Goal: Task Accomplishment & Management: Use online tool/utility

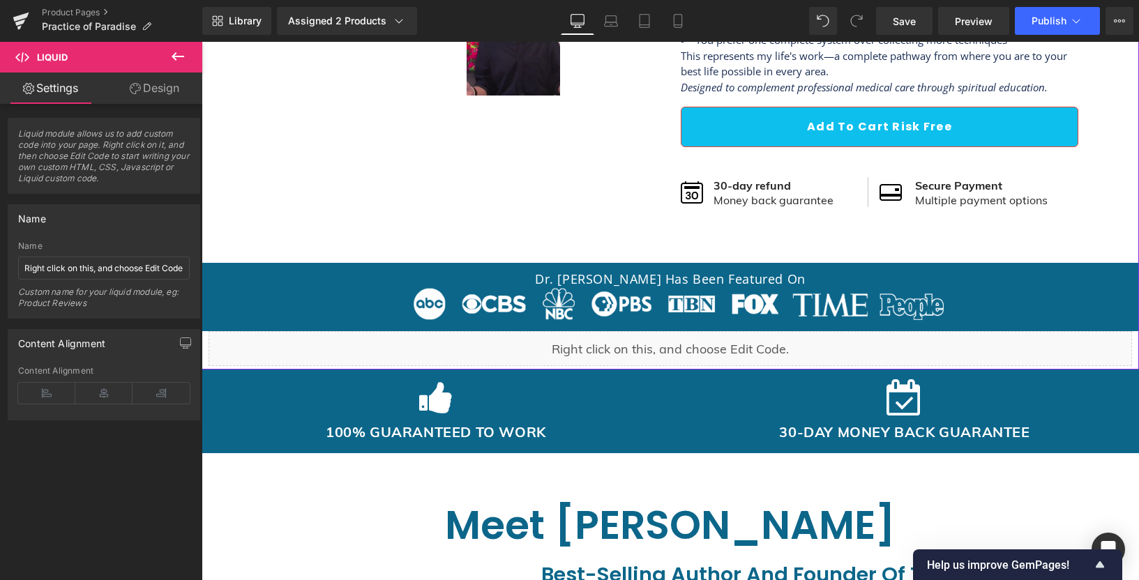
click at [611, 341] on div "Liquid" at bounding box center [669, 348] width 923 height 35
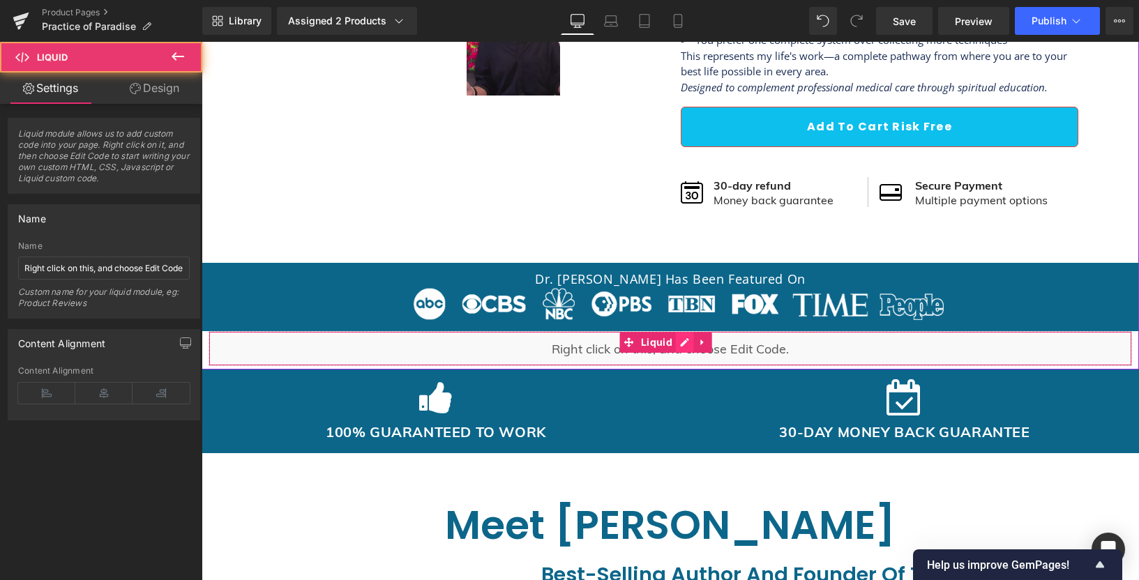
click at [677, 343] on div "Liquid" at bounding box center [669, 348] width 923 height 35
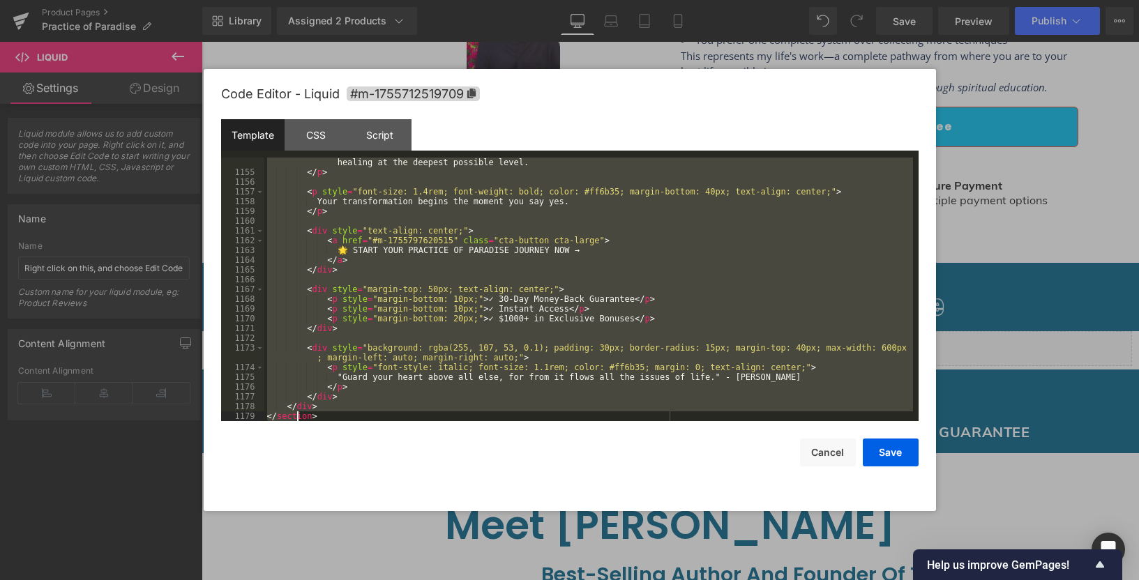
scroll to position [11928, 0]
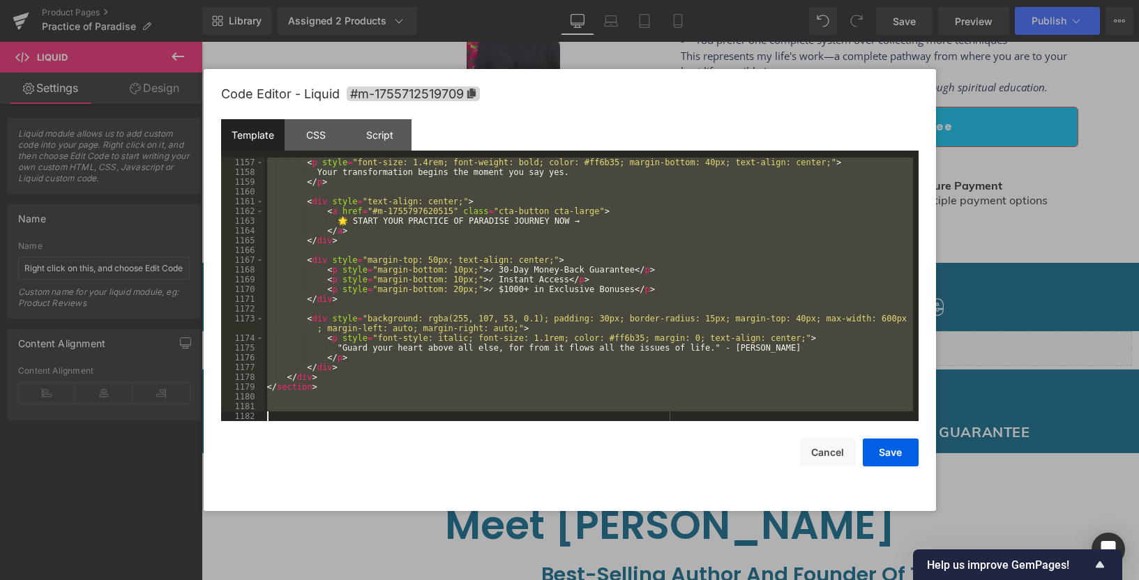
drag, startPoint x: 265, startPoint y: 160, endPoint x: 298, endPoint y: 529, distance: 370.3
click at [298, 529] on body "You are previewing how the will restyle your page. You can not edit Elements in…" at bounding box center [569, 290] width 1139 height 580
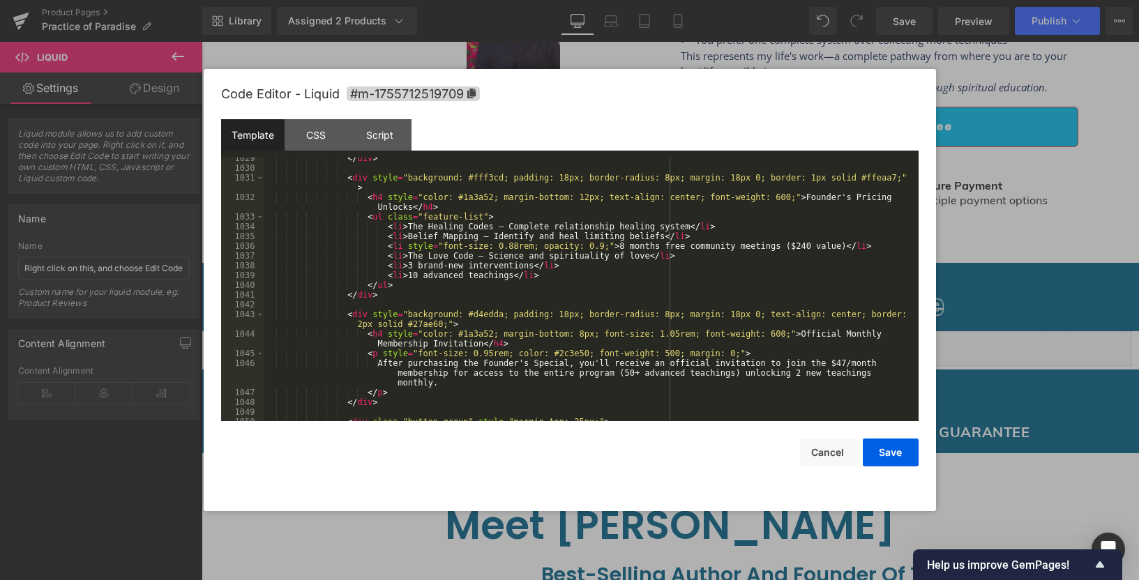
scroll to position [10605, 0]
click at [411, 265] on div "</ div > < div style = "background: #fff3cd; padding: 18px; border-radius: 8px;…" at bounding box center [588, 294] width 648 height 283
drag, startPoint x: 532, startPoint y: 262, endPoint x: 466, endPoint y: 262, distance: 66.2
click at [451, 262] on div "</ div > < div style = "background: #fff3cd; padding: 18px; border-radius: 8px;…" at bounding box center [588, 294] width 648 height 283
drag, startPoint x: 538, startPoint y: 262, endPoint x: 471, endPoint y: 263, distance: 66.2
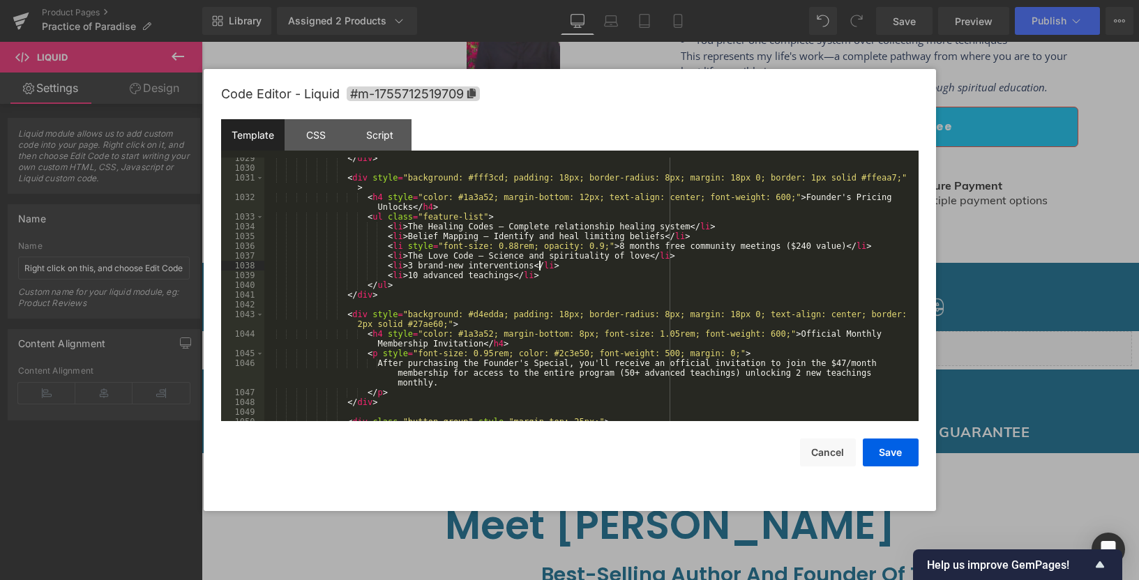
click at [537, 262] on div "</ div > < div style = "background: #fff3cd; padding: 18px; border-radius: 8px;…" at bounding box center [588, 294] width 648 height 283
click at [416, 277] on div "</ div > < div style = "background: #fff3cd; padding: 18px; border-radius: 8px;…" at bounding box center [588, 294] width 648 height 283
drag, startPoint x: 540, startPoint y: 274, endPoint x: 244, endPoint y: 275, distance: 296.3
click at [244, 275] on pre "1029 1030 1031 1032 1033 1034 1035 1036 1037 1038 1039 1040 1041 1042 1043 1044…" at bounding box center [569, 290] width 697 height 264
click at [561, 278] on div "</ div > < div style = "background: #fff3cd; padding: 18px; border-radius: 8px;…" at bounding box center [588, 294] width 648 height 283
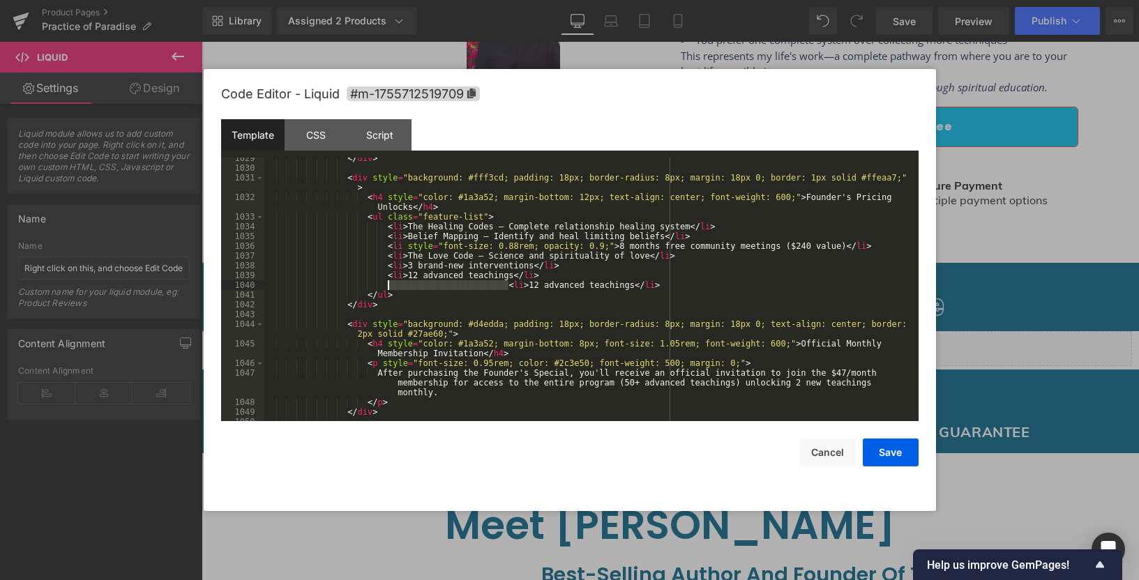
drag, startPoint x: 508, startPoint y: 287, endPoint x: 389, endPoint y: 289, distance: 118.5
click at [389, 289] on div "</ div > < div style = "background: #fff3cd; padding: 18px; border-radius: 8px;…" at bounding box center [588, 294] width 648 height 283
drag, startPoint x: 388, startPoint y: 278, endPoint x: 538, endPoint y: 271, distance: 149.4
click at [538, 271] on div "</ div > < div style = "background: #fff3cd; padding: 18px; border-radius: 8px;…" at bounding box center [588, 294] width 648 height 283
click at [389, 284] on div "</ div > < div style = "background: #fff3cd; padding: 18px; border-radius: 8px;…" at bounding box center [588, 294] width 648 height 283
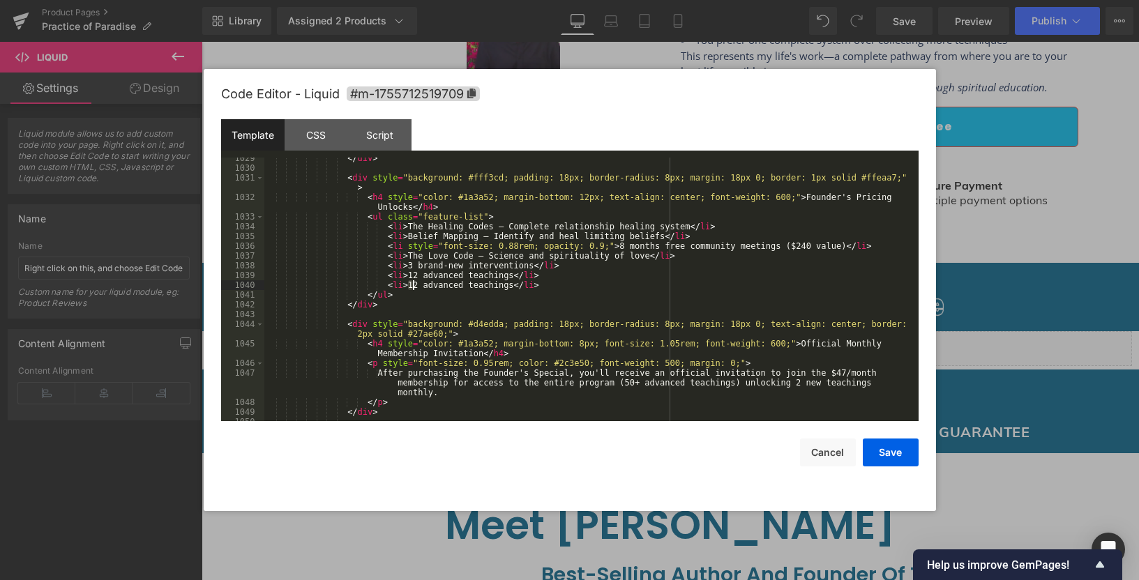
click at [413, 284] on div "</ div > < div style = "background: #fff3cd; padding: 18px; border-radius: 8px;…" at bounding box center [588, 294] width 648 height 283
drag, startPoint x: 408, startPoint y: 265, endPoint x: 530, endPoint y: 264, distance: 122.0
click at [530, 264] on div "</ div > < div style = "background: #fff3cd; padding: 18px; border-radius: 8px;…" at bounding box center [588, 294] width 648 height 283
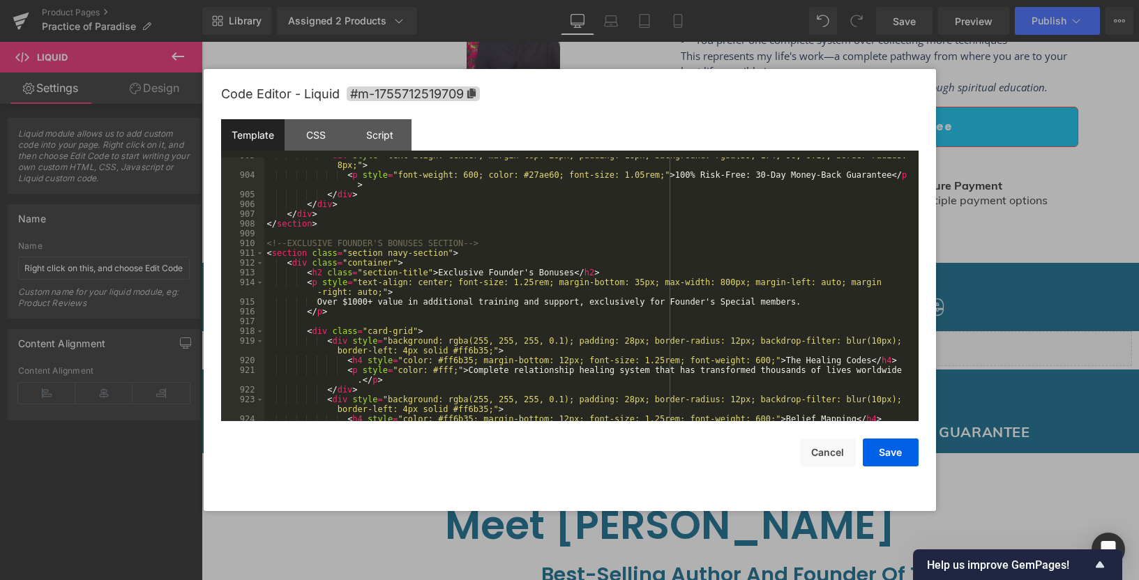
scroll to position [8681, 0]
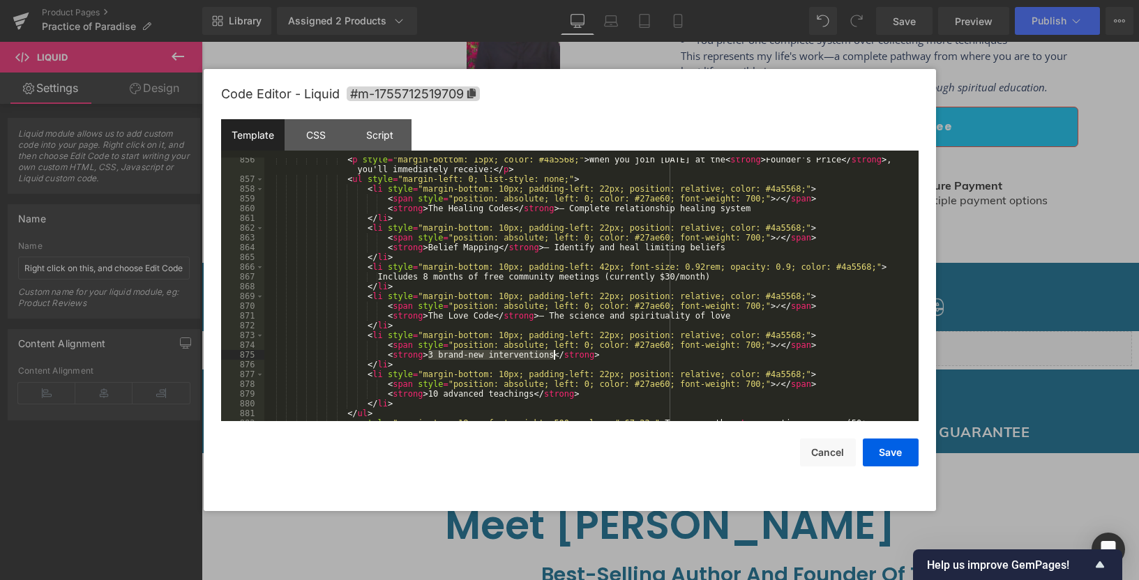
drag, startPoint x: 428, startPoint y: 355, endPoint x: 556, endPoint y: 355, distance: 127.6
click at [556, 355] on div "< p style = "margin-bottom: 15px; color: #4a5568;" > When you join [DATE] at th…" at bounding box center [588, 311] width 648 height 312
click at [458, 356] on div "< p style = "margin-bottom: 15px; color: #4a5568;" > When you join [DATE] at th…" at bounding box center [588, 311] width 648 height 312
drag, startPoint x: 427, startPoint y: 353, endPoint x: 552, endPoint y: 354, distance: 124.8
click at [552, 354] on div "< p style = "margin-bottom: 15px; color: #4a5568;" > When you join [DATE] at th…" at bounding box center [588, 311] width 648 height 312
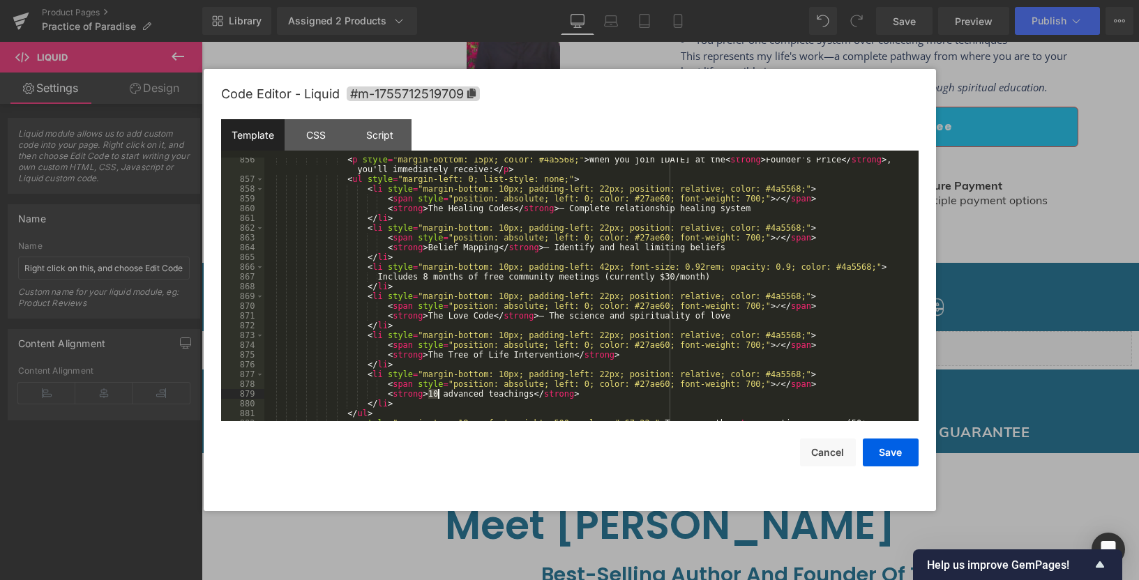
click at [436, 393] on div "< p style = "margin-bottom: 15px; color: #4a5568;" > When you join [DATE] at th…" at bounding box center [588, 311] width 648 height 312
drag, startPoint x: 533, startPoint y: 395, endPoint x: 547, endPoint y: 390, distance: 14.8
click at [531, 395] on div "< p style = "margin-bottom: 15px; color: #4a5568;" > When you join [DATE] at th…" at bounding box center [588, 311] width 648 height 312
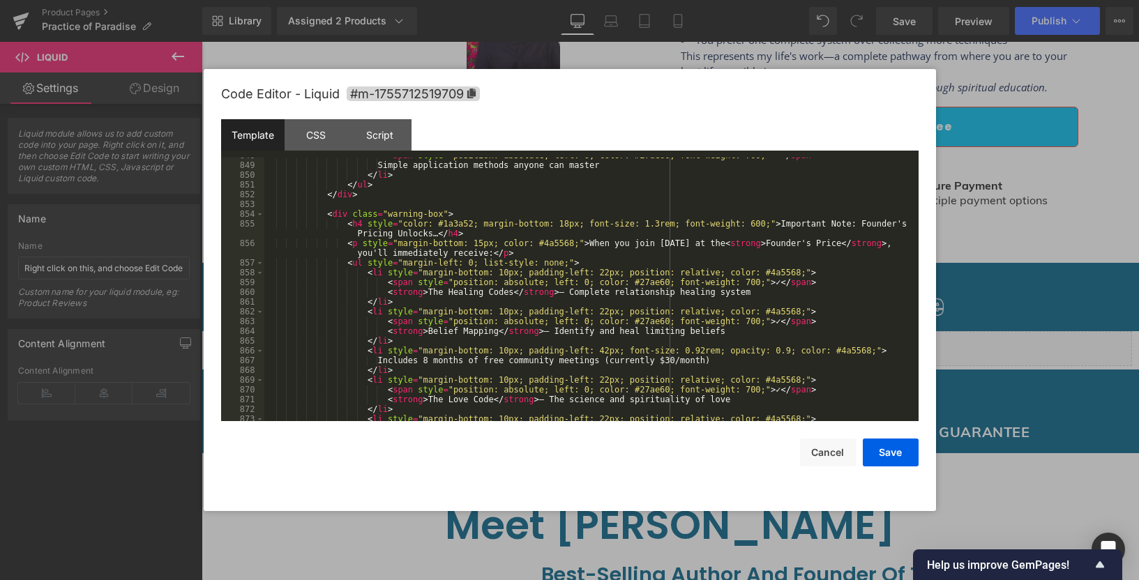
scroll to position [8555, 0]
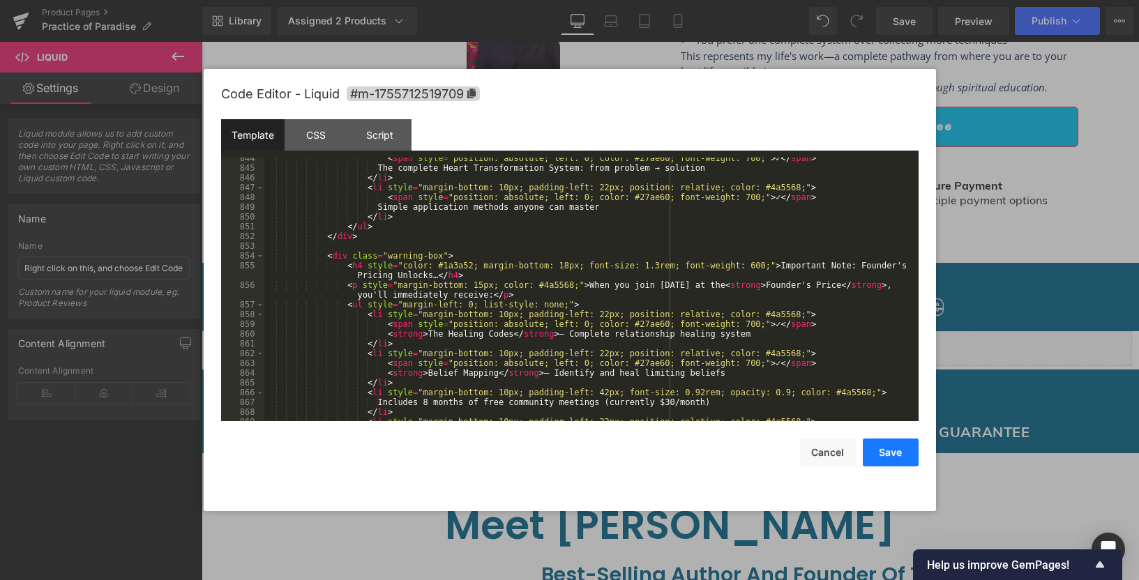
click at [894, 450] on button "Save" at bounding box center [890, 453] width 56 height 28
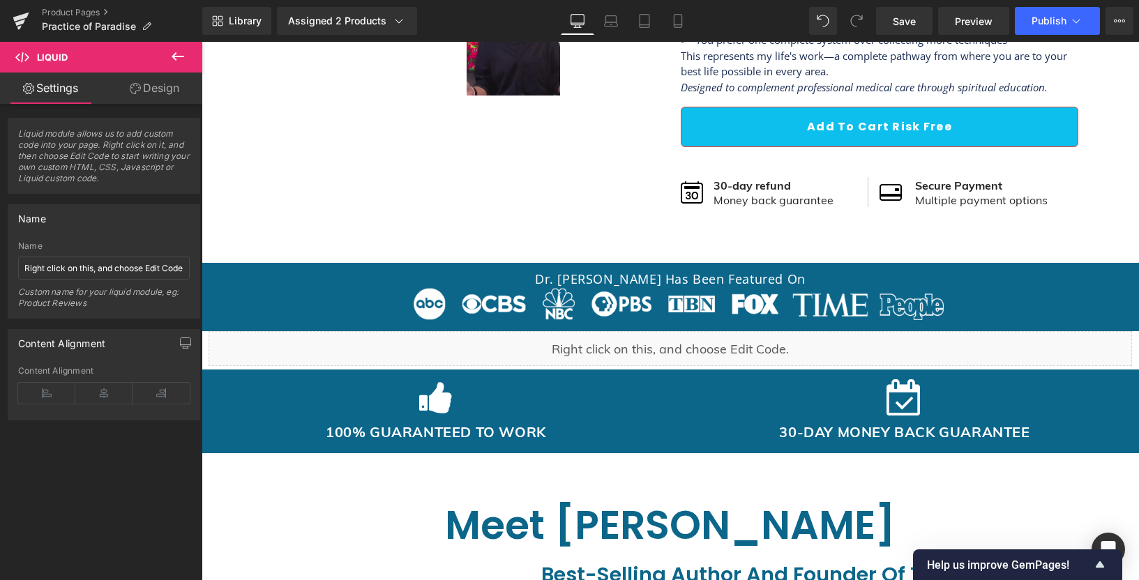
click at [1102, 19] on div "Save Preview Publish Scheduled View Live Page View with current Template Save T…" at bounding box center [1004, 21] width 268 height 28
click at [909, 27] on span "Save" at bounding box center [903, 21] width 23 height 15
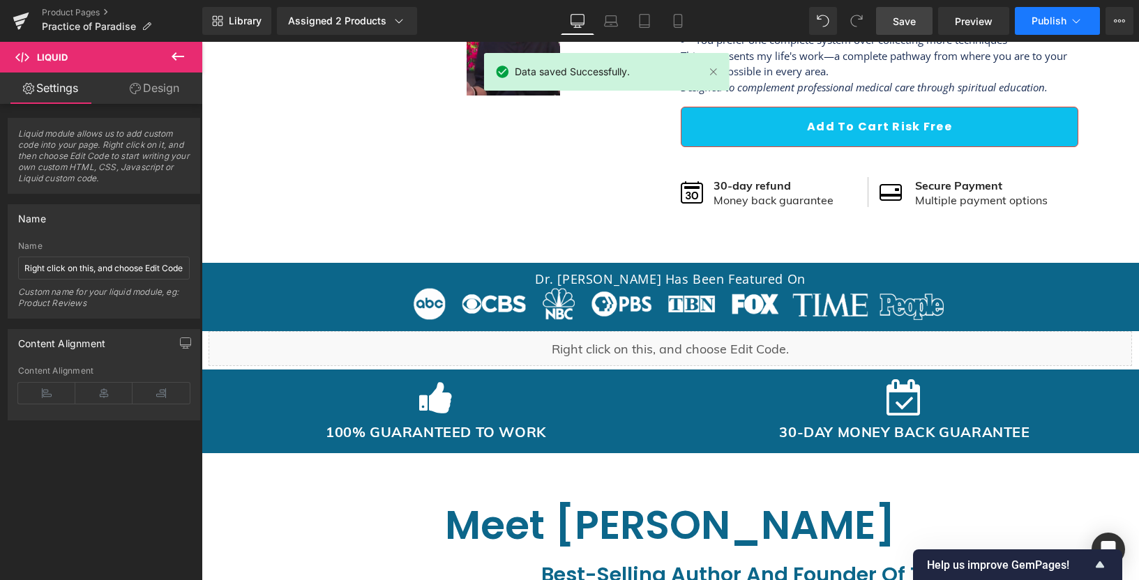
click at [1058, 13] on button "Publish" at bounding box center [1056, 21] width 85 height 28
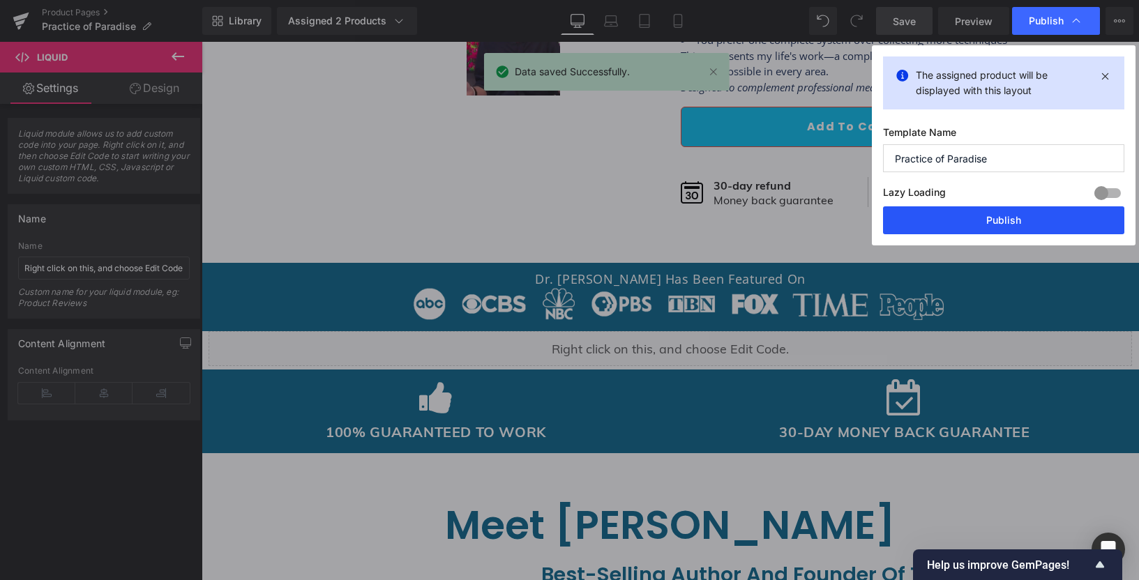
click at [937, 226] on button "Publish" at bounding box center [1003, 220] width 241 height 28
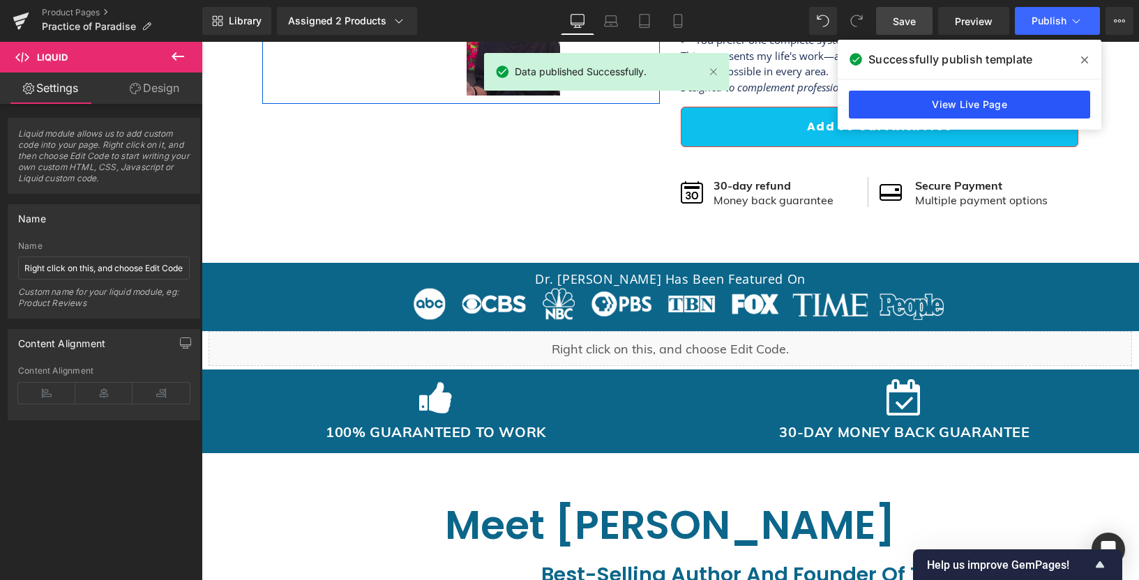
click at [984, 101] on link "View Live Page" at bounding box center [969, 105] width 241 height 28
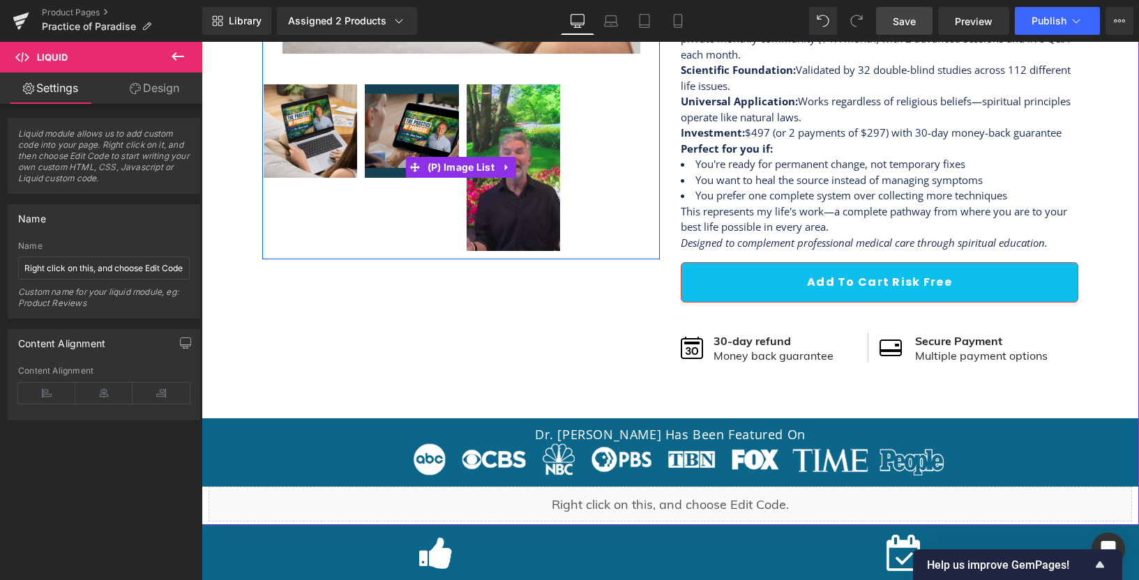
scroll to position [459, 0]
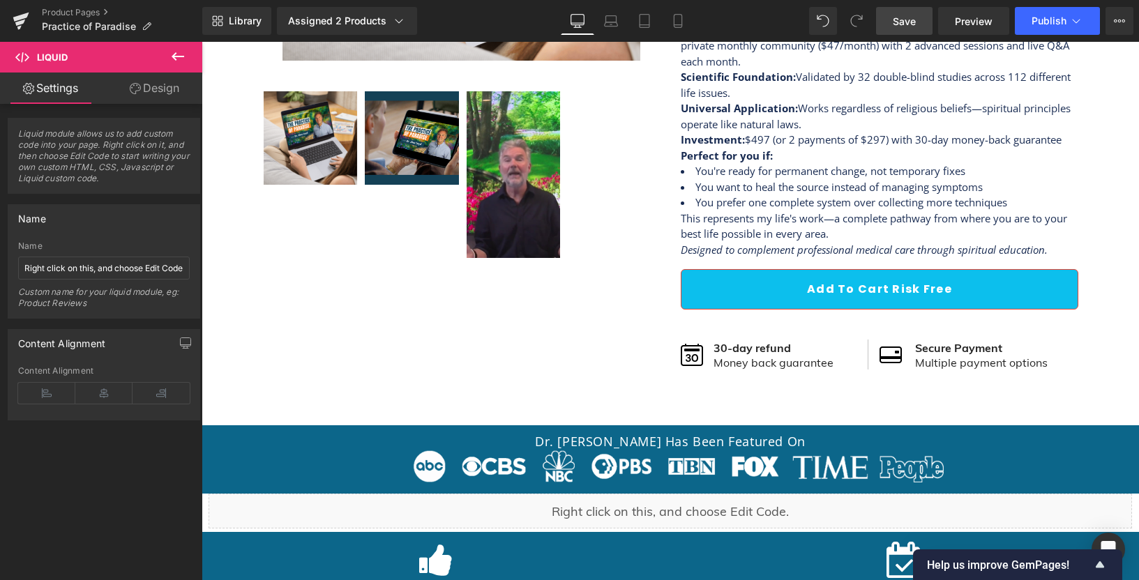
click at [183, 55] on icon at bounding box center [177, 56] width 17 height 17
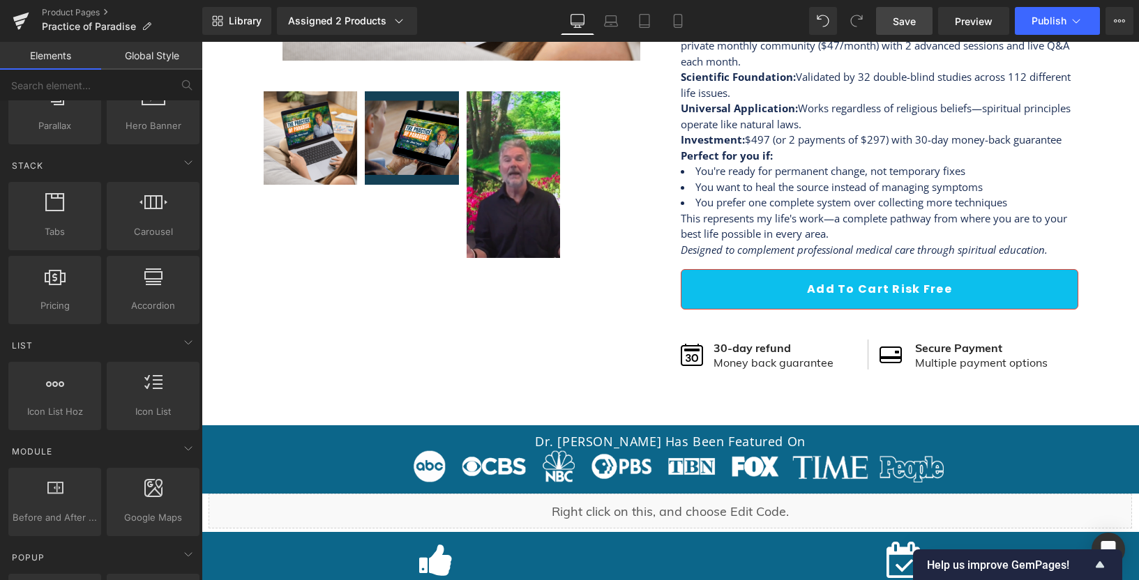
scroll to position [414, 0]
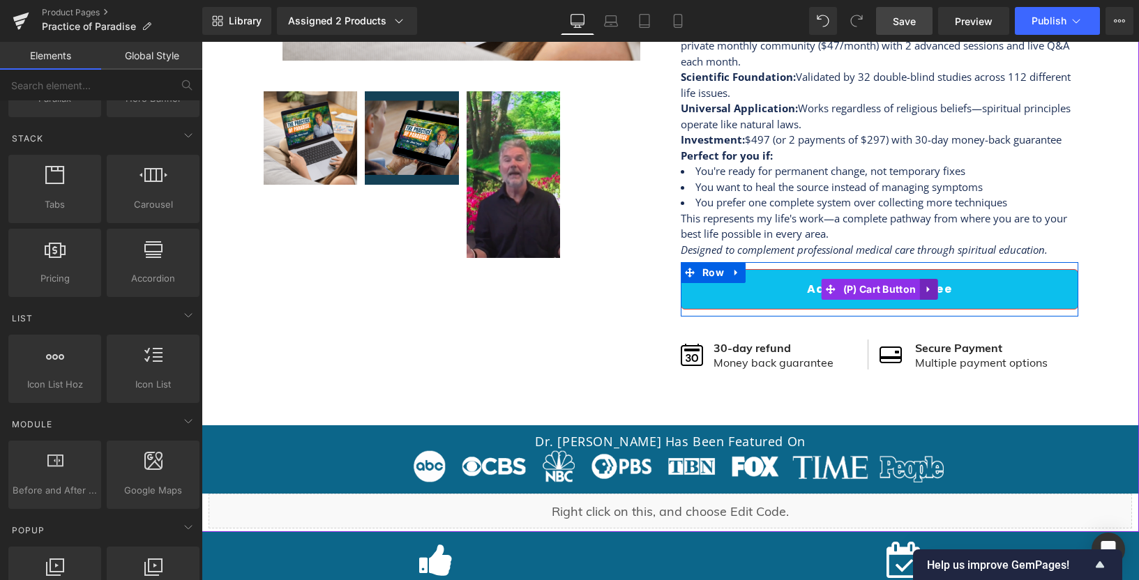
click at [928, 286] on link at bounding box center [928, 289] width 18 height 21
click at [918, 291] on icon at bounding box center [919, 289] width 10 height 10
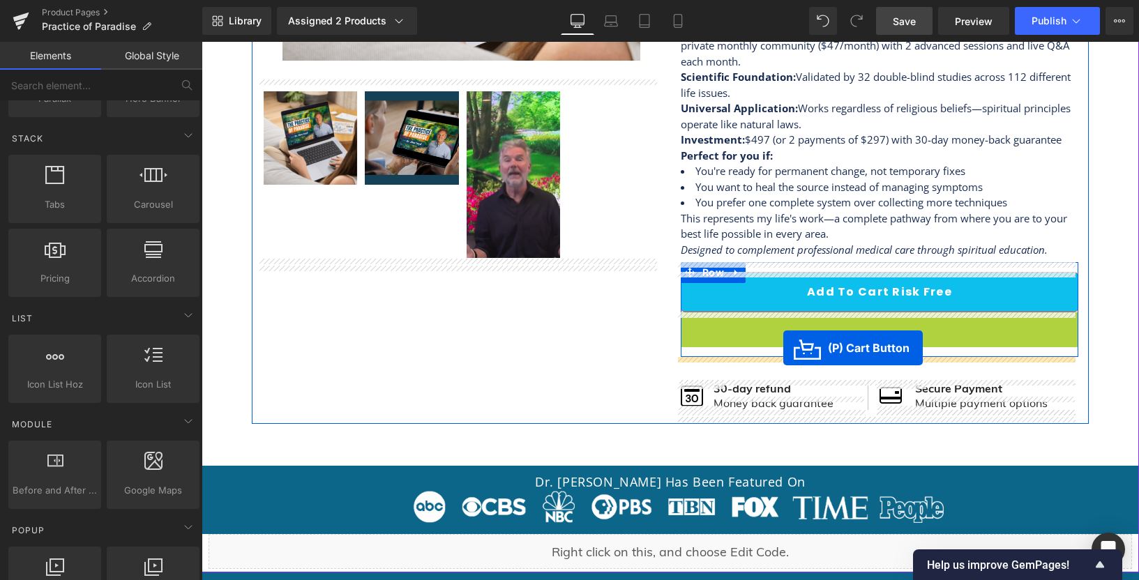
drag, startPoint x: 824, startPoint y: 328, endPoint x: 783, endPoint y: 348, distance: 45.5
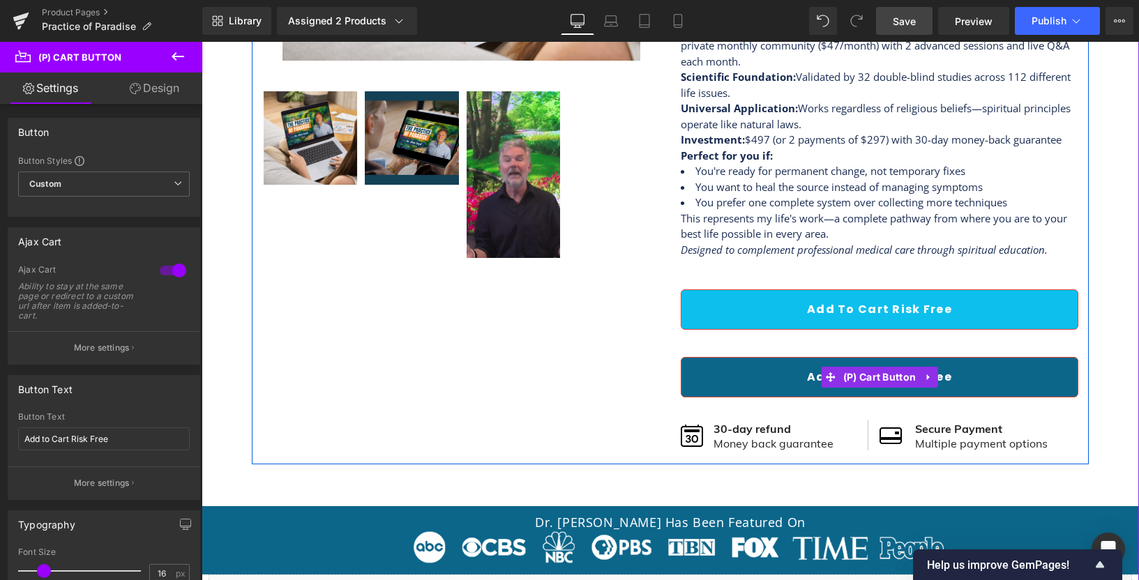
click at [767, 376] on button "Add to Cart Risk Free" at bounding box center [879, 377] width 397 height 40
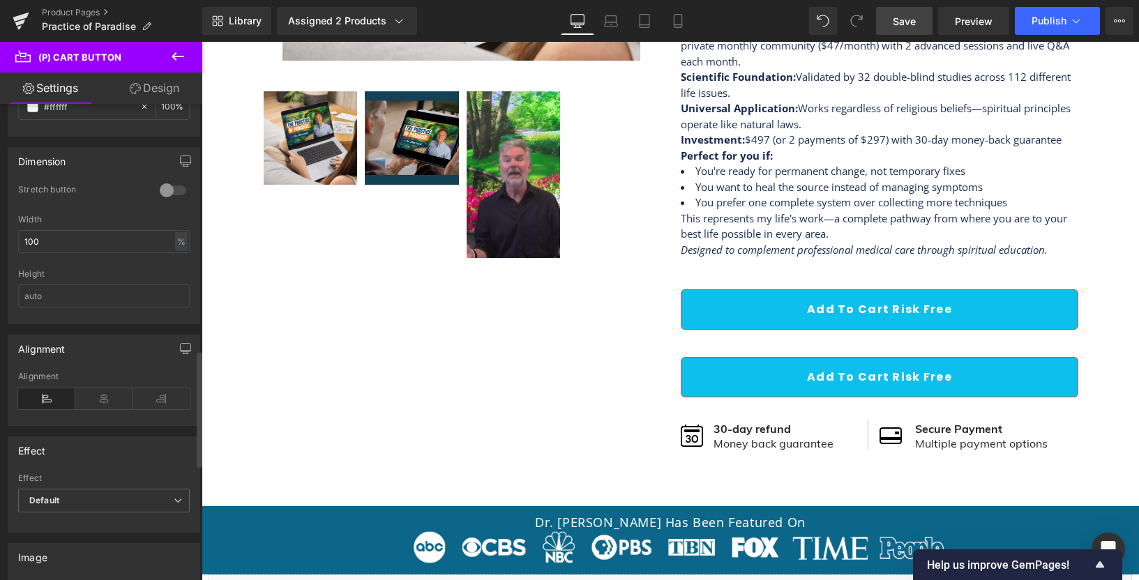
scroll to position [1010, 0]
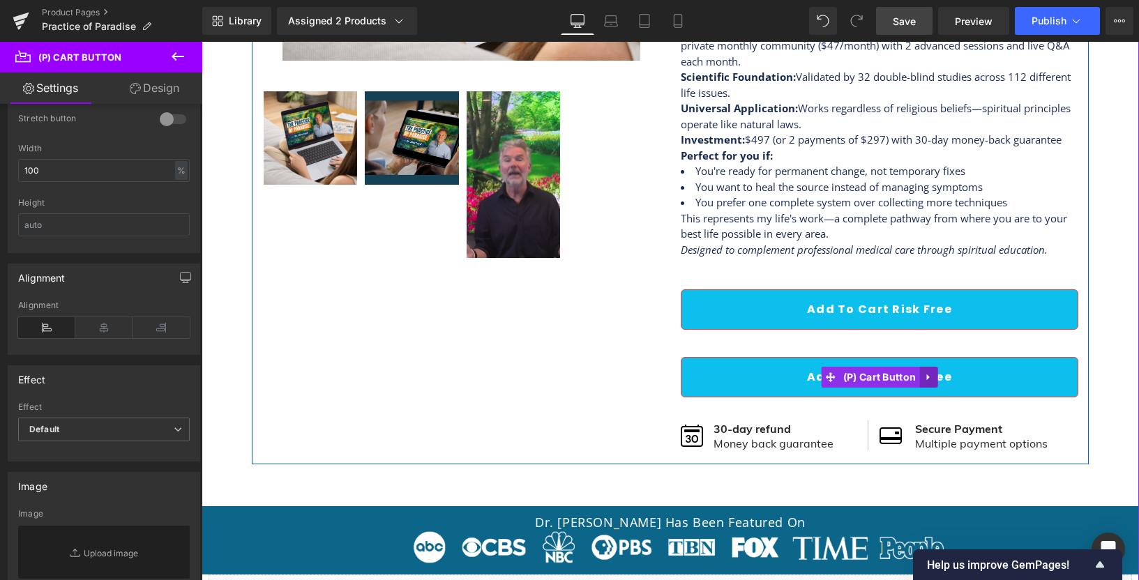
click at [923, 375] on icon at bounding box center [928, 377] width 10 height 10
click at [932, 378] on icon at bounding box center [937, 377] width 10 height 10
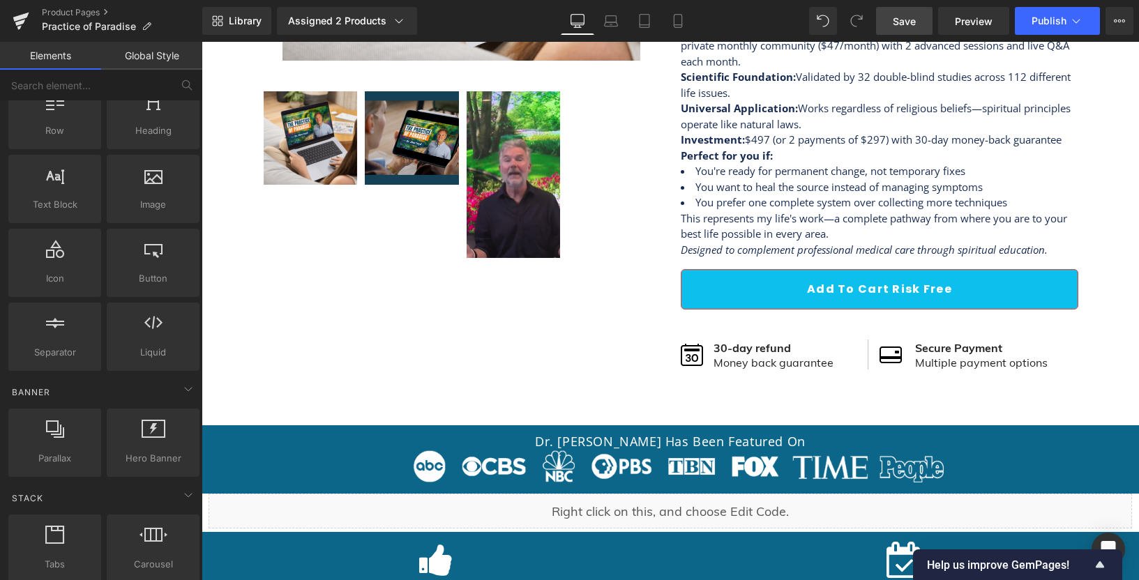
scroll to position [0, 0]
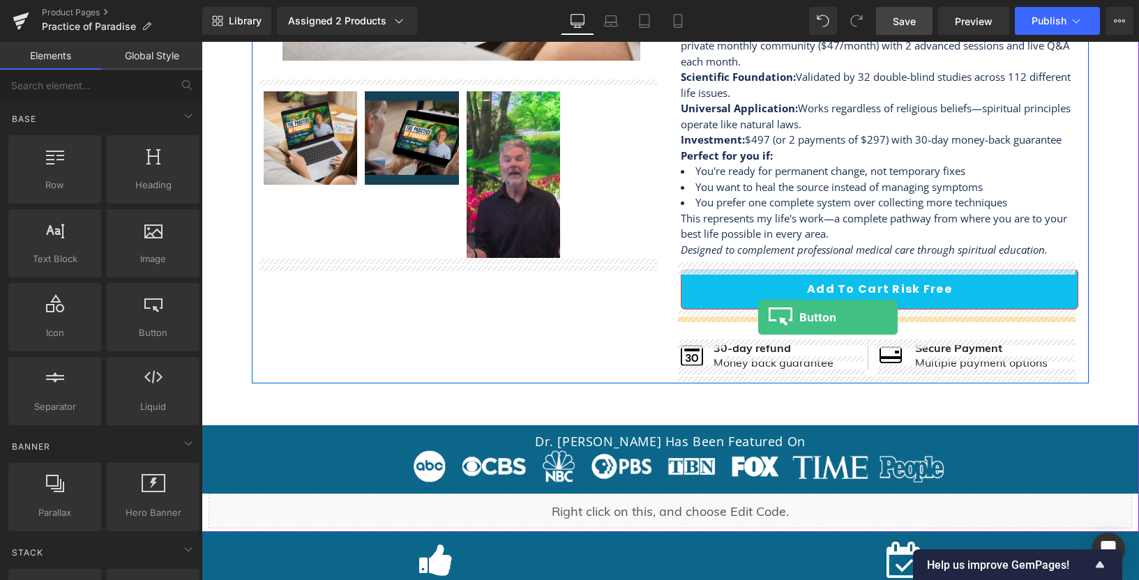
drag, startPoint x: 351, startPoint y: 363, endPoint x: 758, endPoint y: 317, distance: 409.8
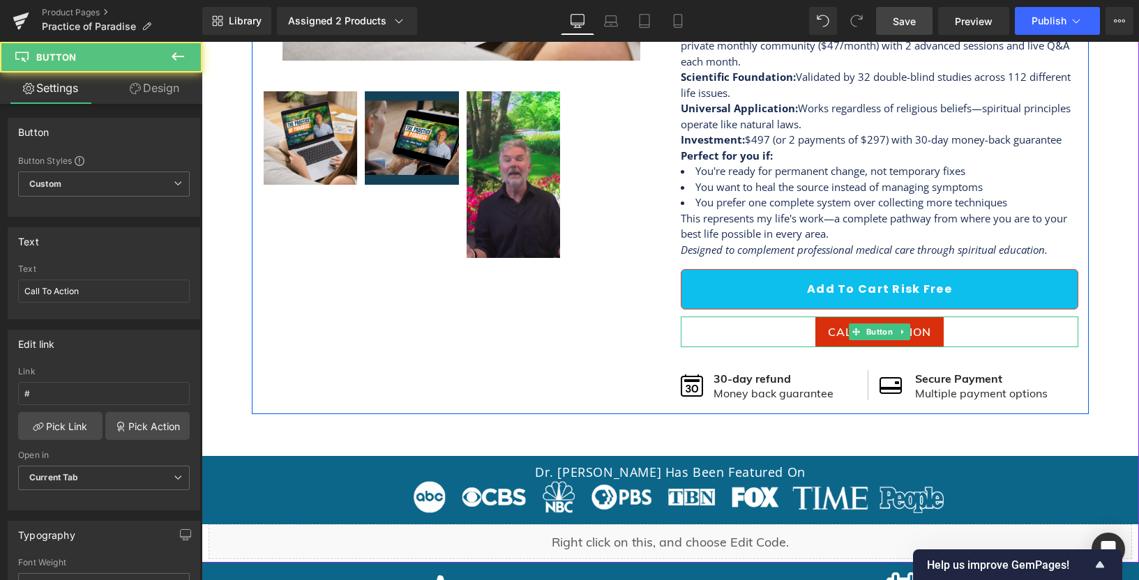
click at [995, 329] on div "Call To Action" at bounding box center [879, 332] width 397 height 31
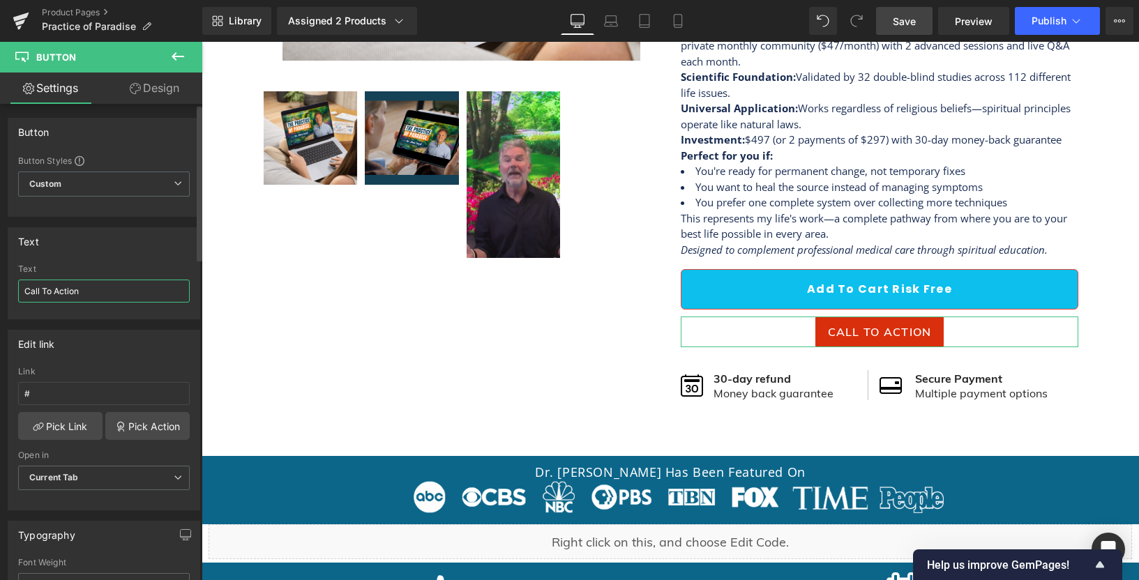
click at [86, 280] on input "Call To Action" at bounding box center [104, 291] width 172 height 23
click at [81, 285] on input "Call To Action" at bounding box center [104, 291] width 172 height 23
type input "P"
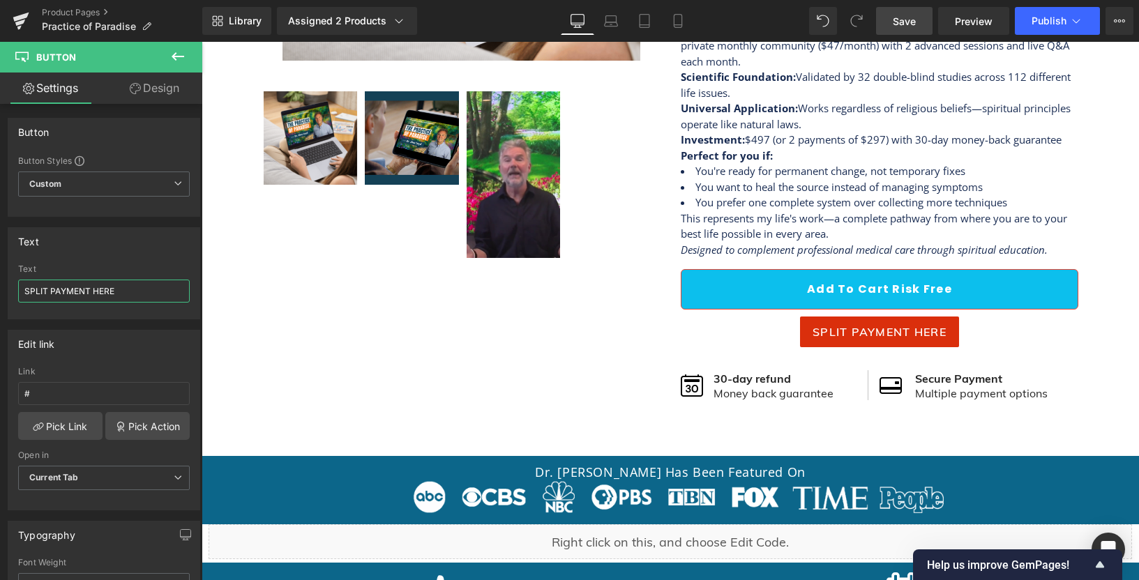
type input "SPLIT PAYMENT HERE"
click at [67, 386] on input "#" at bounding box center [104, 393] width 172 height 23
paste input "[URL][DOMAIN_NAME]"
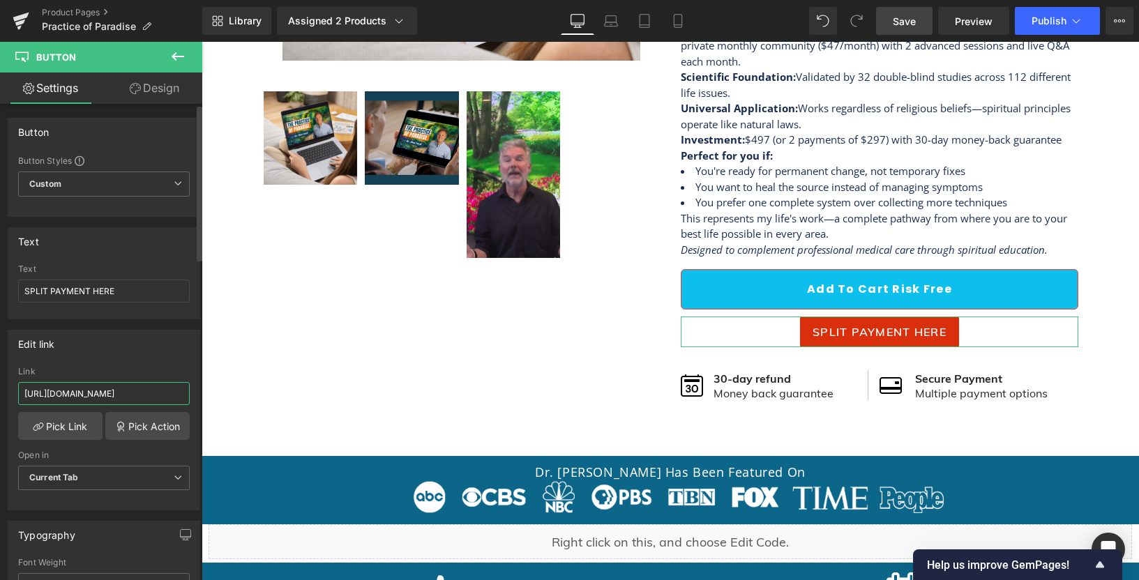
scroll to position [0, 171]
type input "[URL][DOMAIN_NAME]"
click at [130, 346] on div "Edit link" at bounding box center [103, 343] width 191 height 26
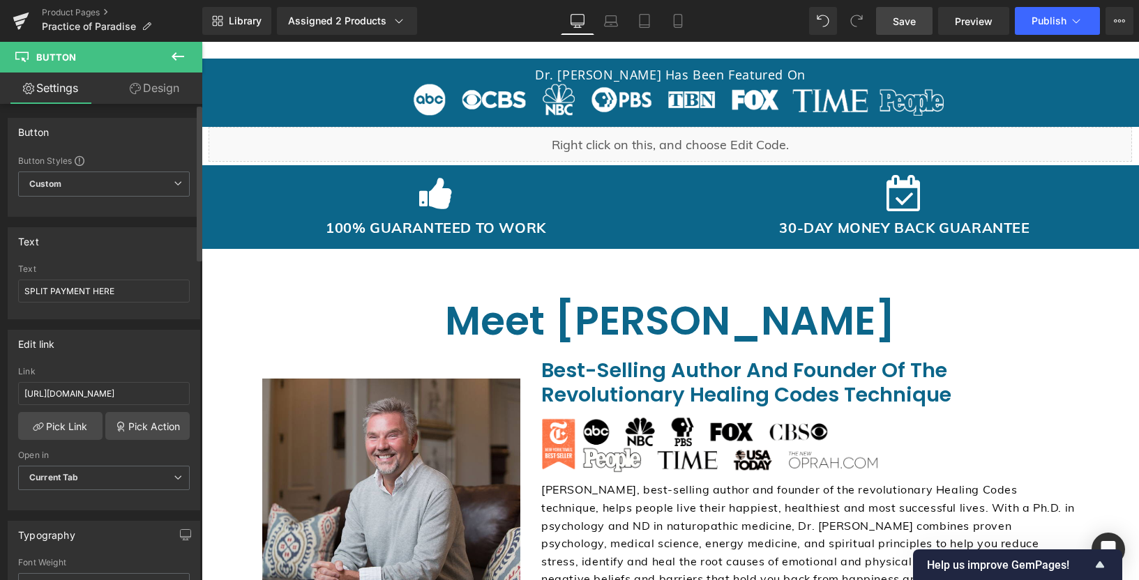
scroll to position [852, 0]
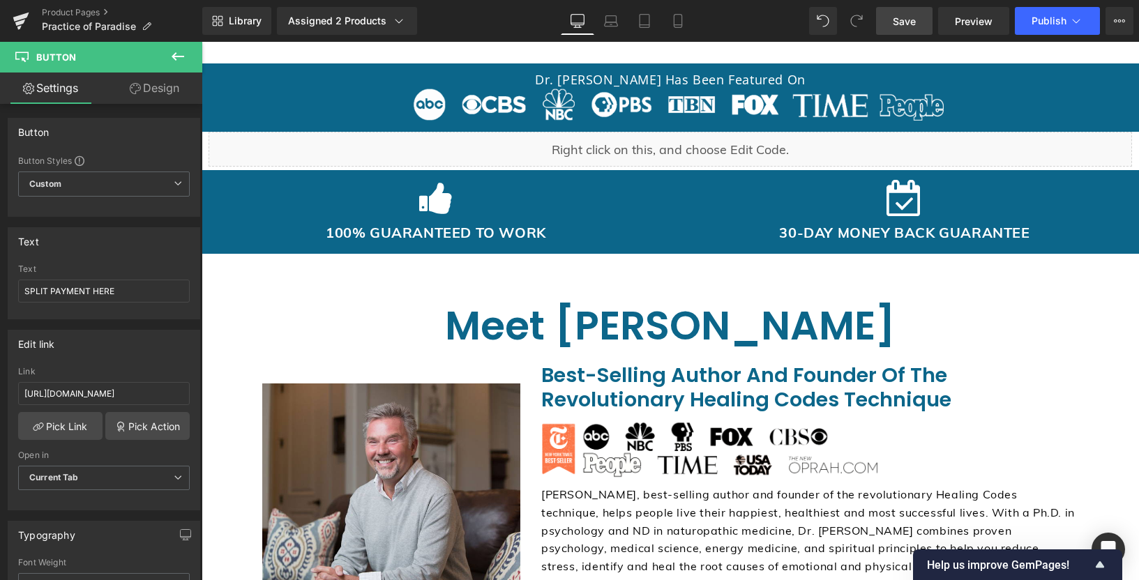
click at [913, 17] on span "Save" at bounding box center [903, 21] width 23 height 15
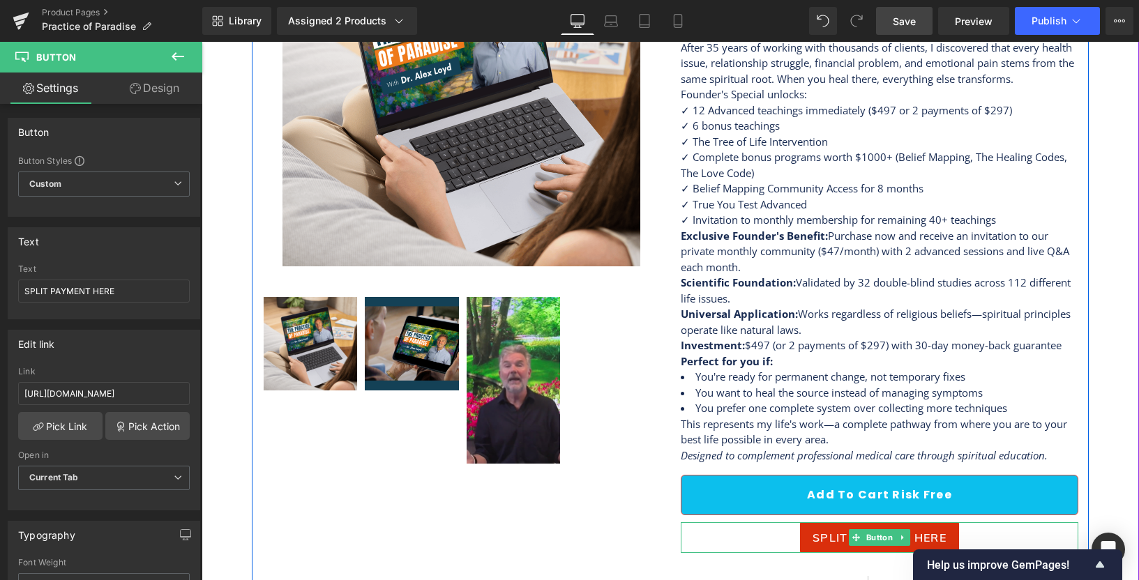
scroll to position [131, 0]
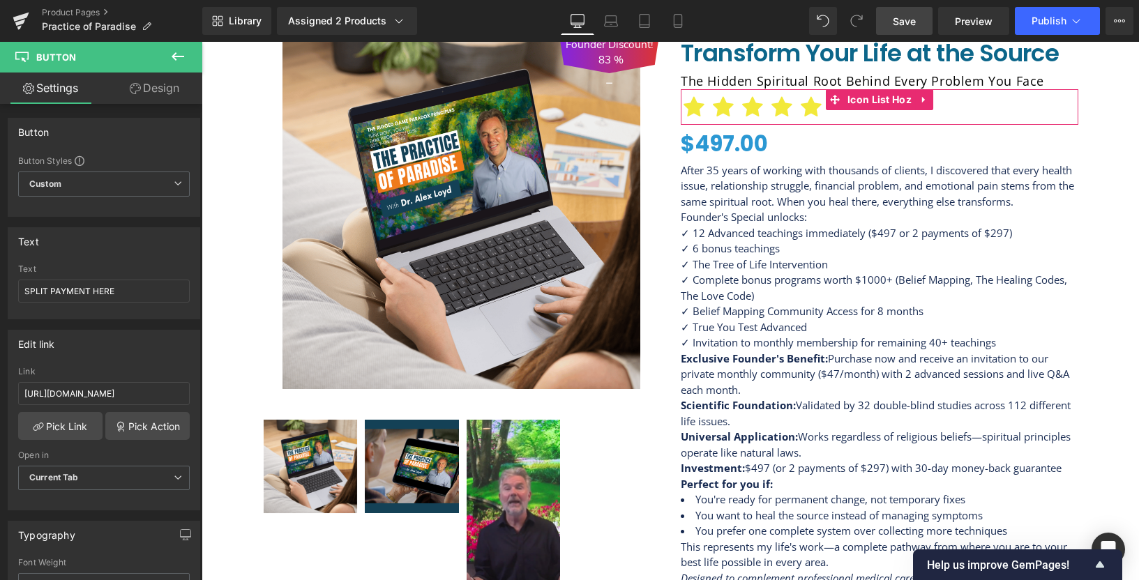
click at [921, 17] on link "Save" at bounding box center [904, 21] width 56 height 28
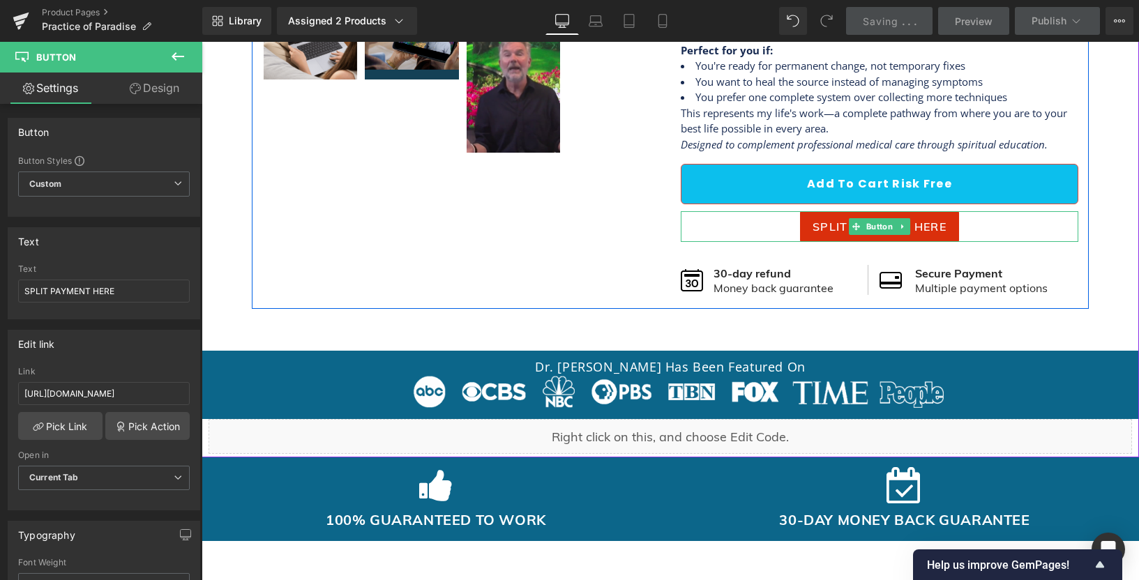
scroll to position [0, 0]
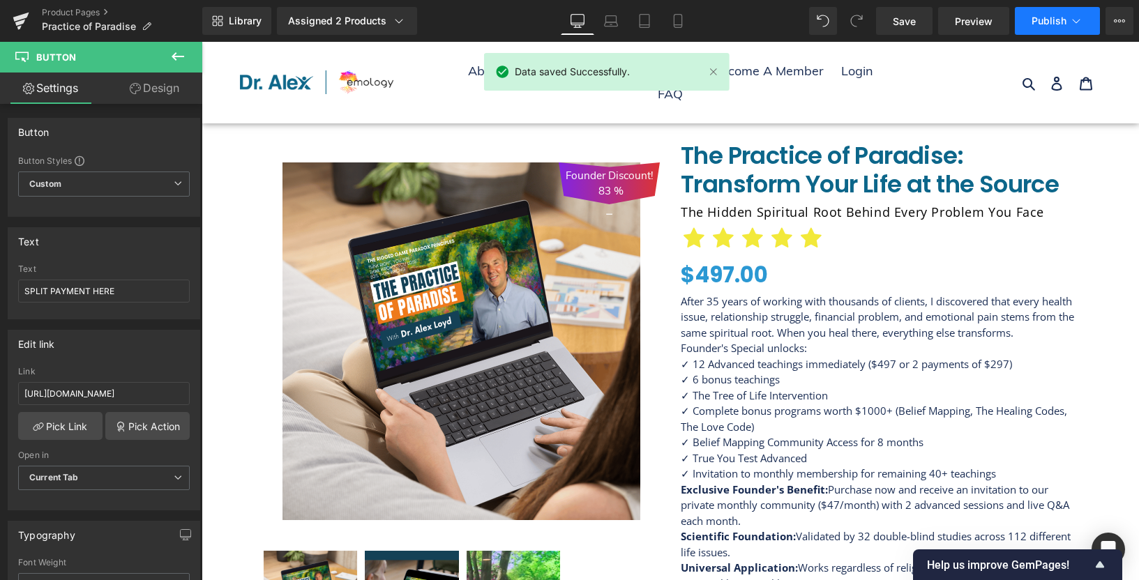
click at [1036, 32] on button "Publish" at bounding box center [1056, 21] width 85 height 28
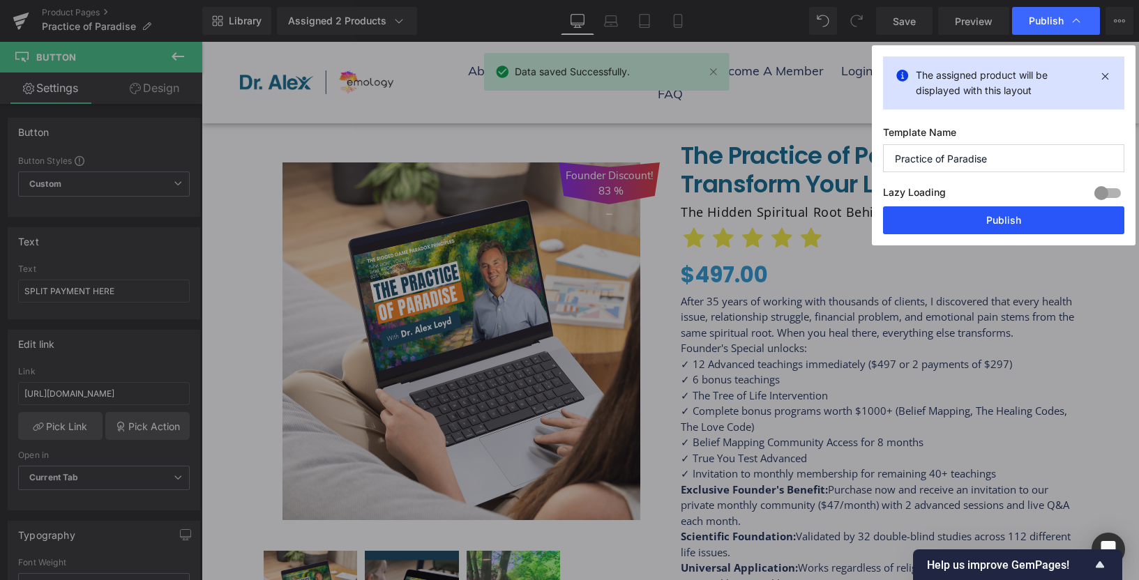
click at [943, 220] on button "Publish" at bounding box center [1003, 220] width 241 height 28
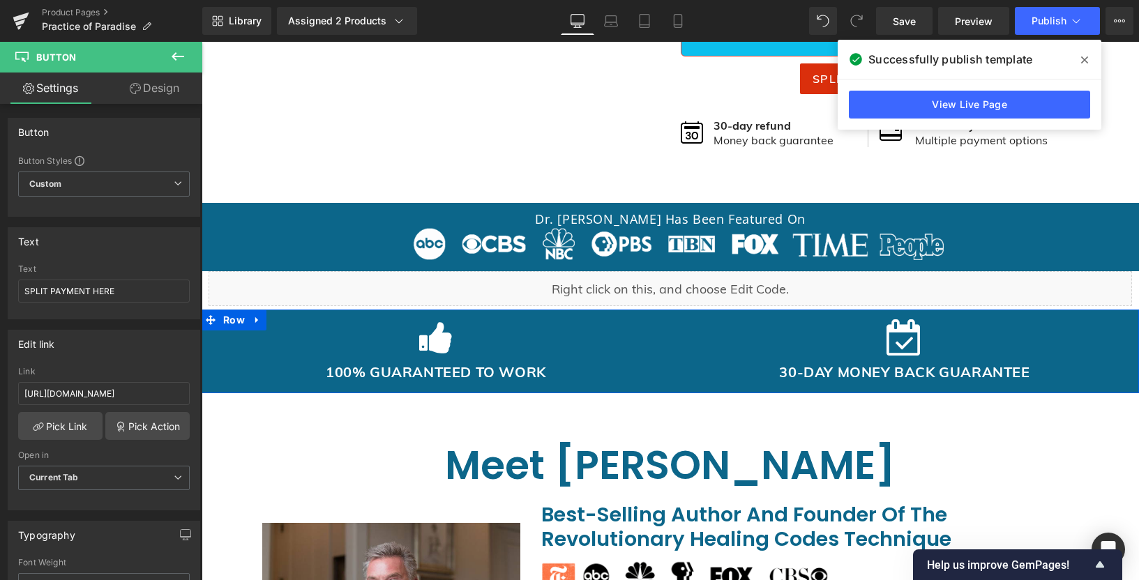
scroll to position [720, 0]
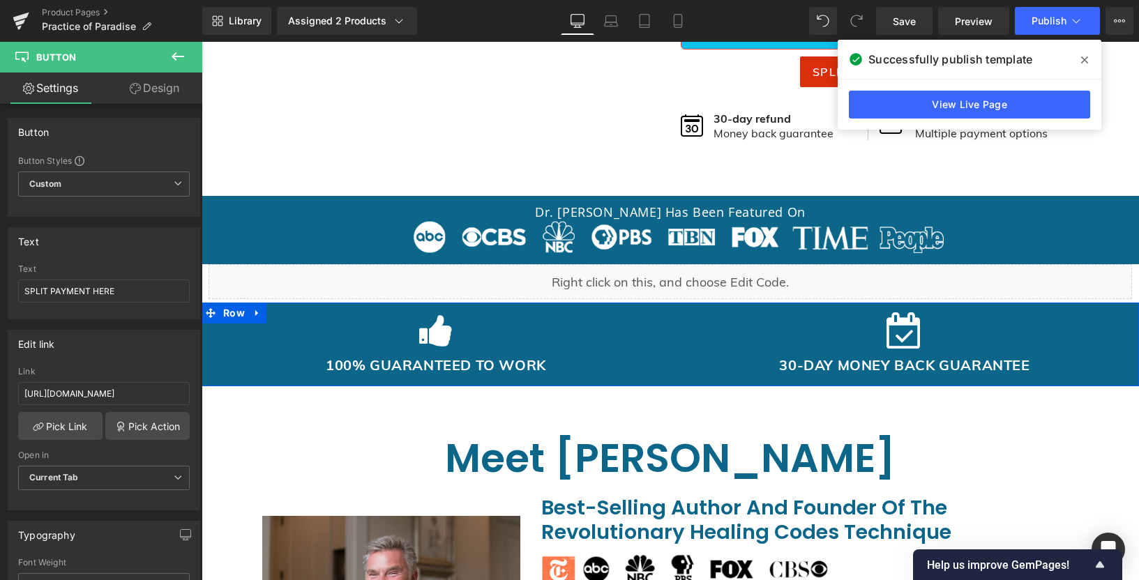
click at [621, 291] on div "Liquid" at bounding box center [669, 281] width 923 height 35
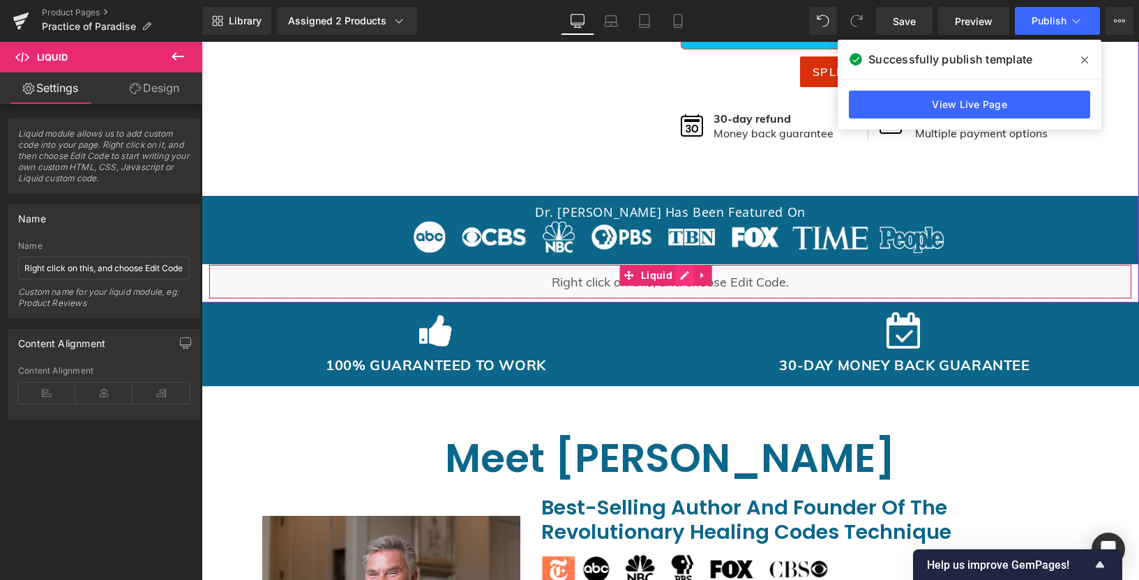
click at [687, 275] on div "Liquid" at bounding box center [669, 281] width 923 height 35
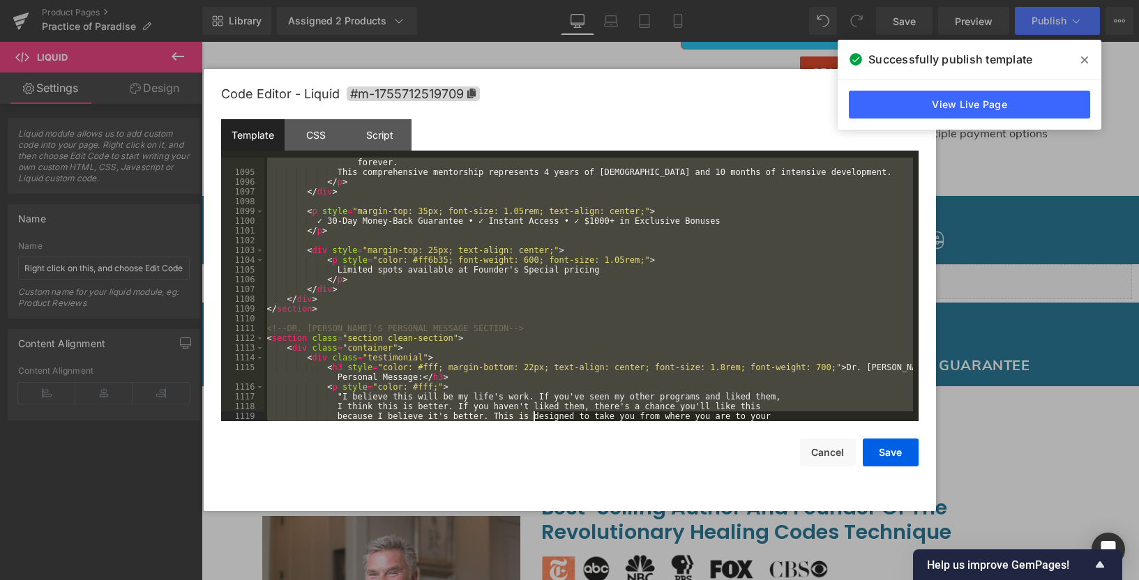
scroll to position [11880, 0]
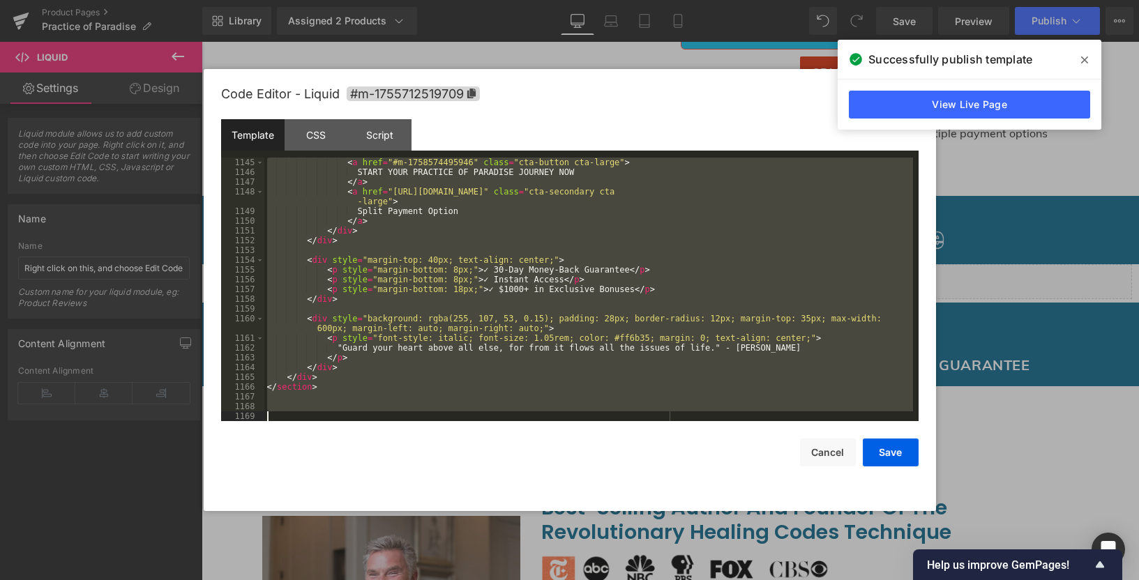
drag, startPoint x: 277, startPoint y: 160, endPoint x: 532, endPoint y: 480, distance: 408.8
click at [532, 480] on div "Code Editor - Liquid #m-1755712519709 Template CSS Script Data 1145 1146 1147 1…" at bounding box center [569, 290] width 697 height 442
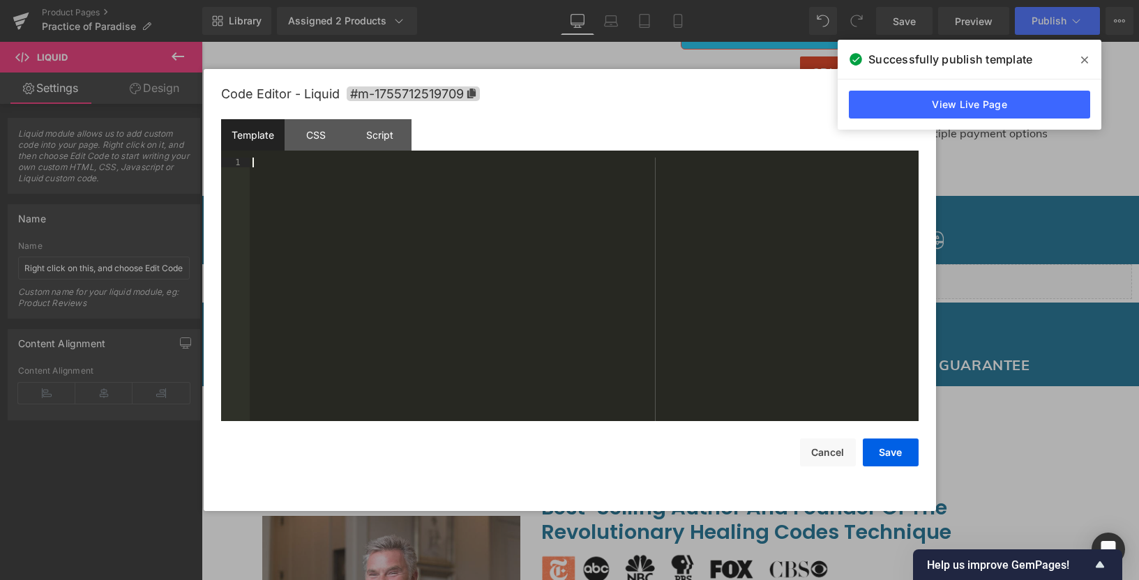
scroll to position [15120, 0]
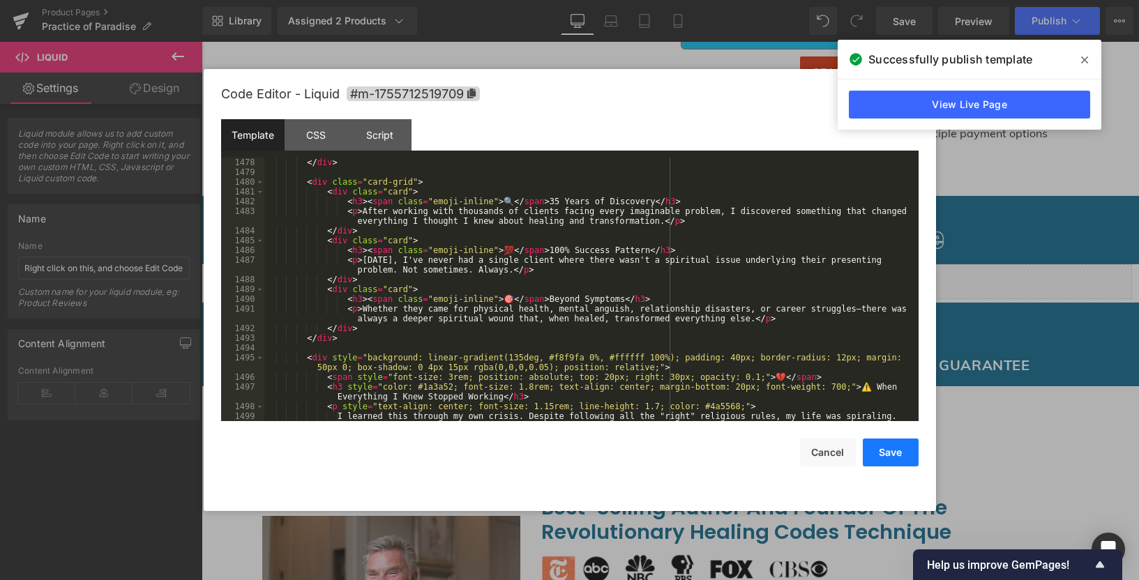
click at [889, 450] on button "Save" at bounding box center [890, 453] width 56 height 28
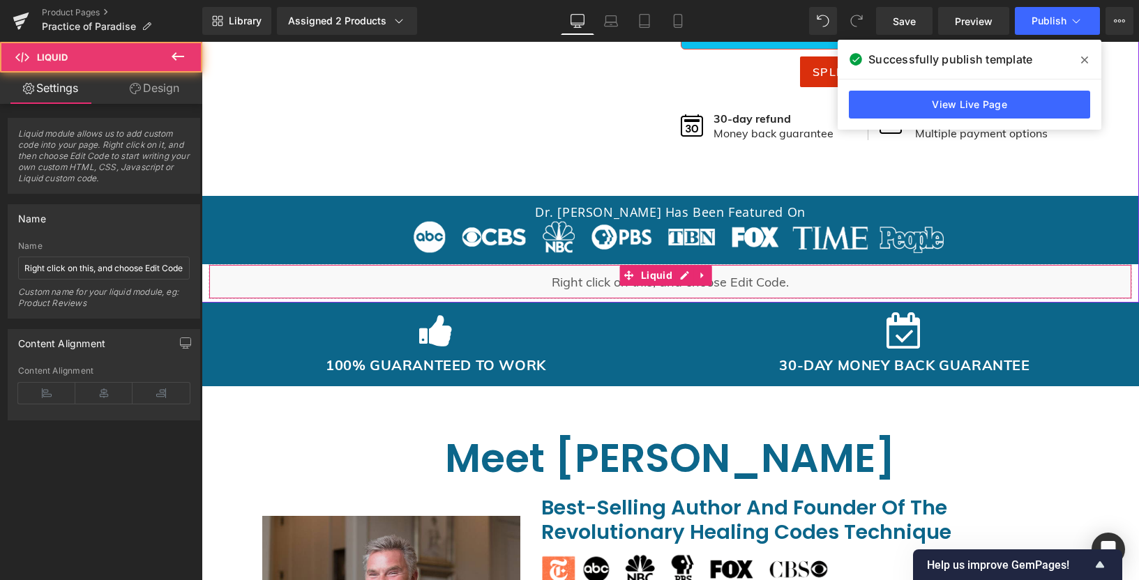
click at [481, 278] on div "Liquid" at bounding box center [669, 281] width 923 height 35
click at [688, 280] on div "Liquid" at bounding box center [669, 281] width 923 height 35
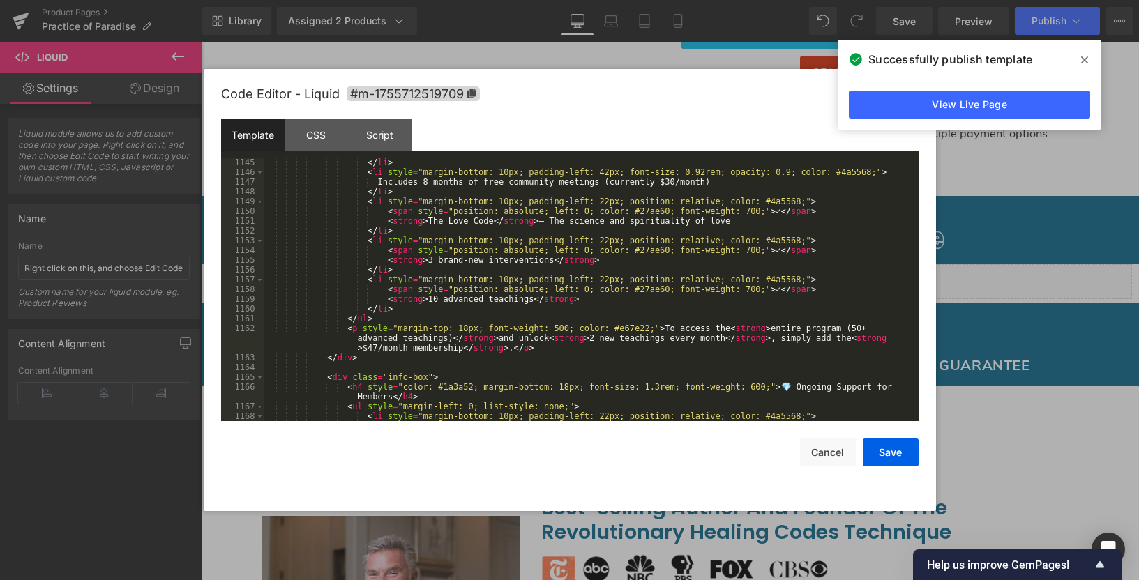
scroll to position [11421, 0]
drag, startPoint x: 427, startPoint y: 257, endPoint x: 551, endPoint y: 258, distance: 124.1
click at [551, 258] on div "</ li > < li style = "margin-bottom: 10px; padding-left: 42px; font-size: 0.92r…" at bounding box center [588, 299] width 648 height 283
drag, startPoint x: 428, startPoint y: 300, endPoint x: 436, endPoint y: 301, distance: 7.7
click at [436, 301] on div "</ li > < li style = "margin-bottom: 10px; padding-left: 42px; font-size: 0.92r…" at bounding box center [588, 299] width 648 height 283
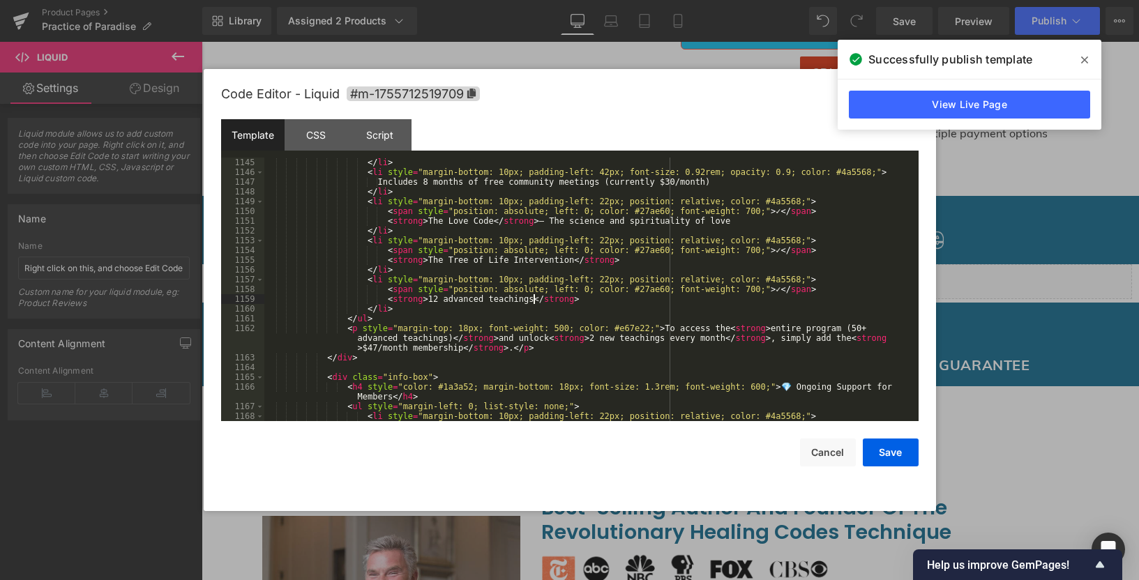
click at [533, 302] on div "</ li > < li style = "margin-bottom: 10px; padding-left: 42px; font-size: 0.92r…" at bounding box center [588, 299] width 648 height 283
drag, startPoint x: 634, startPoint y: 300, endPoint x: 430, endPoint y: 299, distance: 204.3
click at [430, 299] on div "</ li > < li style = "margin-bottom: 10px; padding-left: 42px; font-size: 0.92r…" at bounding box center [588, 299] width 648 height 283
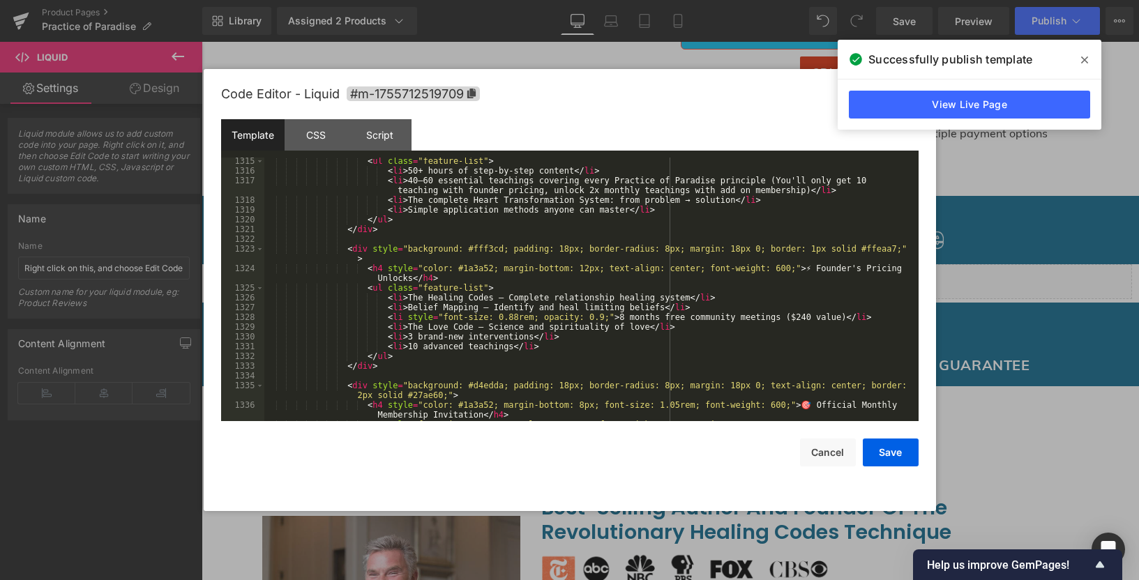
scroll to position [13345, 0]
drag, startPoint x: 409, startPoint y: 344, endPoint x: 512, endPoint y: 346, distance: 103.9
click at [512, 346] on div "< ul class = "feature-list" > < li > 50+ hours of step-by-step content </ li > …" at bounding box center [588, 297] width 648 height 283
drag, startPoint x: 407, startPoint y: 336, endPoint x: 533, endPoint y: 335, distance: 126.2
click at [533, 335] on div "< ul class = "feature-list" > < li > 50+ hours of step-by-step content </ li > …" at bounding box center [588, 297] width 648 height 283
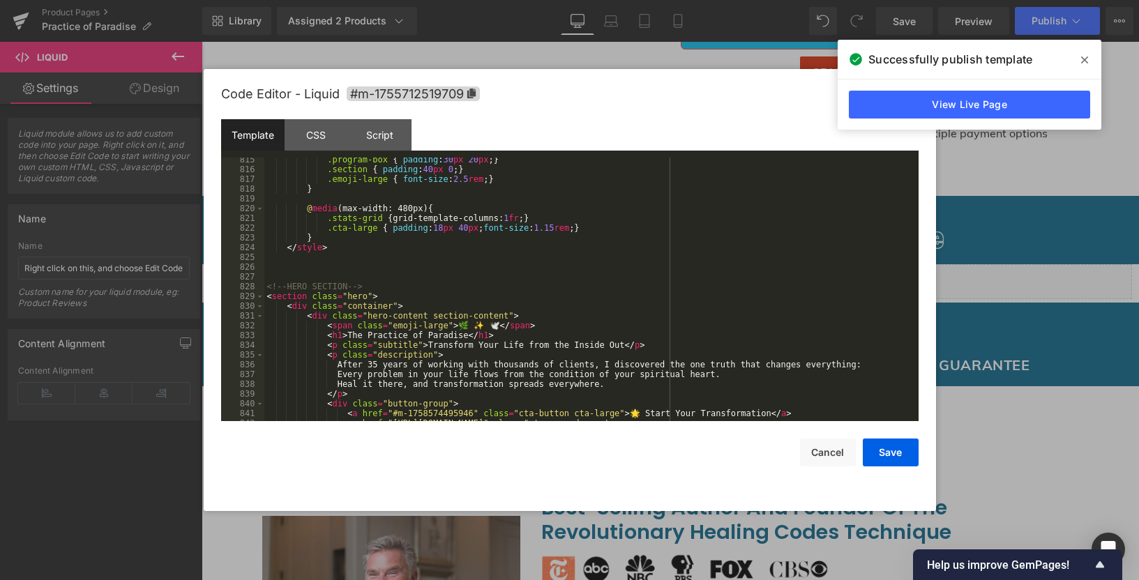
scroll to position [7949, 0]
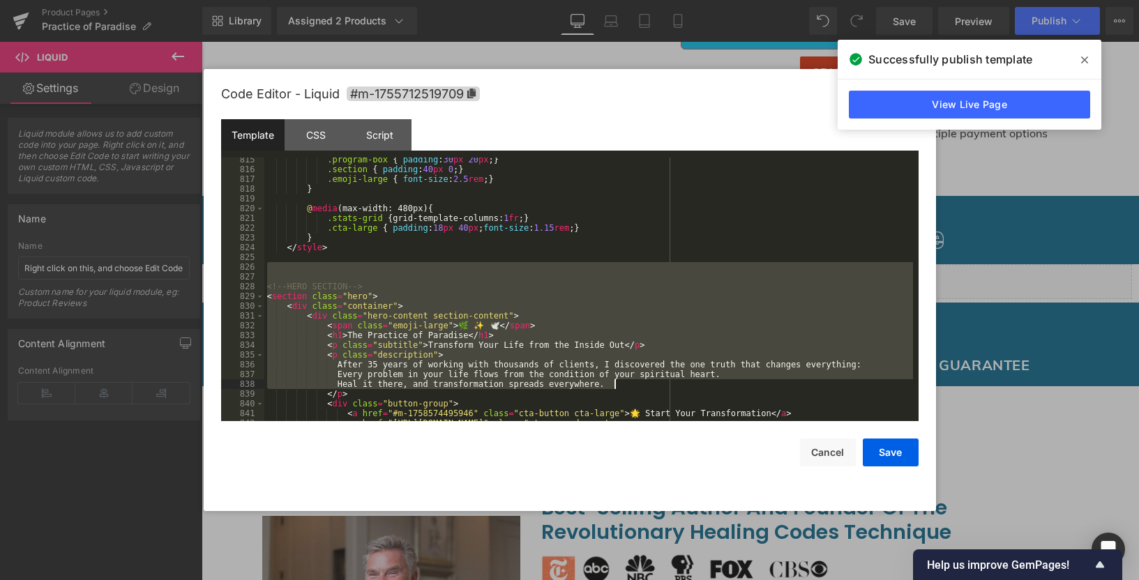
drag, startPoint x: 274, startPoint y: 270, endPoint x: 697, endPoint y: 383, distance: 437.4
click at [697, 383] on div ".program-box { padding : 30 px 20 px ; } .section { padding : 40 px 0 ; } .emoj…" at bounding box center [588, 301] width 648 height 293
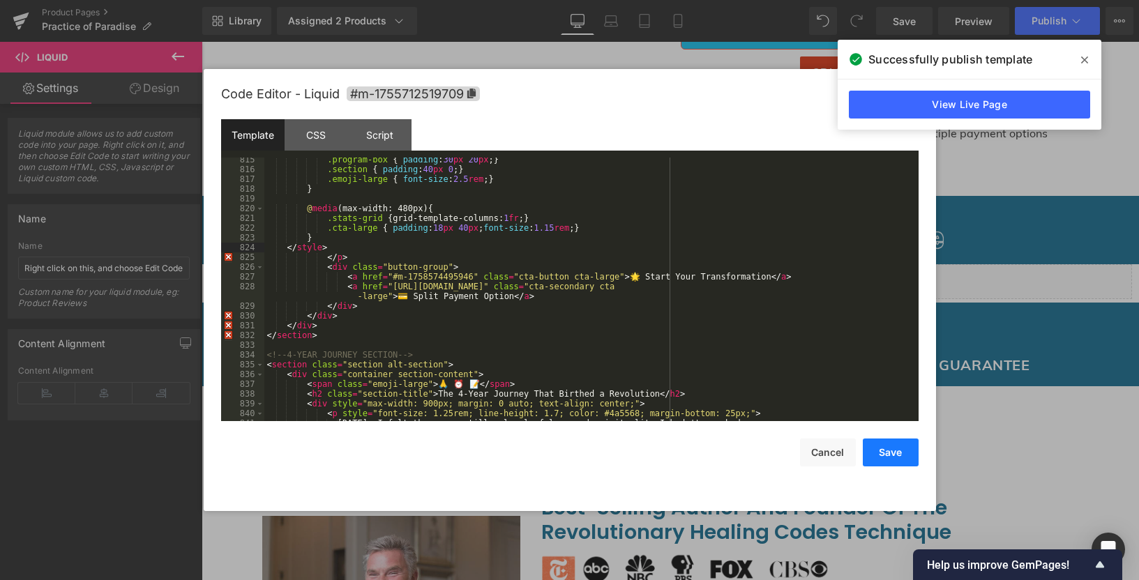
click at [873, 443] on button "Save" at bounding box center [890, 453] width 56 height 28
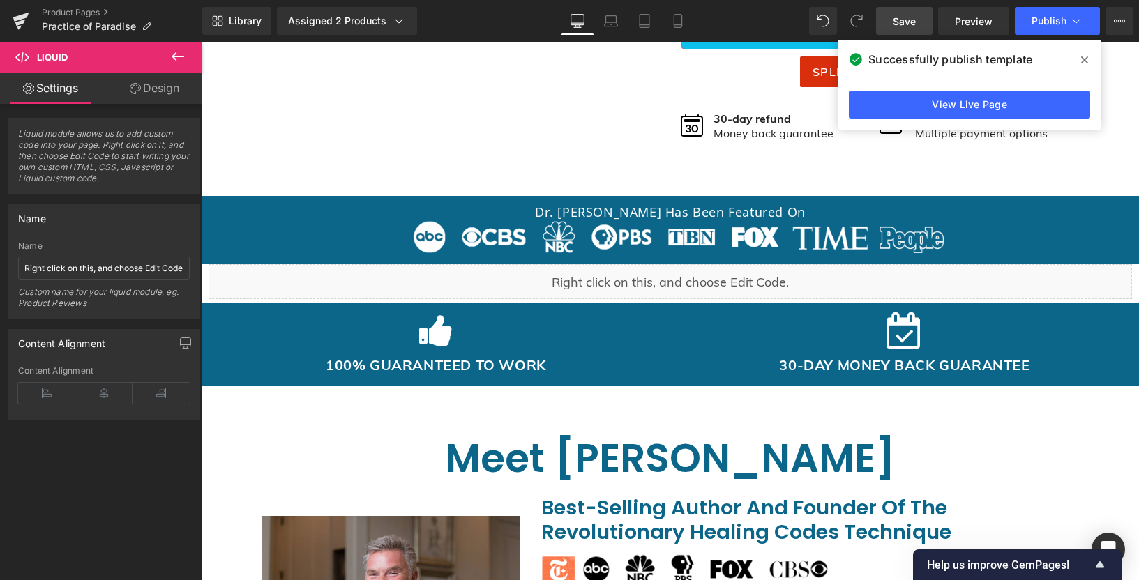
click at [928, 26] on link "Save" at bounding box center [904, 21] width 56 height 28
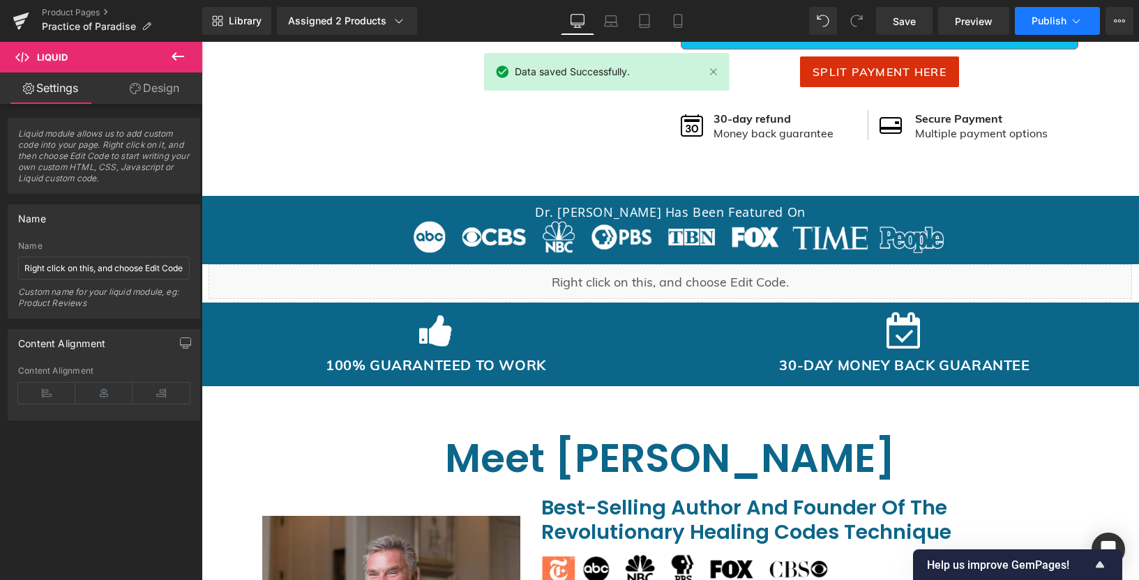
click at [1047, 27] on button "Publish" at bounding box center [1056, 21] width 85 height 28
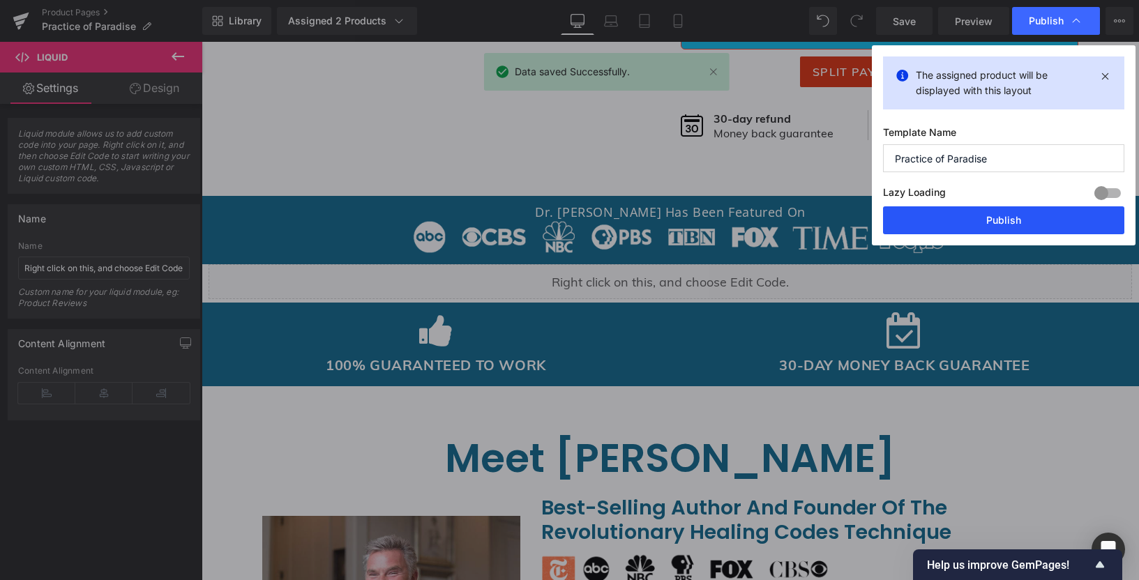
click at [943, 229] on button "Publish" at bounding box center [1003, 220] width 241 height 28
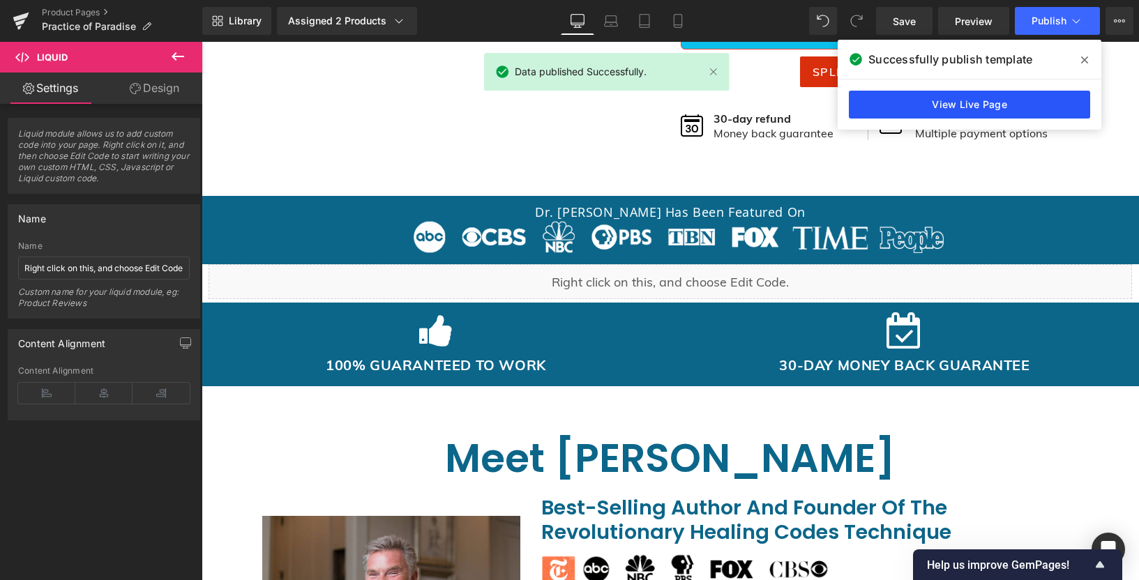
click at [865, 99] on link "View Live Page" at bounding box center [969, 105] width 241 height 28
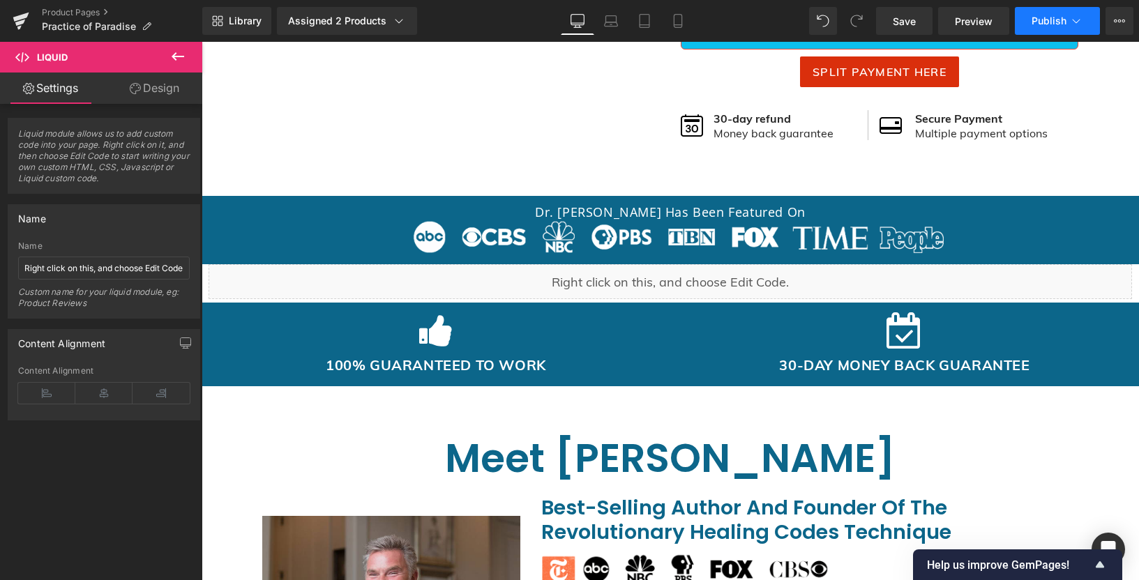
click at [1048, 21] on span "Publish" at bounding box center [1048, 20] width 35 height 11
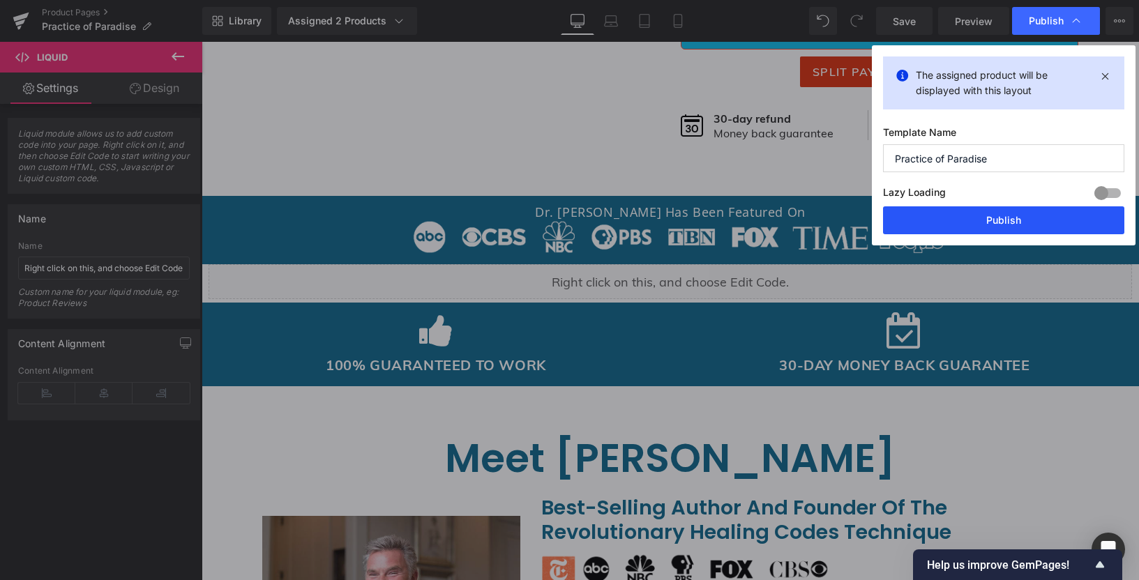
click at [954, 217] on button "Publish" at bounding box center [1003, 220] width 241 height 28
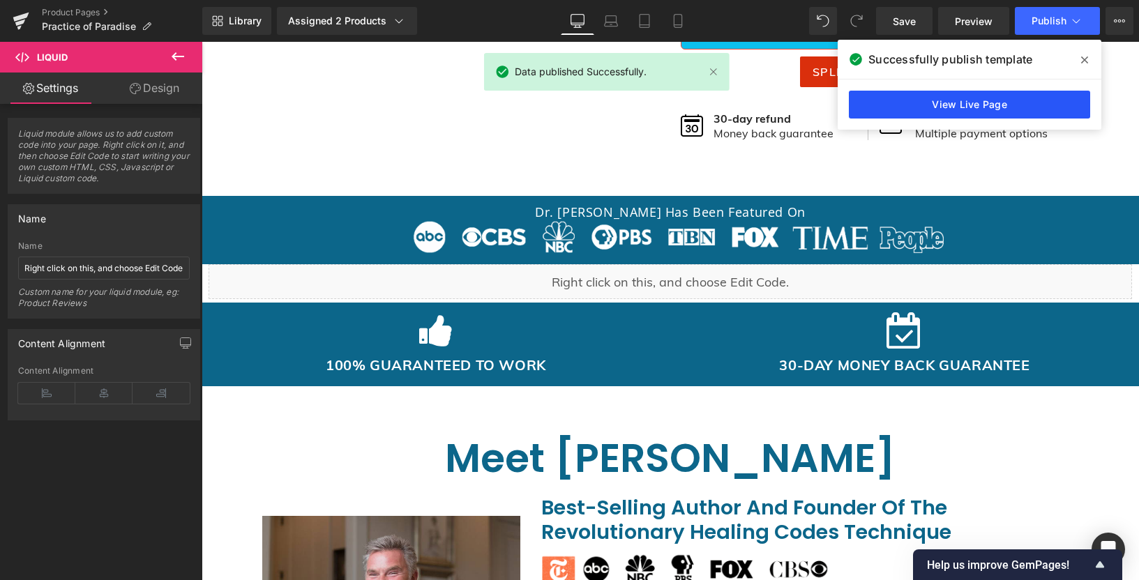
click at [849, 91] on link "View Live Page" at bounding box center [969, 105] width 241 height 28
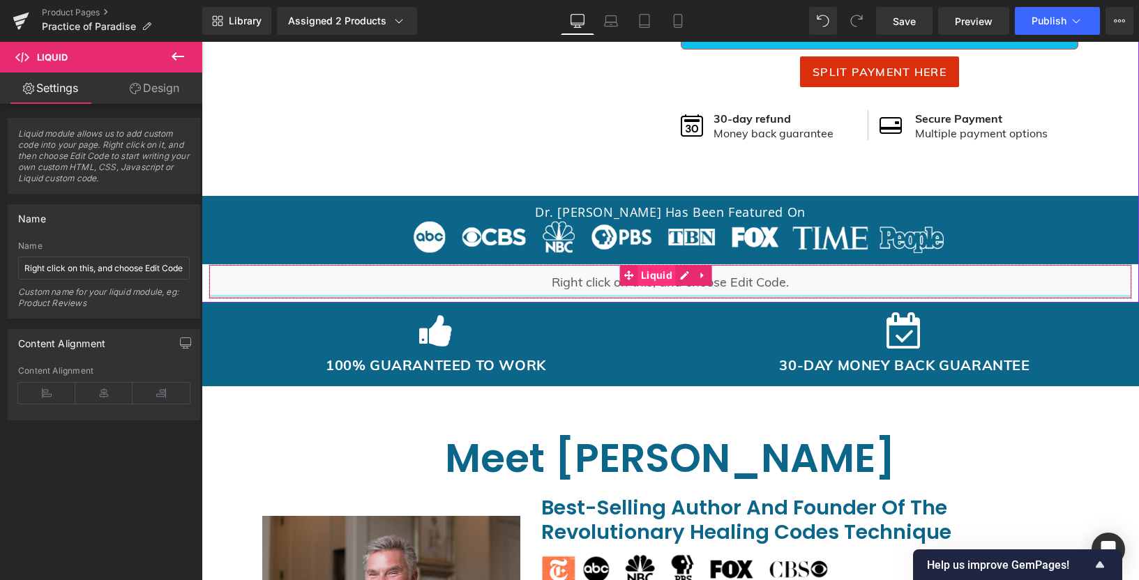
drag, startPoint x: 591, startPoint y: 296, endPoint x: 662, endPoint y: 284, distance: 72.1
click at [591, 296] on div "Liquid" at bounding box center [669, 281] width 923 height 35
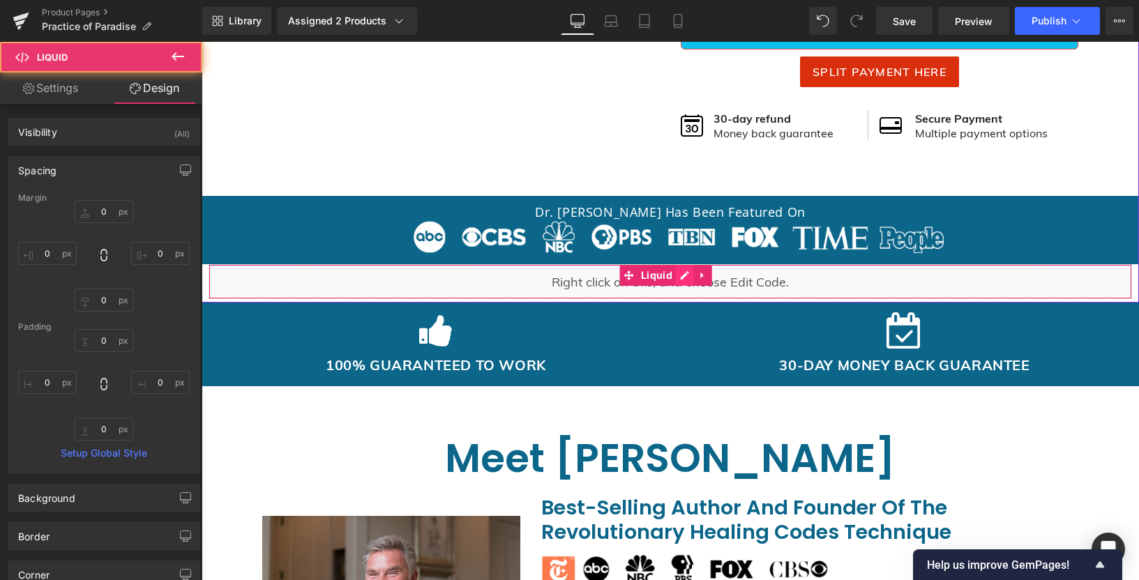
click at [678, 275] on div "Liquid" at bounding box center [669, 281] width 923 height 35
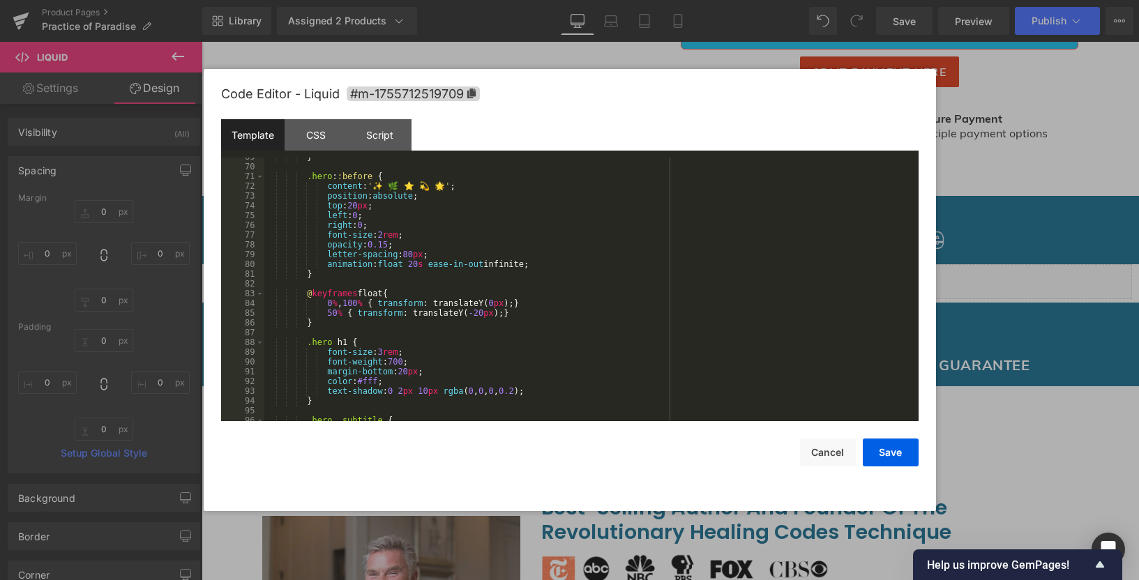
scroll to position [586, 0]
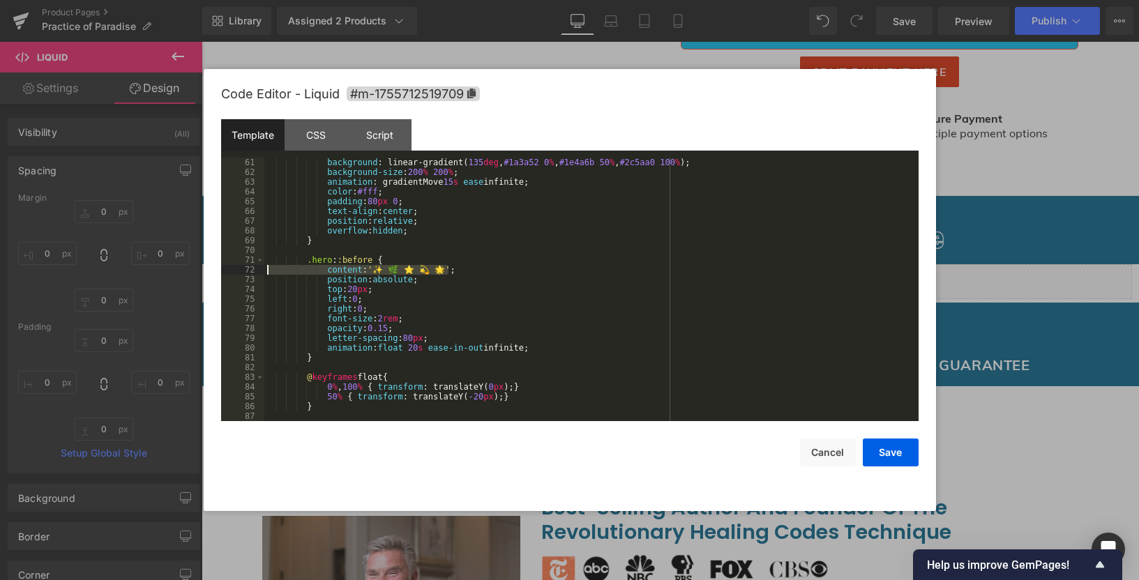
drag, startPoint x: 485, startPoint y: 273, endPoint x: 237, endPoint y: 268, distance: 248.3
click at [237, 268] on pre "61 62 63 64 65 66 67 68 69 70 71 72 73 74 75 76 77 78 79 80 81 82 83 84 85 86 8…" at bounding box center [569, 290] width 697 height 264
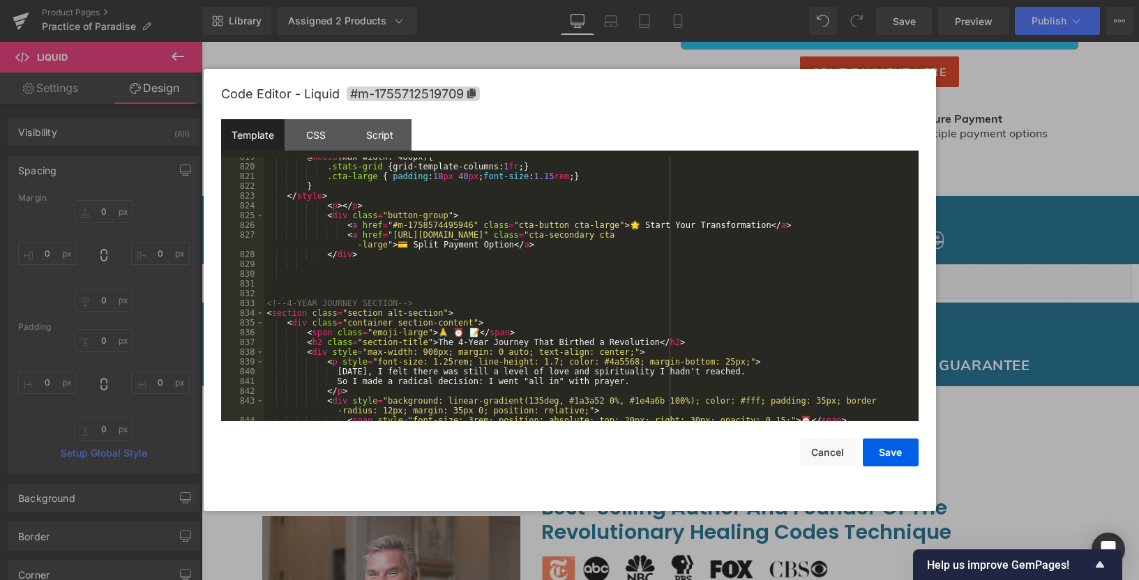
scroll to position [7990, 0]
drag, startPoint x: 511, startPoint y: 335, endPoint x: 192, endPoint y: 331, distance: 318.7
click at [192, 331] on body "Button You are previewing how the will restyle your page. You can not edit Elem…" at bounding box center [569, 290] width 1139 height 580
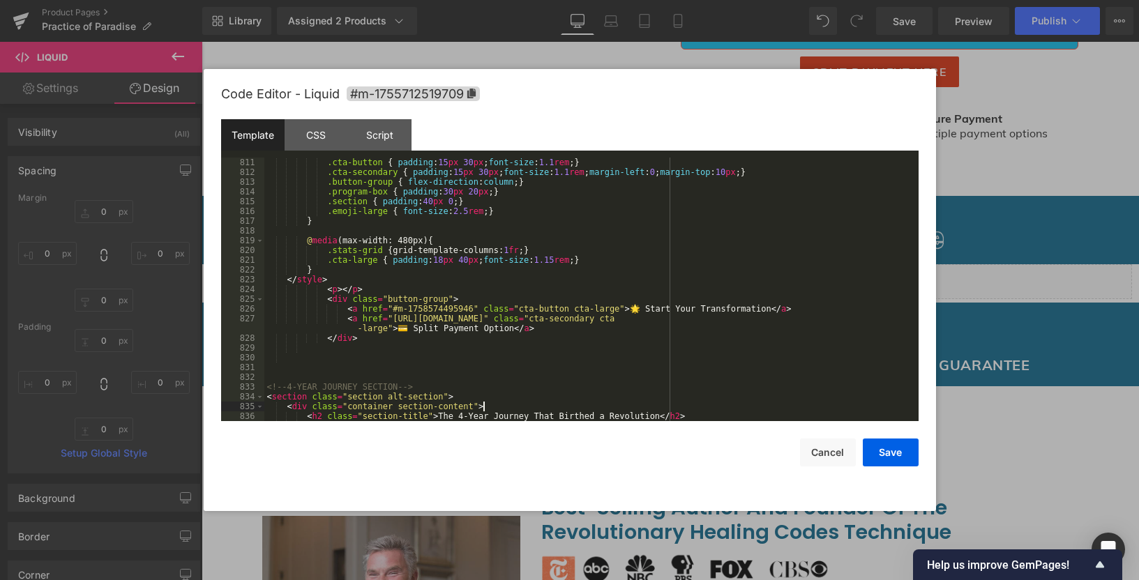
scroll to position [7907, 0]
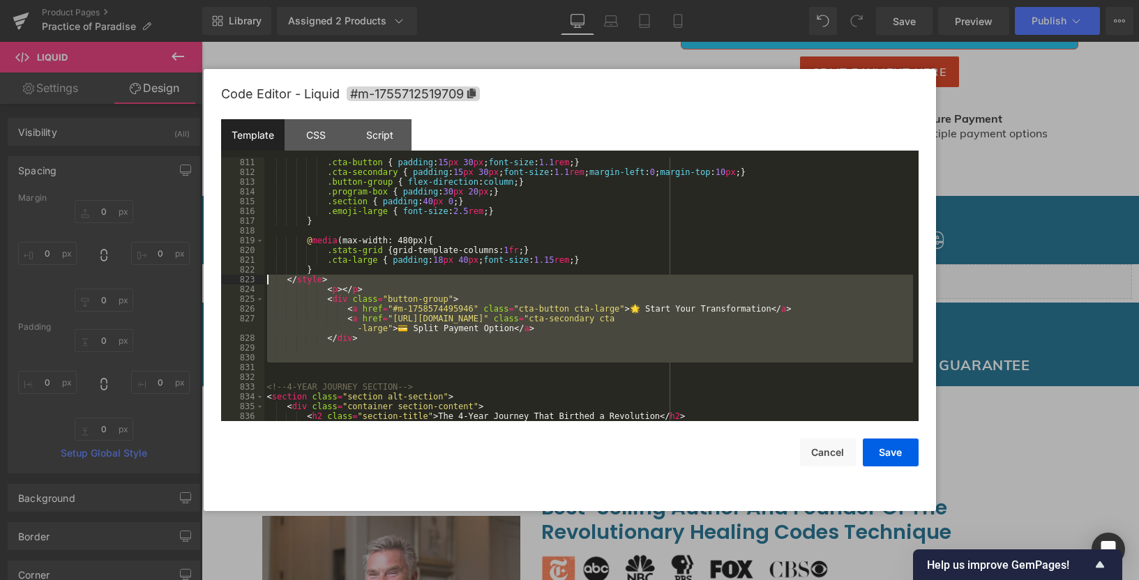
drag, startPoint x: 305, startPoint y: 344, endPoint x: 243, endPoint y: 284, distance: 87.3
click at [243, 284] on pre "811 812 813 814 815 816 817 818 819 820 821 822 823 824 825 826 827 828 829 830…" at bounding box center [569, 290] width 697 height 264
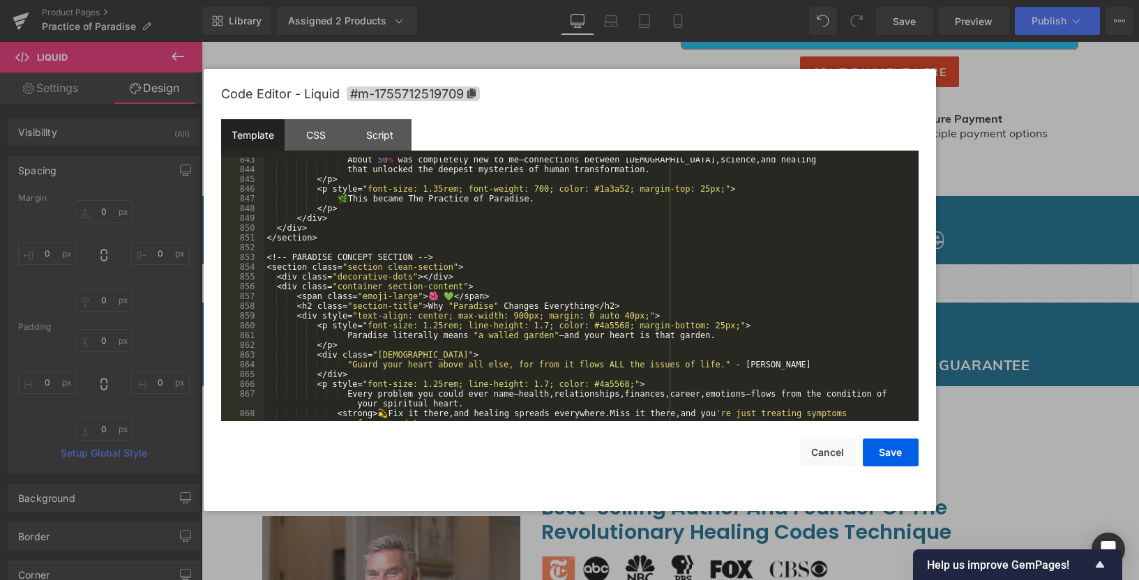
scroll to position [8158, 0]
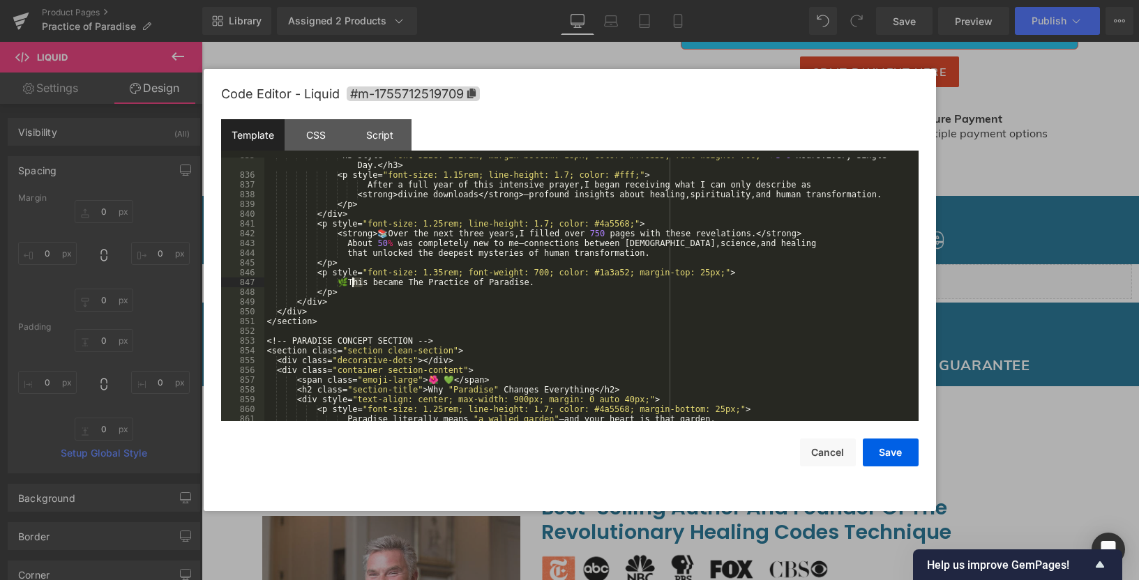
drag, startPoint x: 362, startPoint y: 282, endPoint x: 350, endPoint y: 283, distance: 11.9
click at [350, 283] on div "< h3 style = " font-size: 2.2rem; margin-bottom: 18px; color: #ff6b35; font-wei…" at bounding box center [588, 297] width 648 height 293
drag, startPoint x: 433, startPoint y: 379, endPoint x: 196, endPoint y: 379, distance: 237.1
click at [196, 379] on body "Button You are previewing how the will restyle your page. You can not edit Elem…" at bounding box center [569, 290] width 1139 height 580
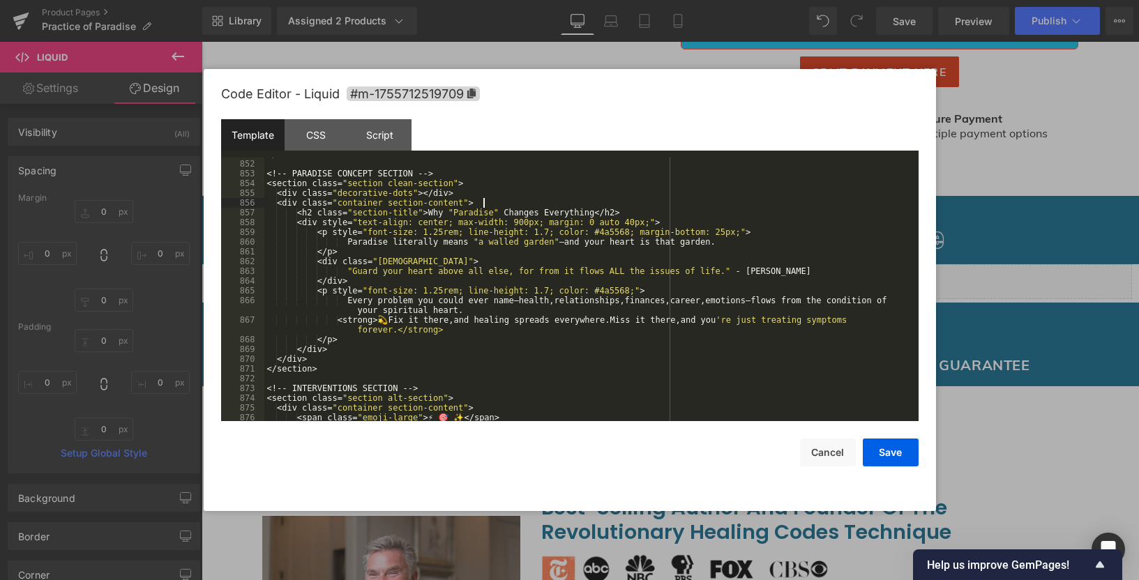
scroll to position [8367, 0]
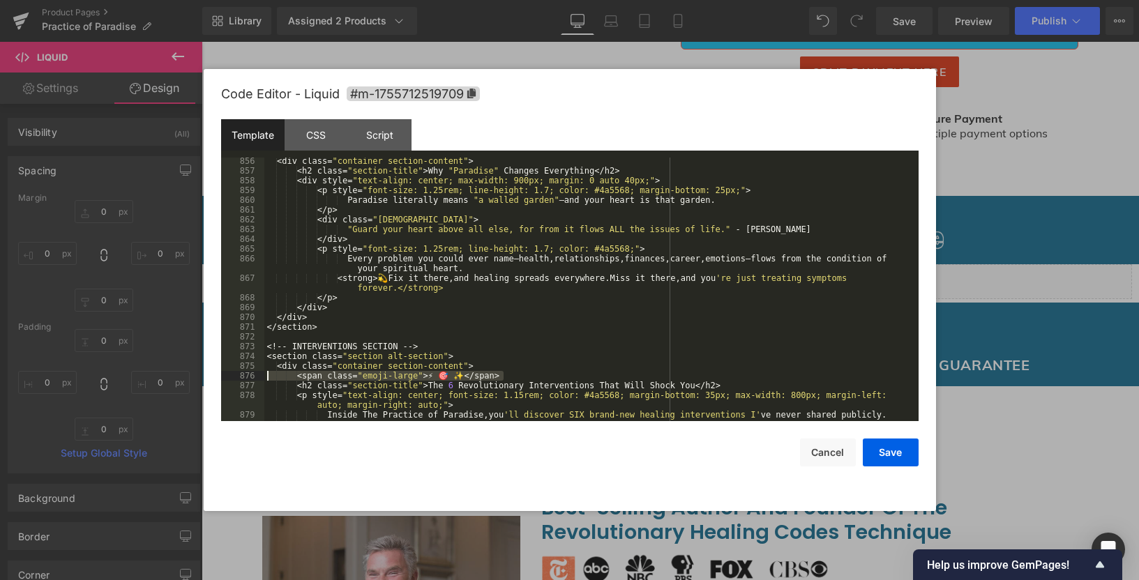
drag, startPoint x: 520, startPoint y: 376, endPoint x: 236, endPoint y: 377, distance: 283.8
click at [236, 377] on pre "856 857 858 859 860 861 862 863 864 865 866 867 868 869 870 871 872 873 874 875…" at bounding box center [569, 290] width 697 height 264
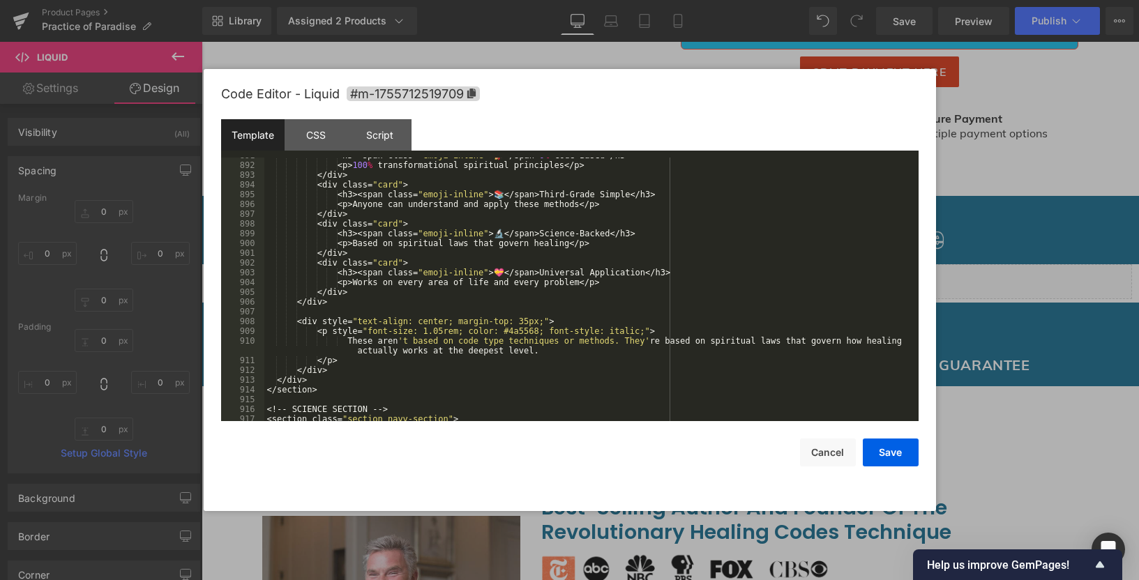
scroll to position [8827, 0]
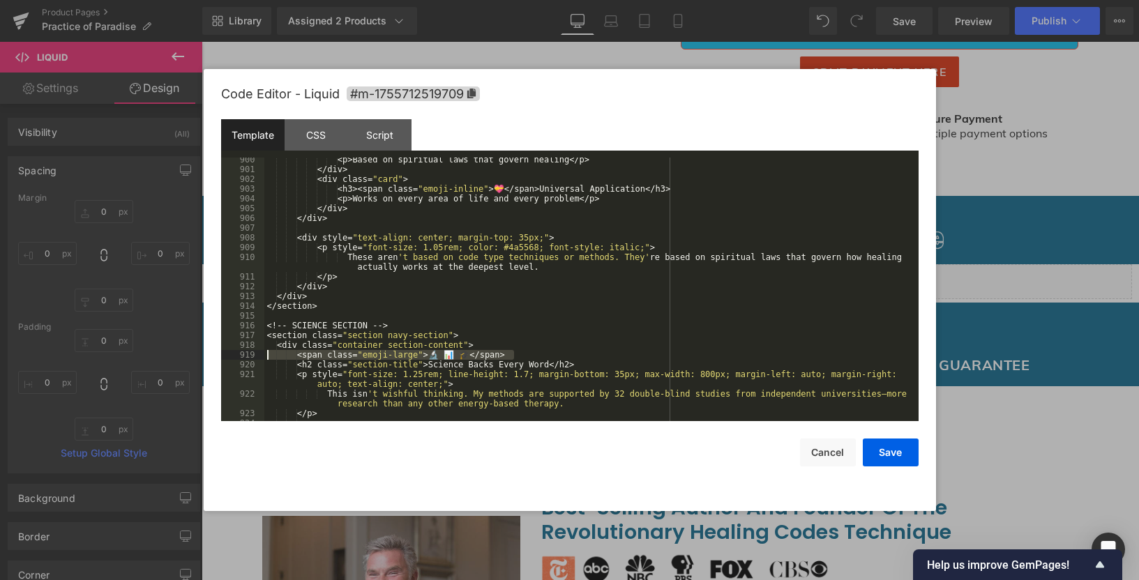
drag, startPoint x: 534, startPoint y: 358, endPoint x: 208, endPoint y: 356, distance: 326.3
click at [208, 356] on div "Code Editor - Liquid #m-1755712519709 Template CSS Script Data 900 901 902 903 …" at bounding box center [570, 290] width 732 height 442
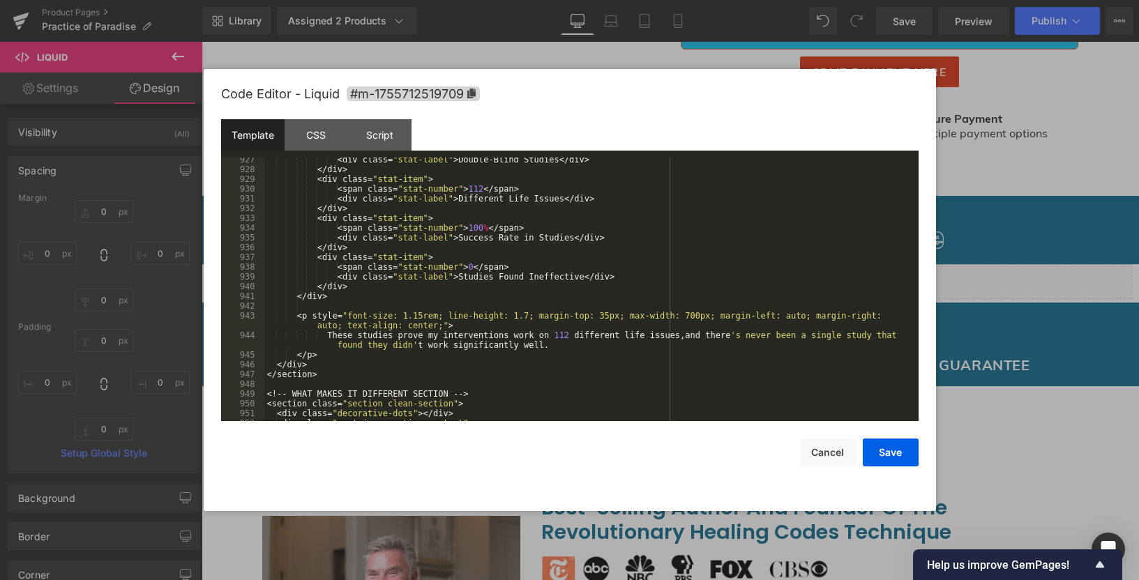
scroll to position [9245, 0]
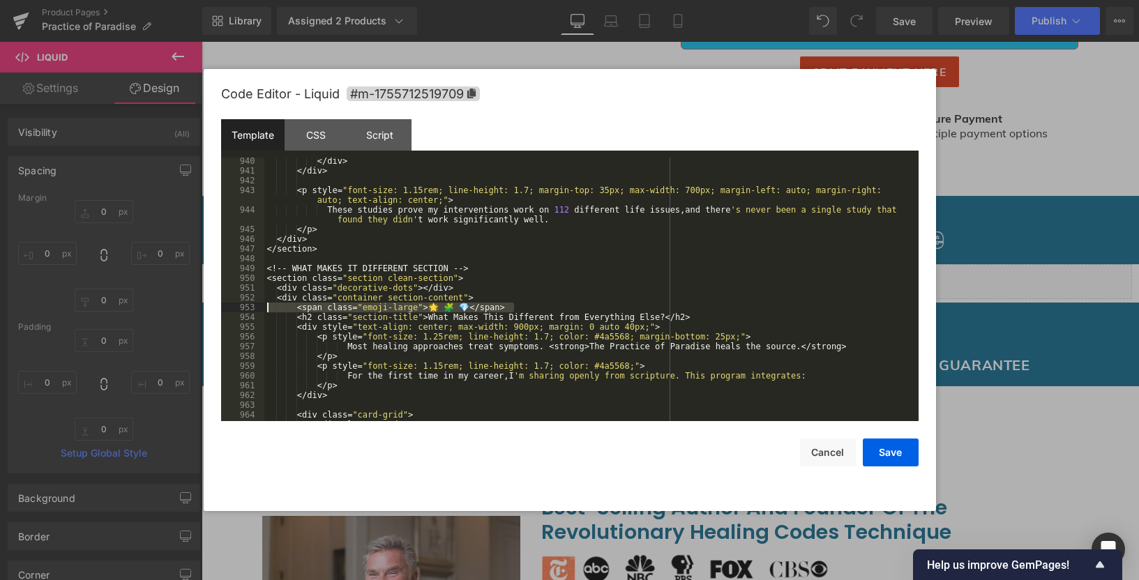
drag, startPoint x: 528, startPoint y: 310, endPoint x: 212, endPoint y: 310, distance: 315.9
click at [212, 310] on div "Code Editor - Liquid #m-1755712519709 Template CSS Script Data 940 941 942 943 …" at bounding box center [570, 290] width 732 height 442
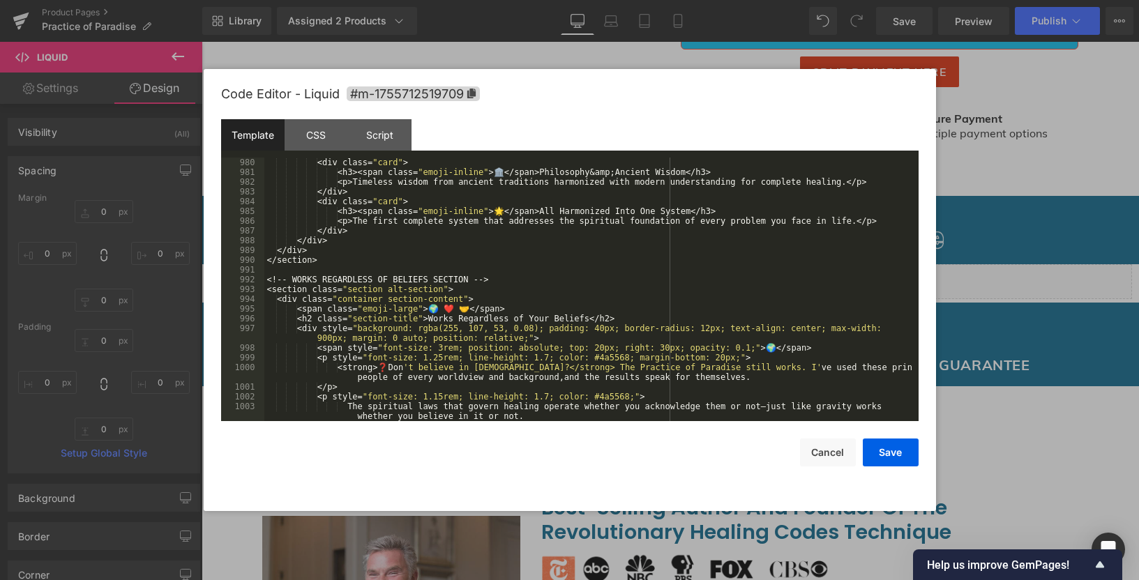
scroll to position [9664, 0]
drag, startPoint x: 526, startPoint y: 310, endPoint x: 226, endPoint y: 312, distance: 300.5
click at [226, 312] on pre "980 981 982 983 984 985 986 987 988 989 990 991 992 993 994 995 996 997 998 999…" at bounding box center [569, 290] width 697 height 264
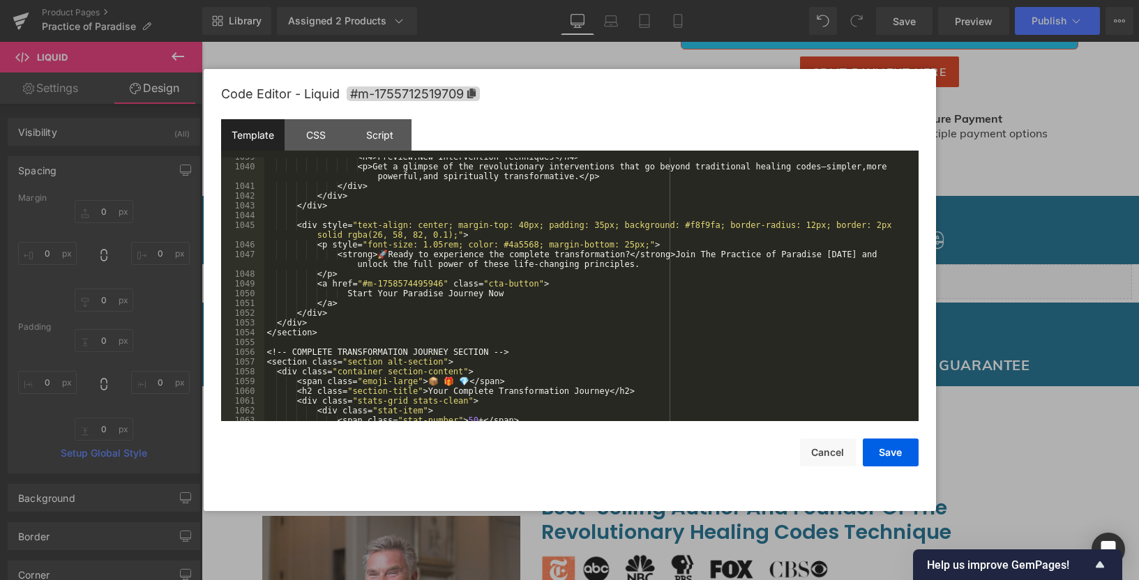
scroll to position [10417, 0]
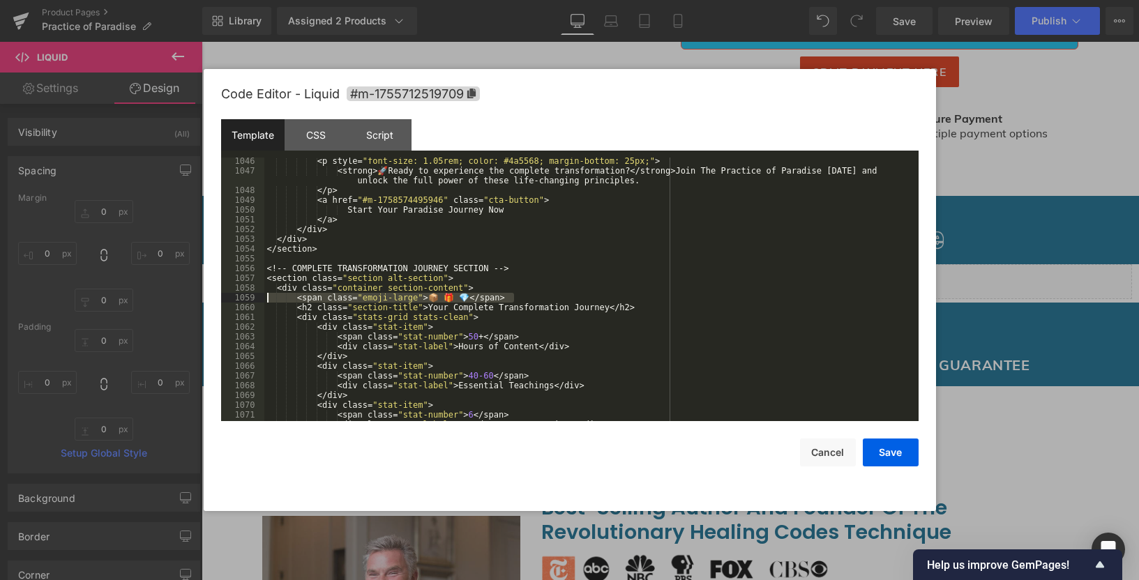
drag, startPoint x: 538, startPoint y: 300, endPoint x: 230, endPoint y: 296, distance: 308.2
click at [230, 296] on pre "1046 1047 1048 1049 1050 1051 1052 1053 1054 1055 1056 1057 1058 1059 1060 1061…" at bounding box center [569, 290] width 697 height 264
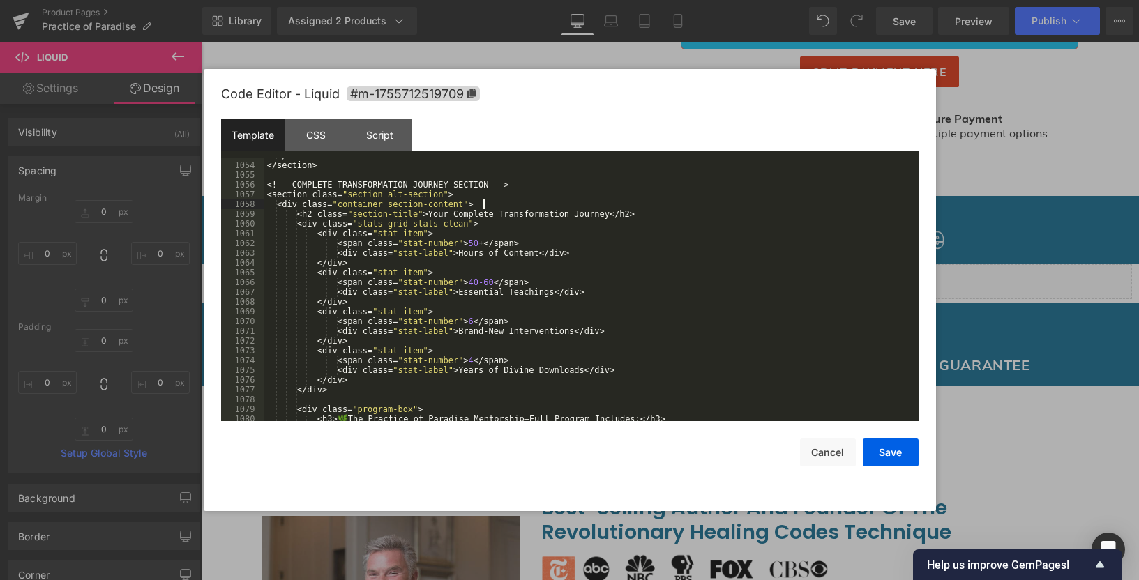
scroll to position [10668, 0]
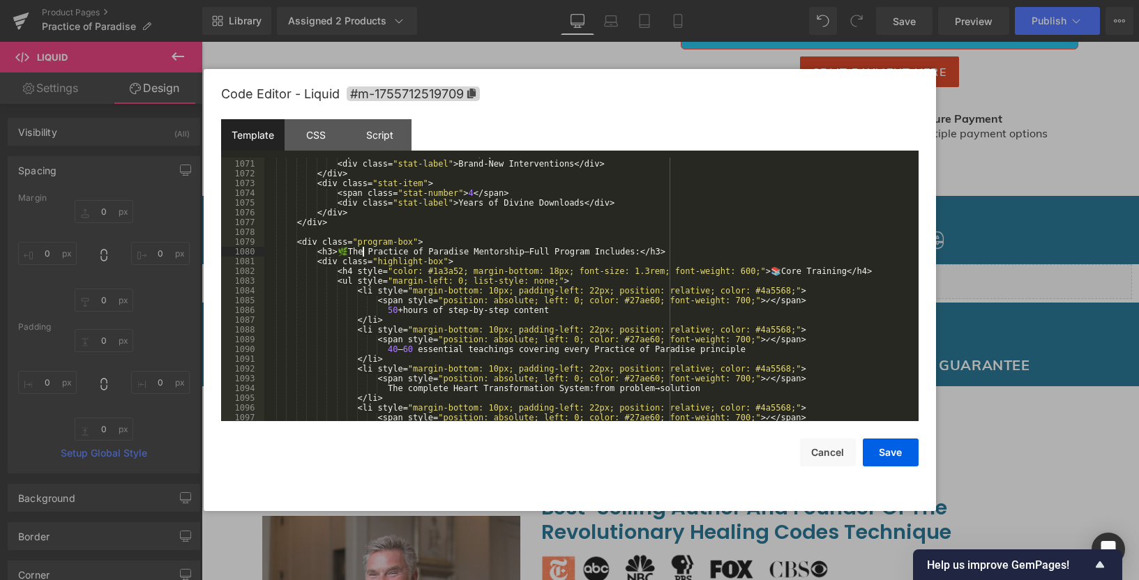
click at [362, 252] on div "< span class = " stat-number " > 6 </ span > < div class = " stat-label " > Bra…" at bounding box center [588, 290] width 648 height 283
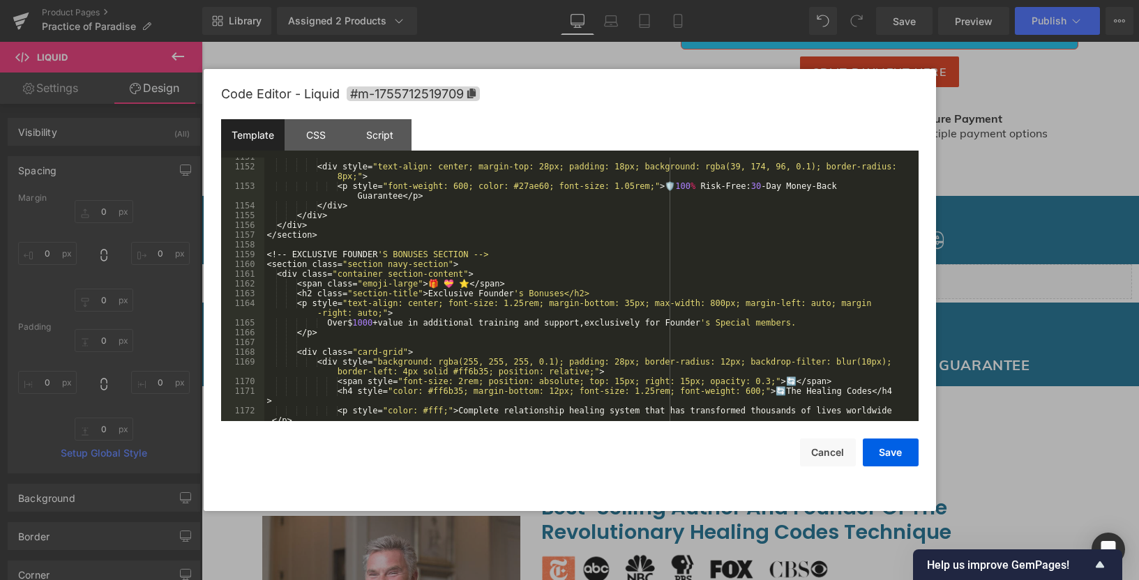
scroll to position [11588, 0]
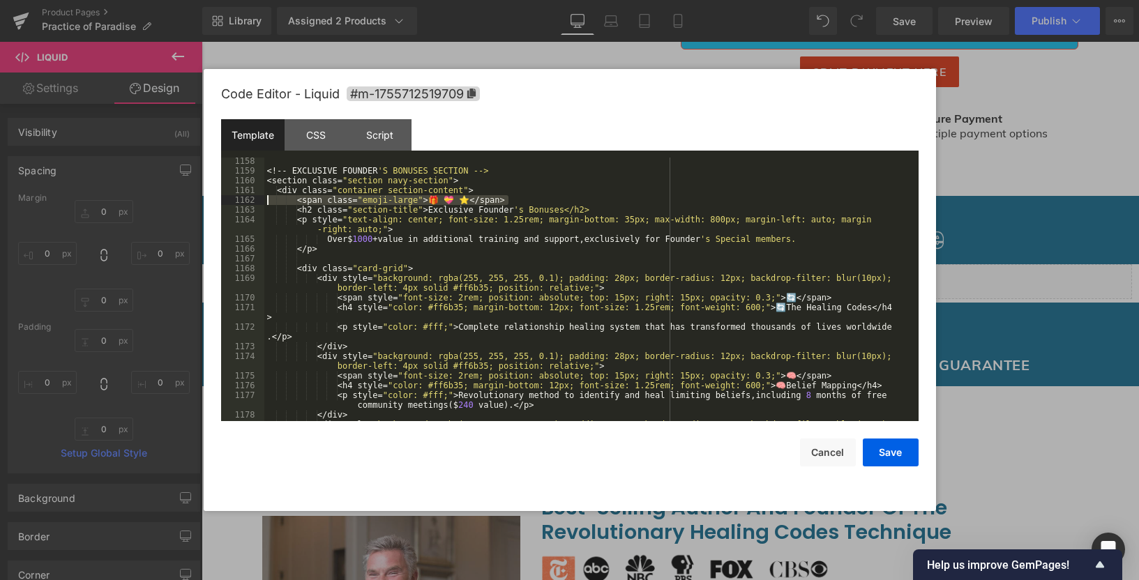
drag, startPoint x: 530, startPoint y: 203, endPoint x: 238, endPoint y: 196, distance: 292.2
click at [238, 196] on pre "1158 1159 1160 1161 1162 1163 1164 1165 1166 1167 1168 1169 1170 1171 1172 1173…" at bounding box center [569, 290] width 697 height 264
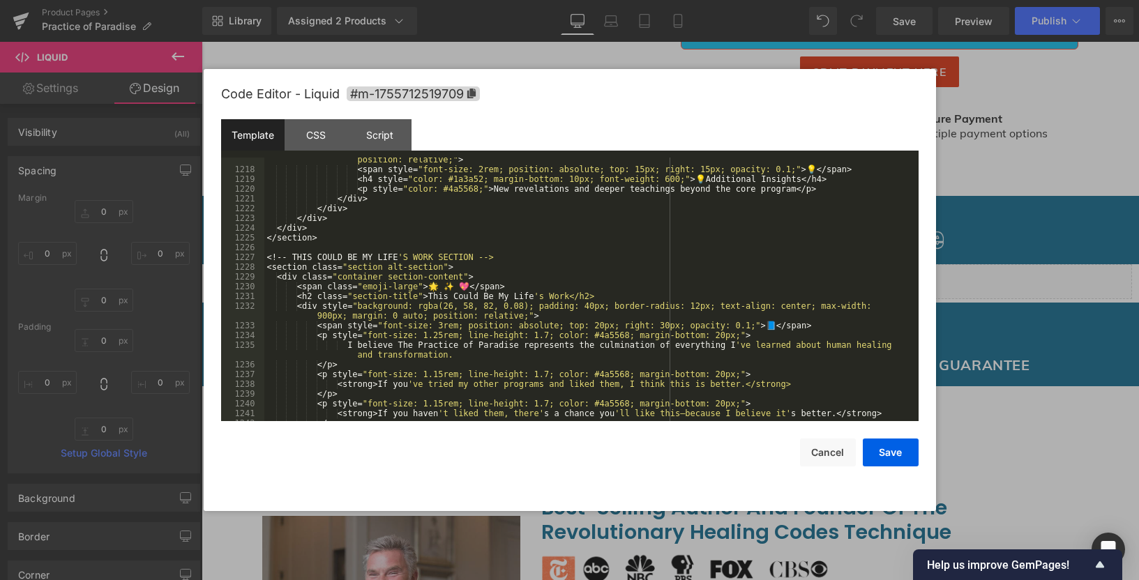
scroll to position [12341, 0]
drag, startPoint x: 458, startPoint y: 282, endPoint x: 278, endPoint y: 298, distance: 181.4
click at [277, 298] on div "< div style = " background: #fff; padding: 22px; border-radius: 12px; box-shado…" at bounding box center [588, 291] width 648 height 293
click at [576, 285] on div "< div style = " background: #fff; padding: 22px; border-radius: 12px; box-shado…" at bounding box center [588, 291] width 648 height 293
drag, startPoint x: 540, startPoint y: 289, endPoint x: 202, endPoint y: 282, distance: 338.2
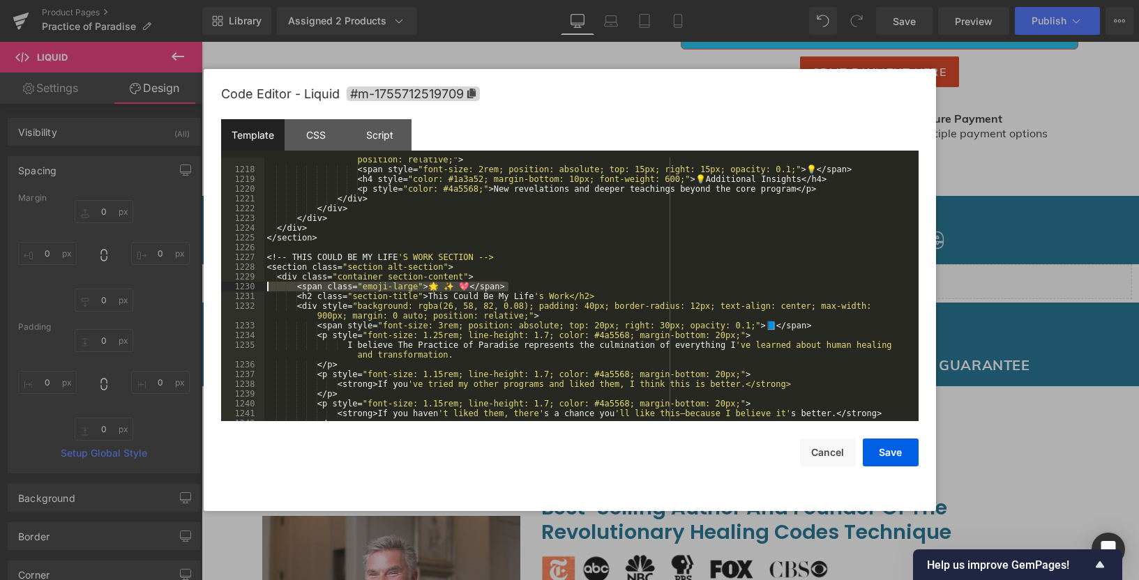
click at [202, 282] on body "Button You are previewing how the will restyle your page. You can not edit Elem…" at bounding box center [569, 290] width 1139 height 580
drag, startPoint x: 528, startPoint y: 291, endPoint x: 214, endPoint y: 280, distance: 313.9
click at [214, 280] on div "Code Editor - Liquid #m-1755712519709 Template CSS Script Data 1217 1218 1219 1…" at bounding box center [570, 290] width 732 height 442
drag, startPoint x: 498, startPoint y: 282, endPoint x: 517, endPoint y: 288, distance: 19.8
click at [497, 282] on div "< div style = " background: #fff; padding: 22px; border-radius: 12px; box-shado…" at bounding box center [588, 291] width 648 height 293
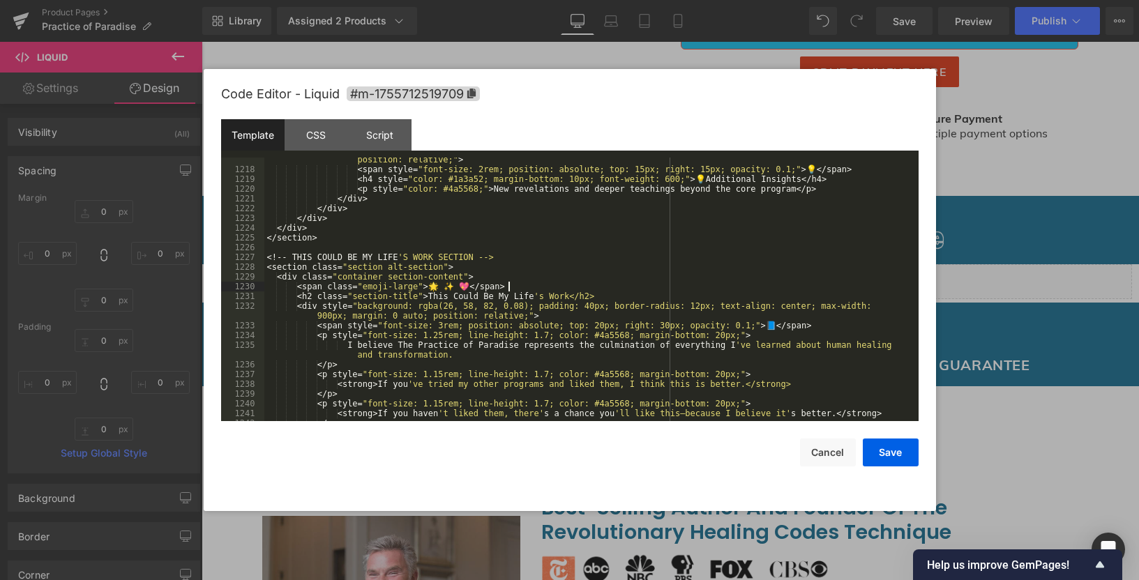
click at [547, 291] on div "< div style = " background: #fff; padding: 22px; border-radius: 12px; box-shado…" at bounding box center [588, 291] width 648 height 293
click at [521, 287] on div "< div style = " background: #fff; padding: 22px; border-radius: 12px; box-shado…" at bounding box center [588, 291] width 648 height 293
drag, startPoint x: 515, startPoint y: 287, endPoint x: 253, endPoint y: 285, distance: 261.5
click at [253, 285] on pre "1217 1218 1219 1220 1221 1222 1223 1224 1225 1226 1227 1228 1229 1230 1231 1232…" at bounding box center [569, 290] width 697 height 264
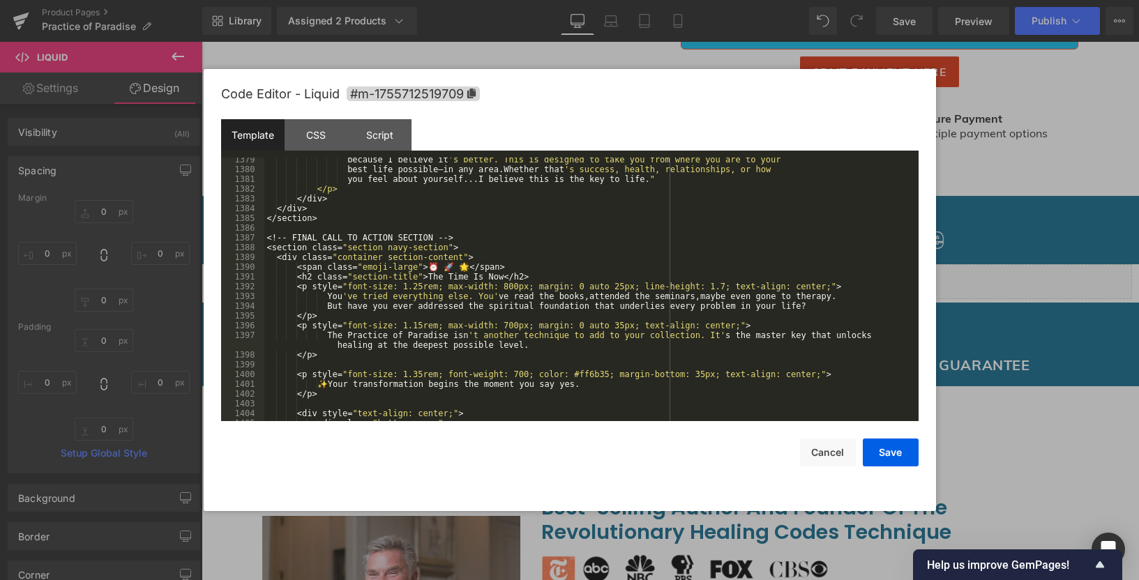
scroll to position [14056, 0]
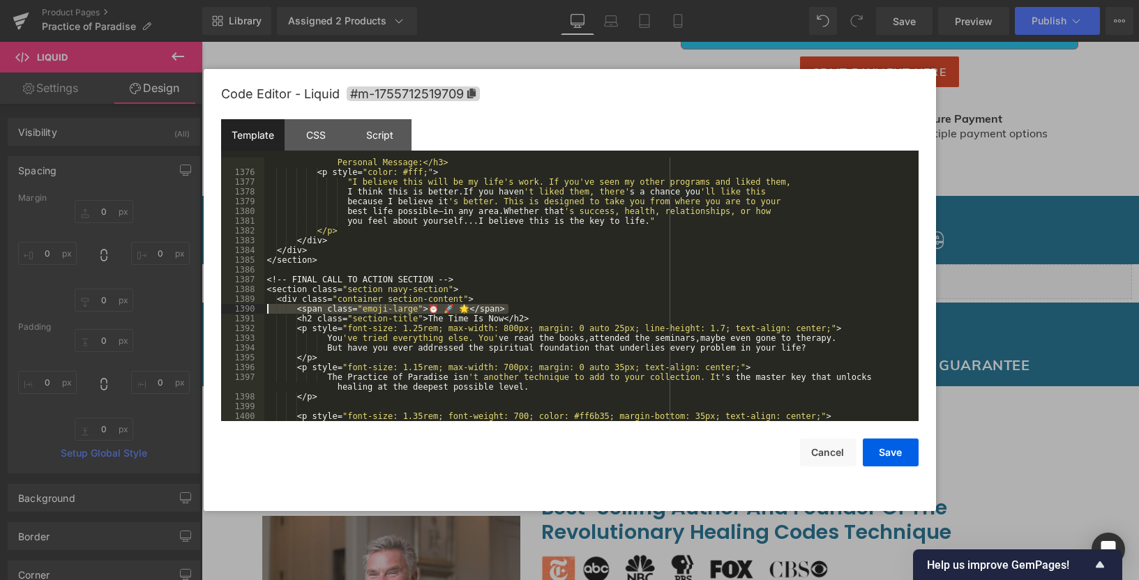
drag, startPoint x: 526, startPoint y: 310, endPoint x: 223, endPoint y: 308, distance: 303.3
click at [223, 308] on pre "1375 1376 1377 1378 1379 1380 1381 1382 1383 1384 1385 1386 1387 1388 1389 1390…" at bounding box center [569, 290] width 697 height 264
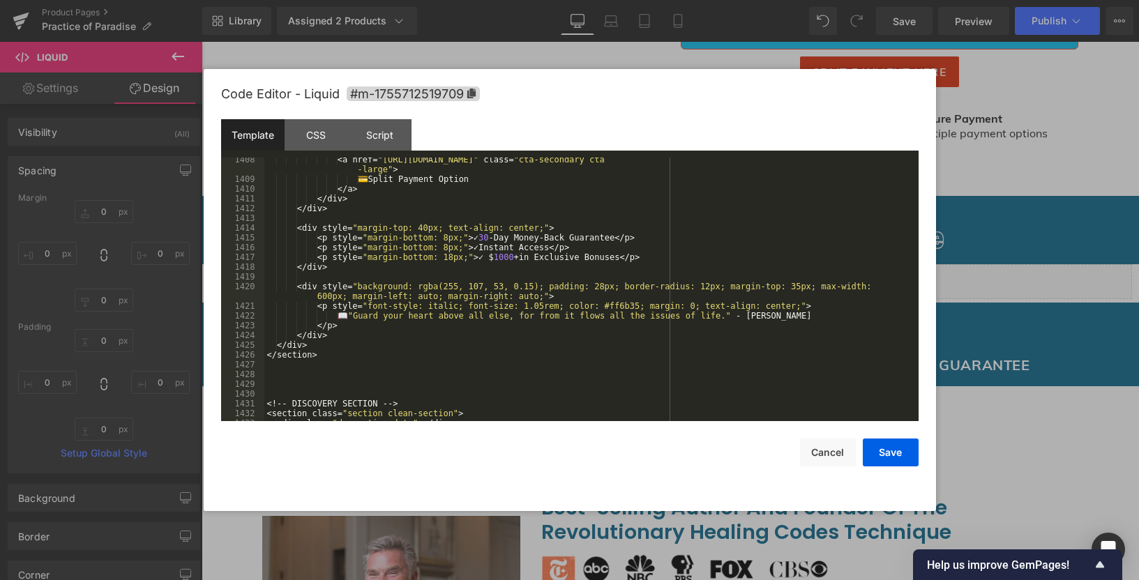
scroll to position [14475, 0]
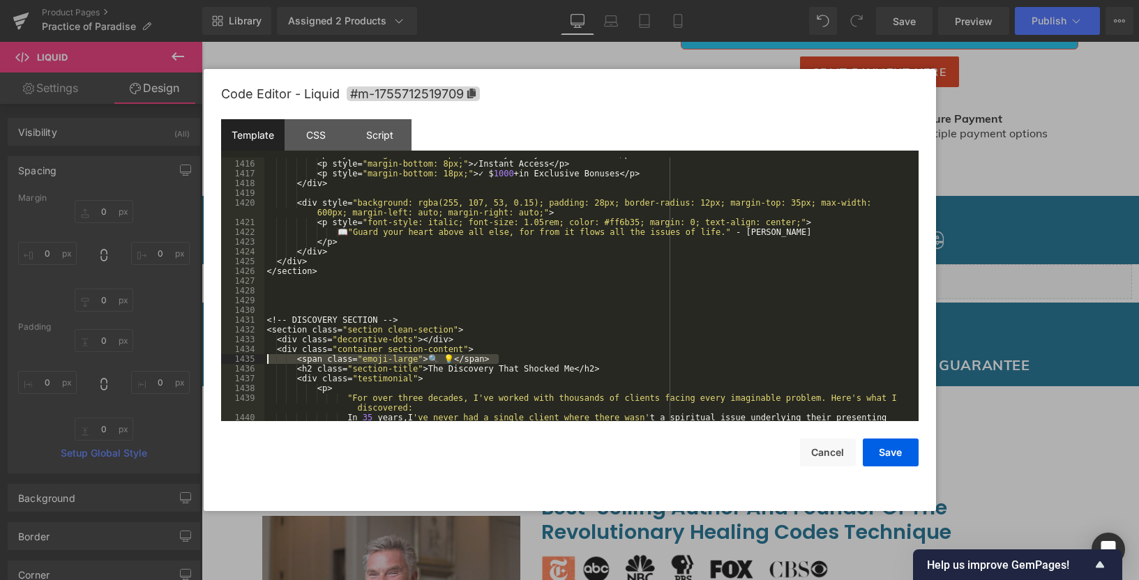
drag, startPoint x: 511, startPoint y: 363, endPoint x: 211, endPoint y: 355, distance: 300.6
click at [209, 356] on div "Code Editor - Liquid #m-1755712519709 Template CSS Script Data 1415 1416 1417 1…" at bounding box center [570, 290] width 732 height 442
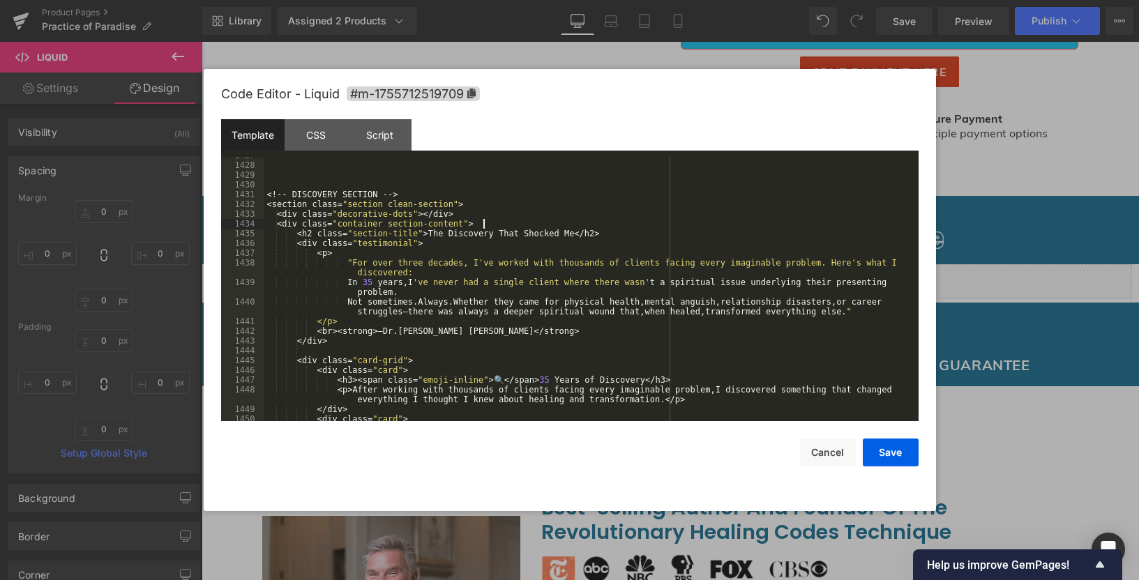
scroll to position [14857, 0]
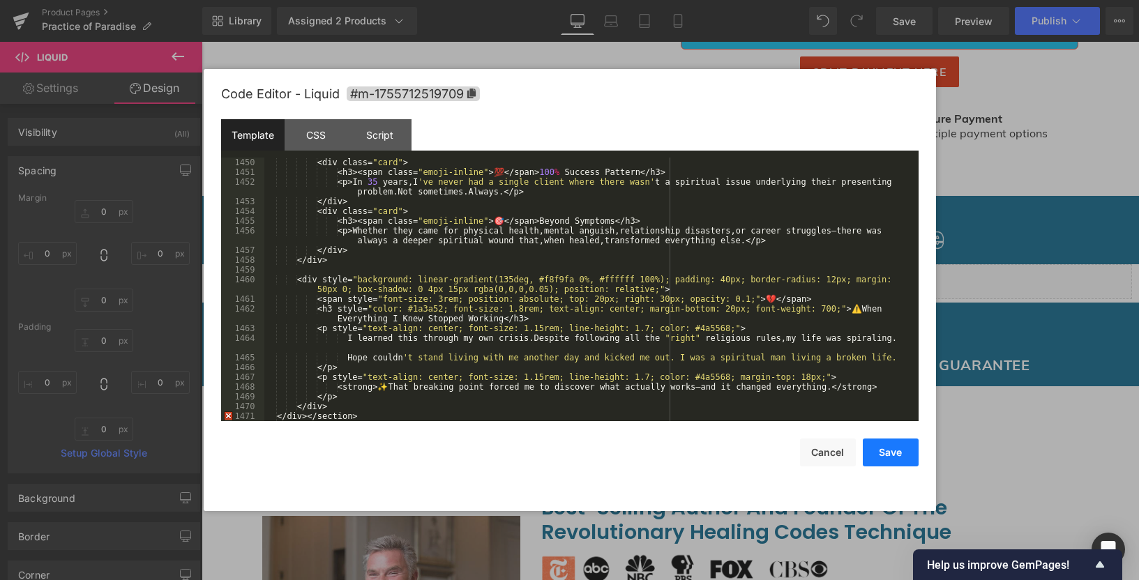
click at [896, 450] on button "Save" at bounding box center [890, 453] width 56 height 28
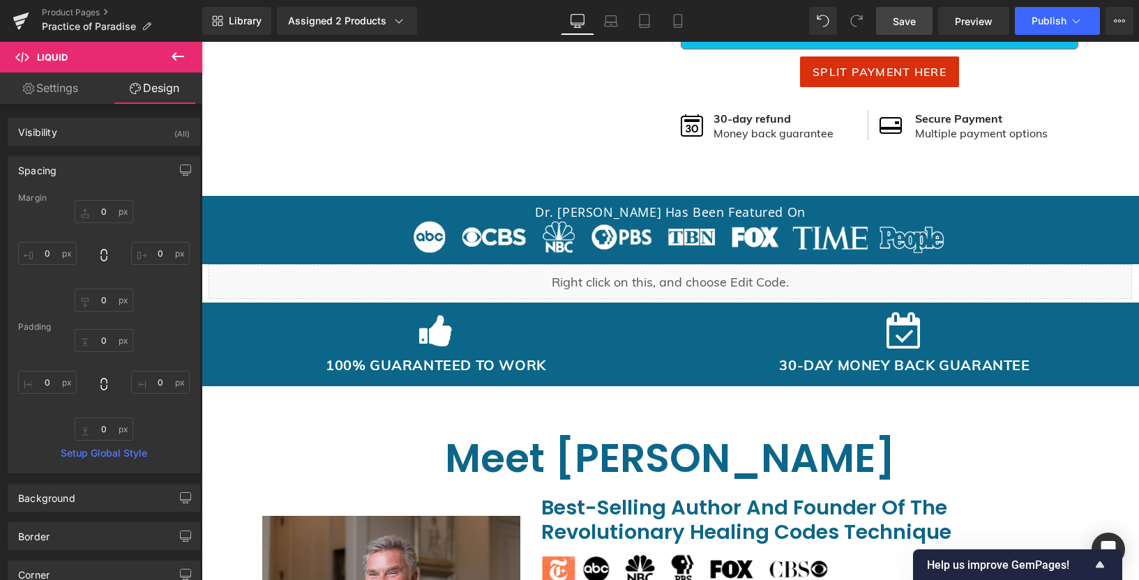
click at [910, 19] on span "Save" at bounding box center [903, 21] width 23 height 15
click at [1065, 17] on span "Publish" at bounding box center [1048, 20] width 35 height 11
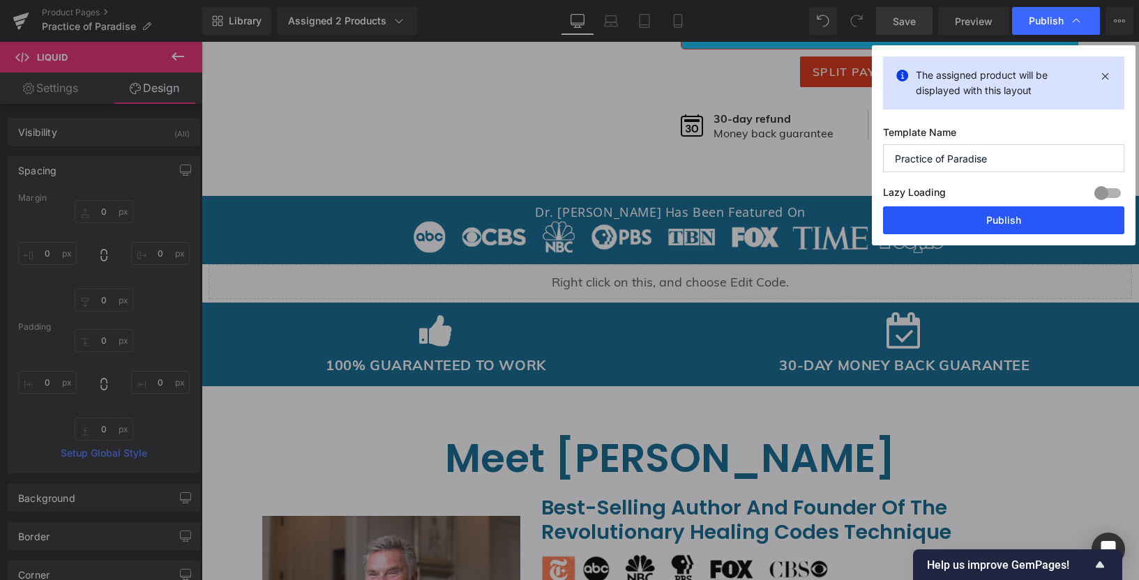
click at [949, 220] on button "Publish" at bounding box center [1003, 220] width 241 height 28
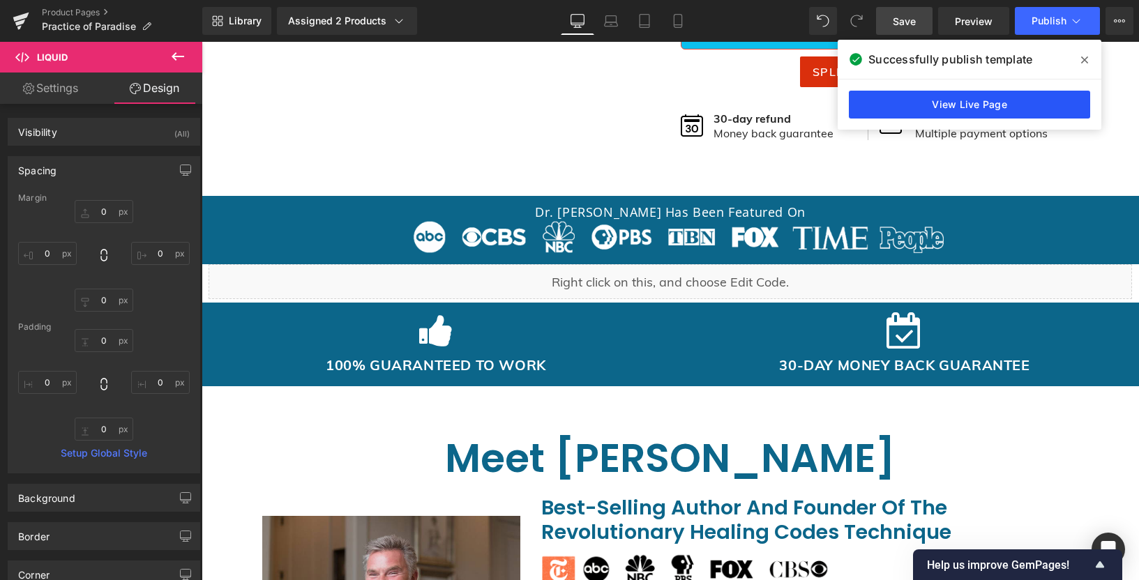
click at [1010, 100] on link "View Live Page" at bounding box center [969, 105] width 241 height 28
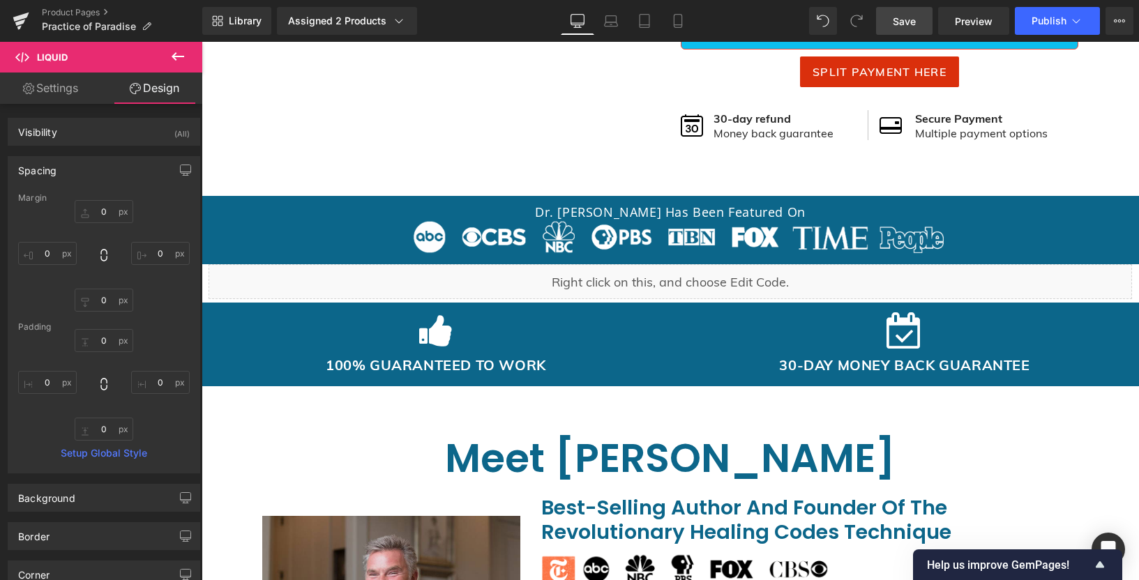
click at [909, 26] on span "Save" at bounding box center [903, 21] width 23 height 15
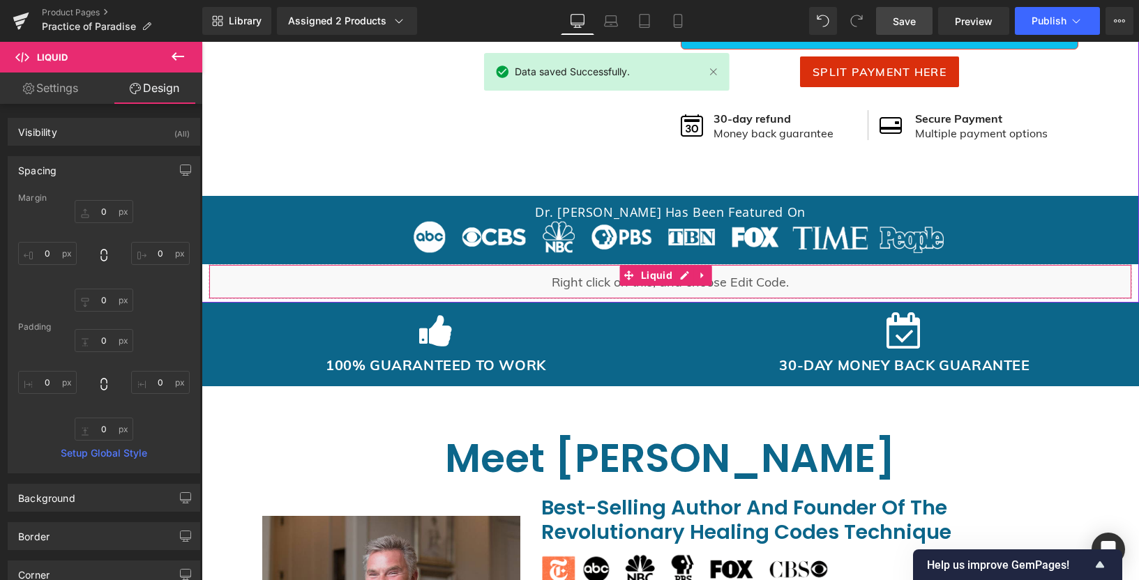
click at [607, 287] on div "Liquid" at bounding box center [669, 281] width 923 height 35
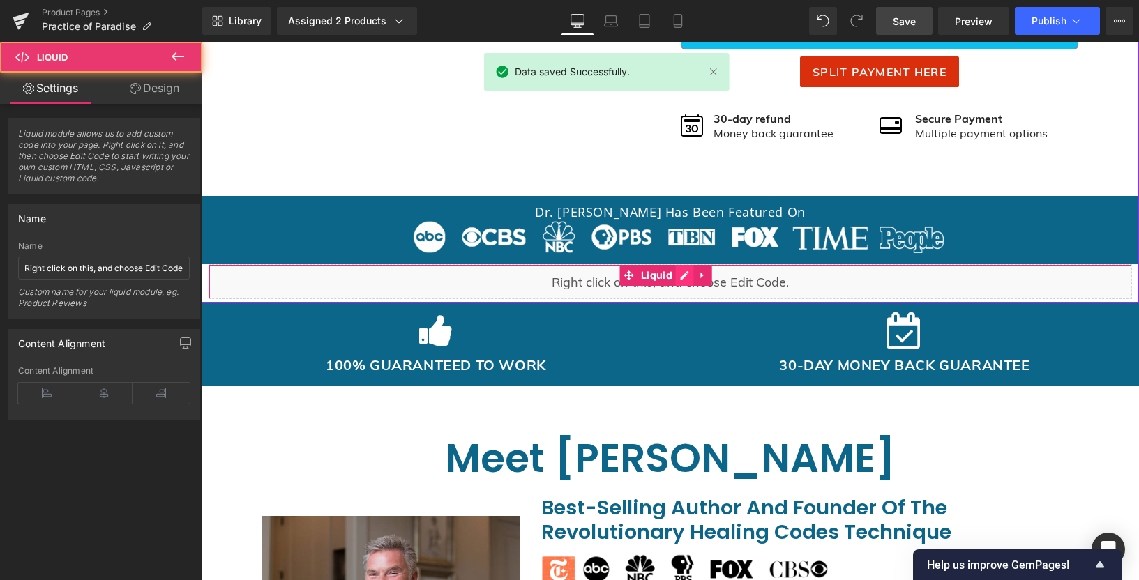
click at [682, 272] on div "Liquid" at bounding box center [669, 281] width 923 height 35
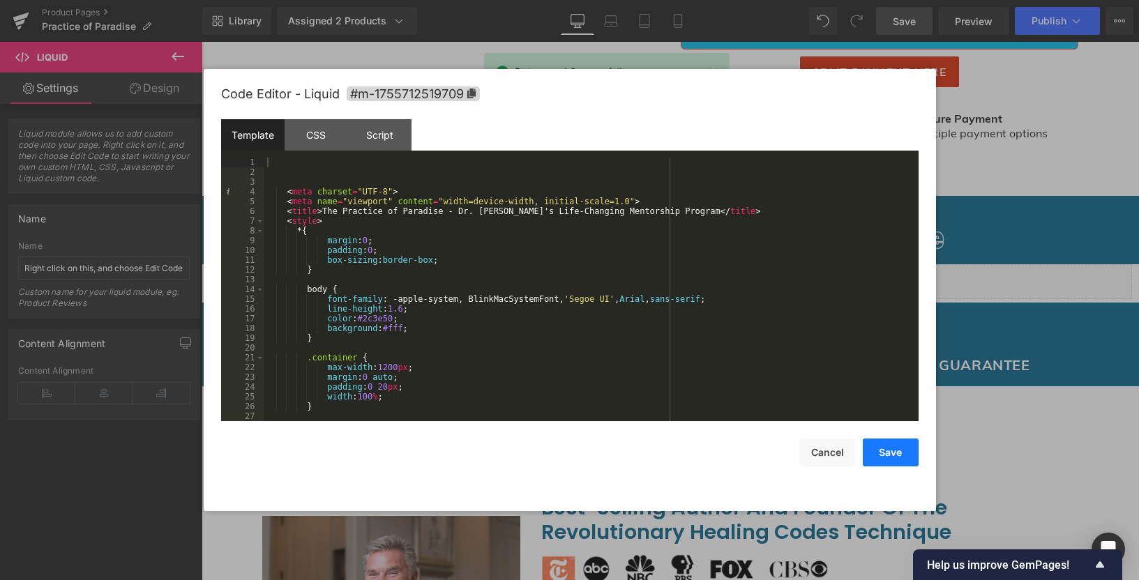
drag, startPoint x: 883, startPoint y: 457, endPoint x: 885, endPoint y: 450, distance: 7.3
click at [883, 457] on button "Save" at bounding box center [890, 453] width 56 height 28
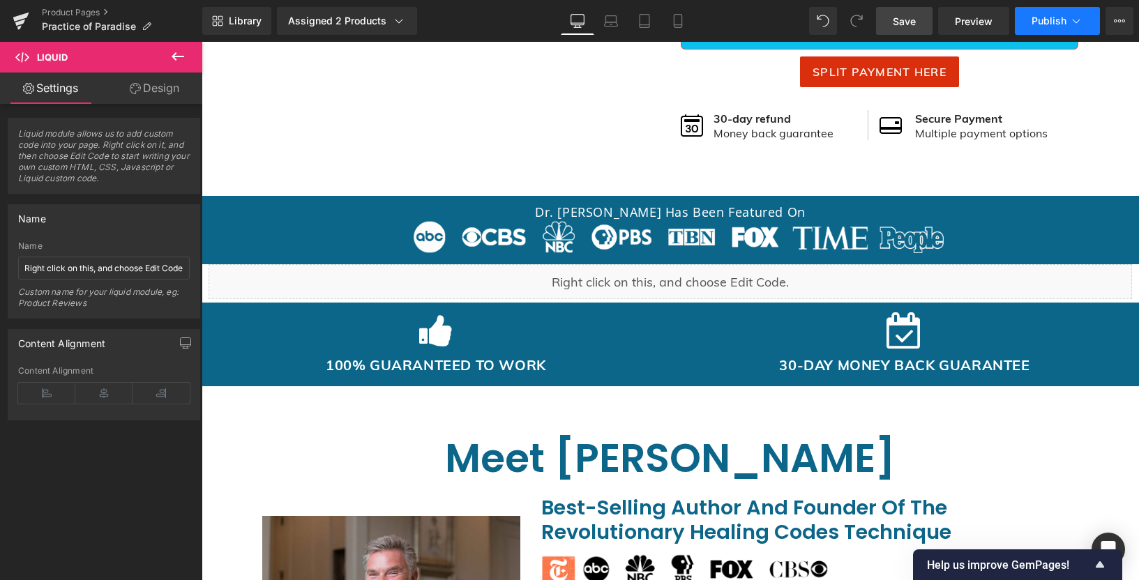
click at [1052, 15] on span "Publish" at bounding box center [1048, 20] width 35 height 11
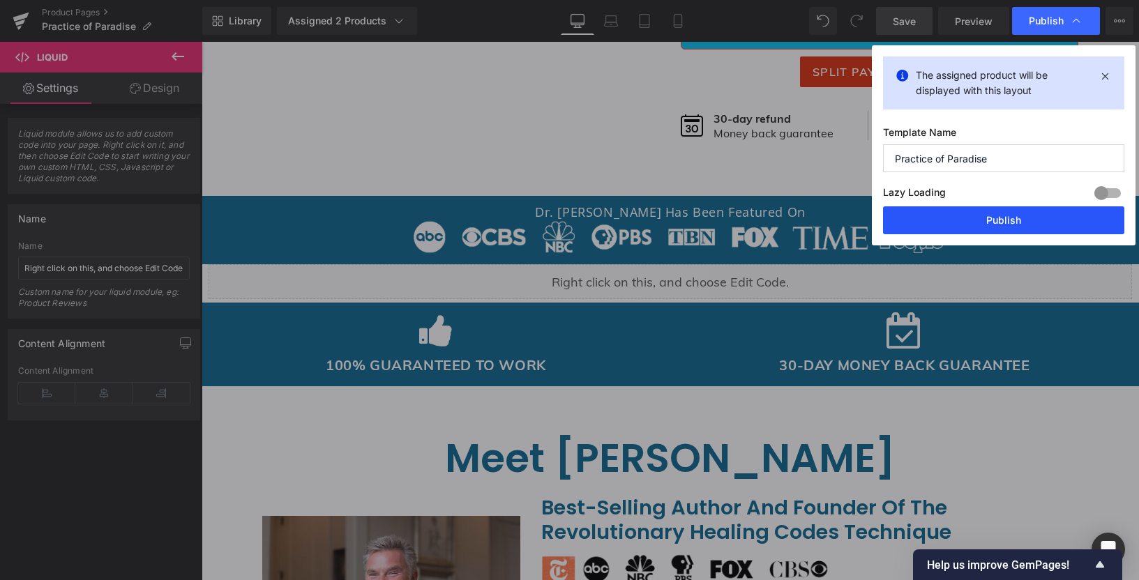
click at [972, 218] on button "Publish" at bounding box center [1003, 220] width 241 height 28
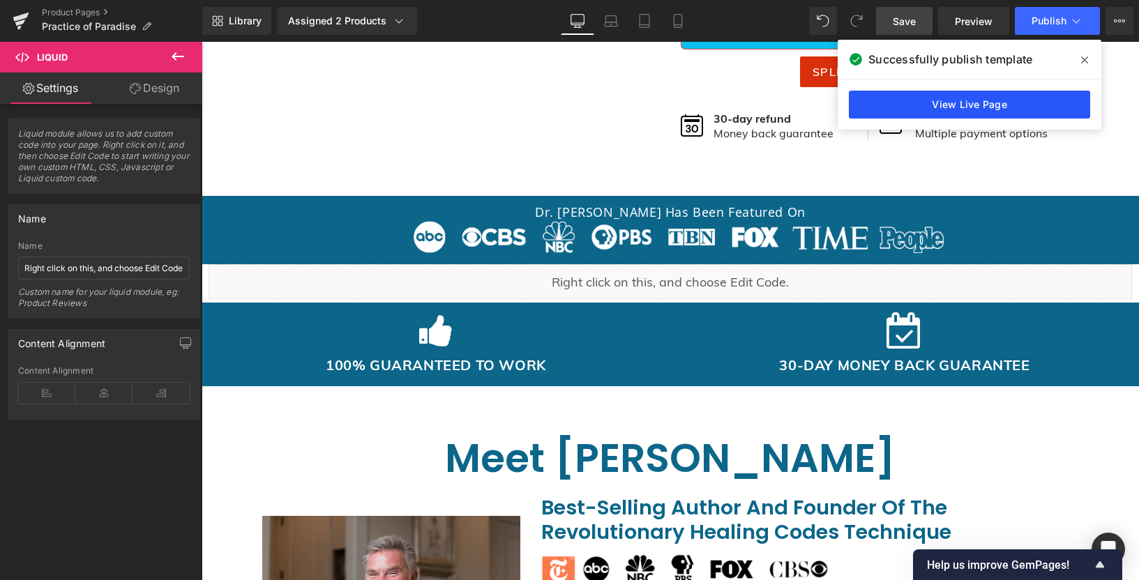
click at [939, 105] on link "View Live Page" at bounding box center [969, 105] width 241 height 28
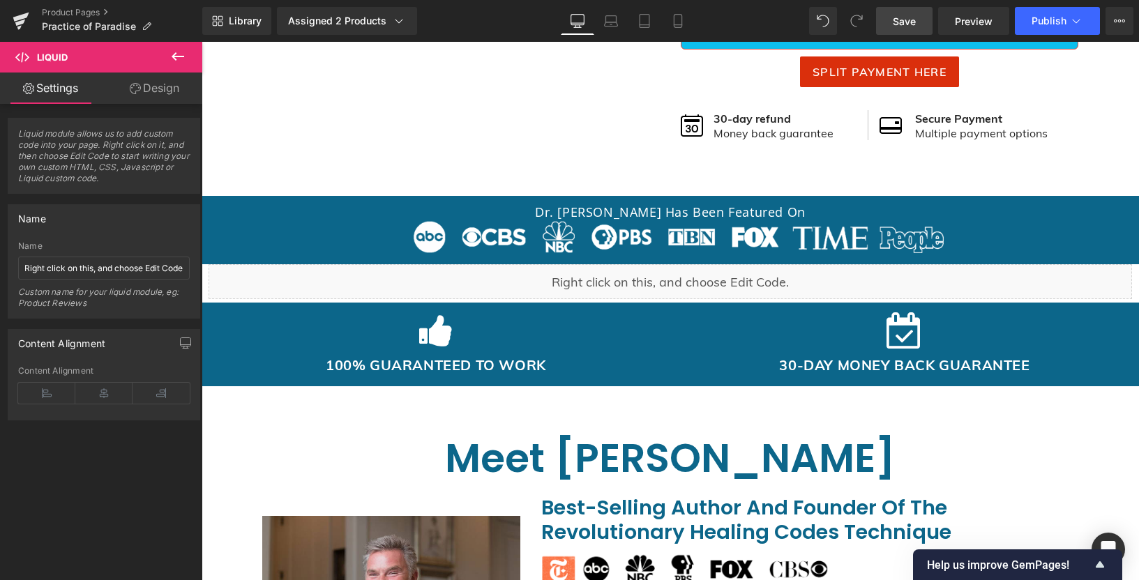
click at [682, 283] on div "Liquid" at bounding box center [669, 281] width 923 height 35
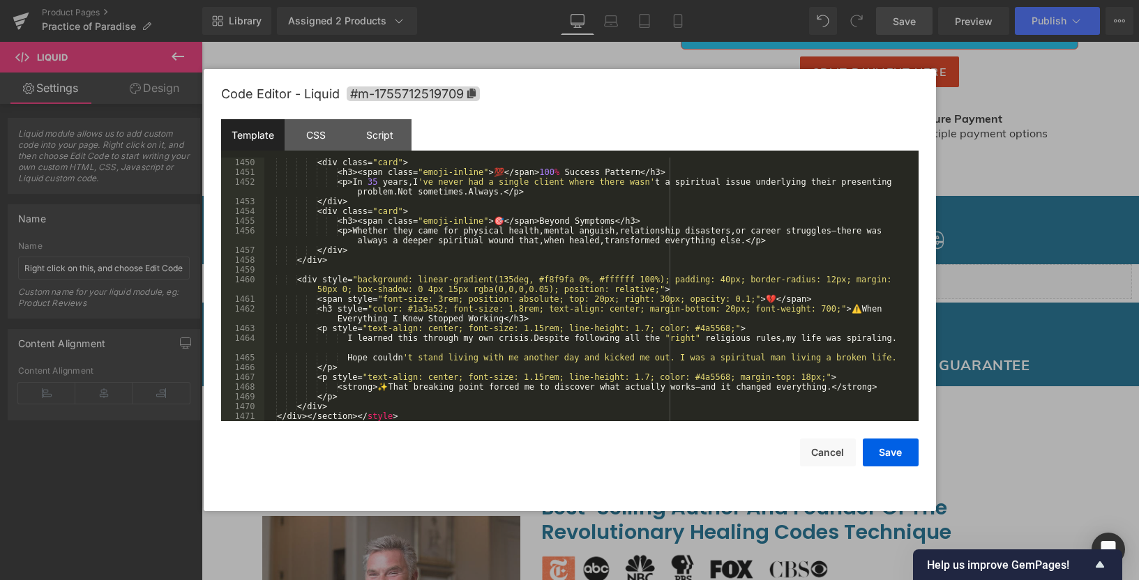
click at [434, 412] on div "< div class = " card " > < h3 >< span class = " emoji-inline " >💯</ span > 100 …" at bounding box center [588, 299] width 648 height 283
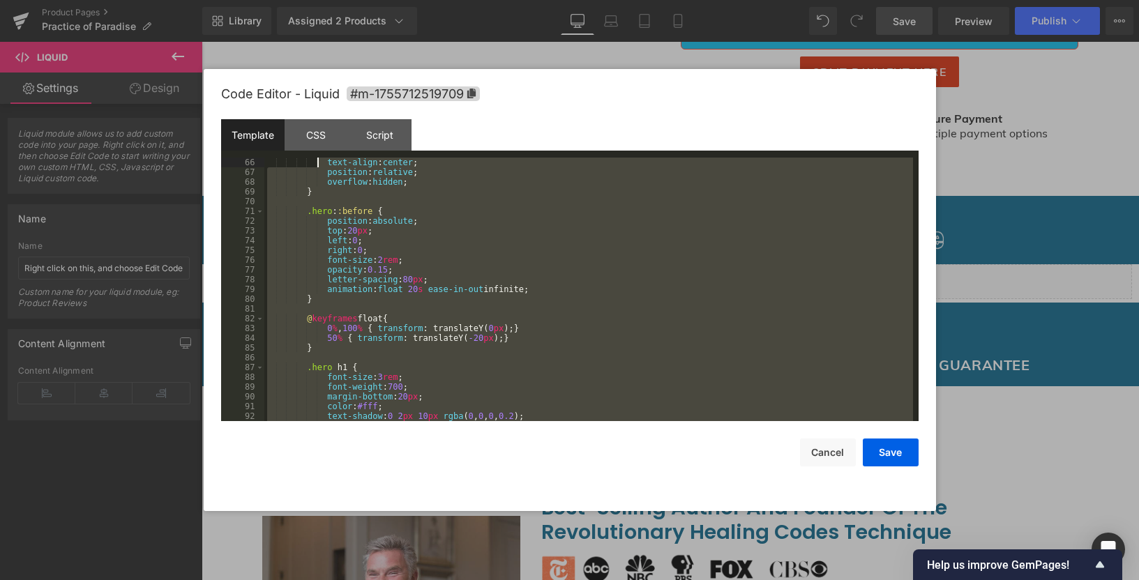
scroll to position [0, 0]
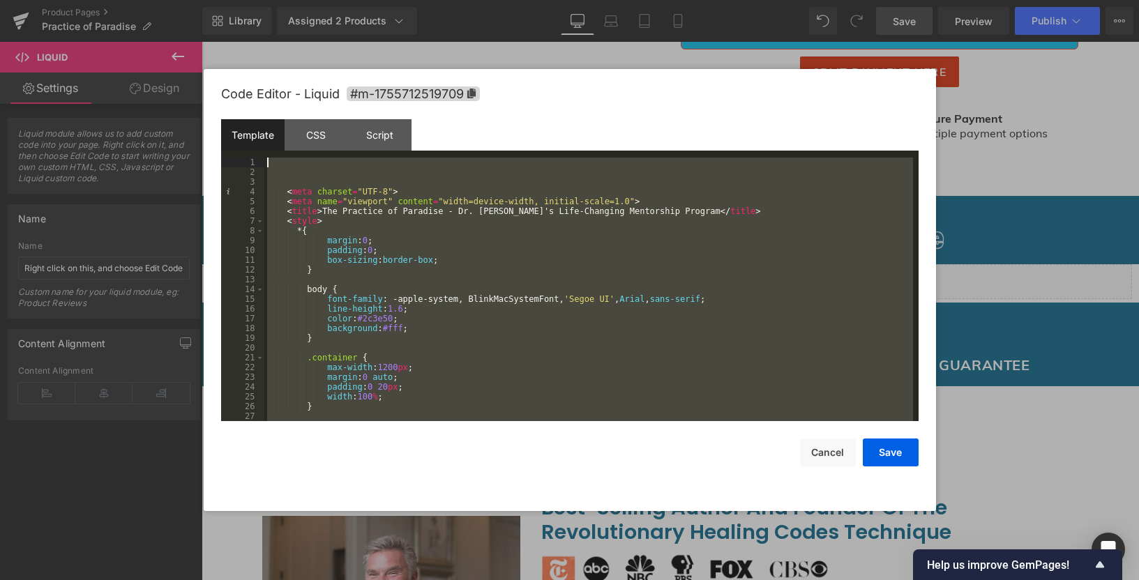
drag, startPoint x: 418, startPoint y: 415, endPoint x: 317, endPoint y: -25, distance: 451.3
click at [317, 0] on html "Button You are previewing how the will restyle your page. You can not edit Elem…" at bounding box center [569, 290] width 1139 height 580
drag, startPoint x: 551, startPoint y: 417, endPoint x: 255, endPoint y: 149, distance: 398.9
click at [255, 149] on div "Template CSS Script Data 1 2 3 4 5 6 7 8 9 10 11 12 13 14 15 16 17 18 19 20 21 …" at bounding box center [569, 270] width 697 height 302
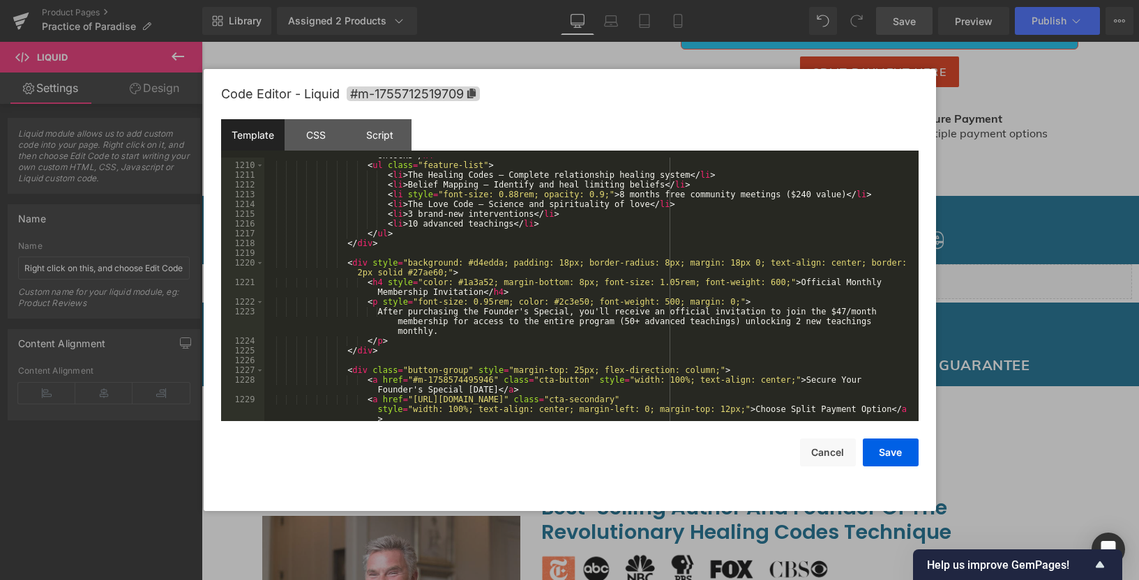
scroll to position [12301, 0]
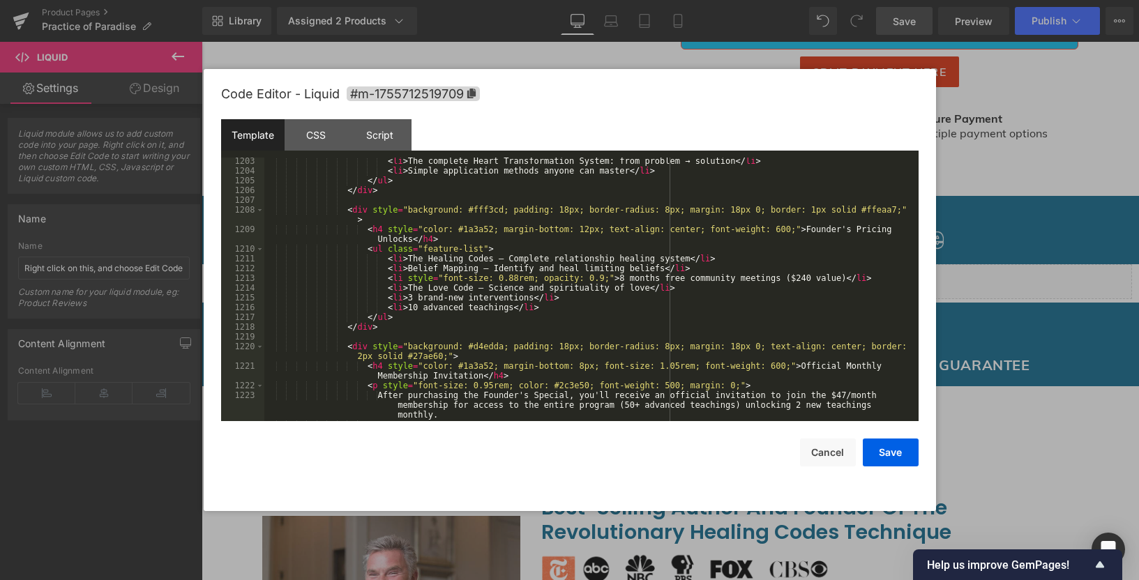
click at [416, 310] on div "< li > The complete Heart Transformation System: from problem → solution </ li …" at bounding box center [588, 297] width 648 height 283
drag, startPoint x: 511, startPoint y: 311, endPoint x: 519, endPoint y: 309, distance: 7.9
click at [511, 311] on div "< li > The complete Heart Transformation System: from problem → solution </ li …" at bounding box center [588, 297] width 648 height 283
drag, startPoint x: 533, startPoint y: 298, endPoint x: 416, endPoint y: 298, distance: 117.8
click at [416, 298] on div "< li > The complete Heart Transformation System: from problem → solution </ li …" at bounding box center [588, 297] width 648 height 283
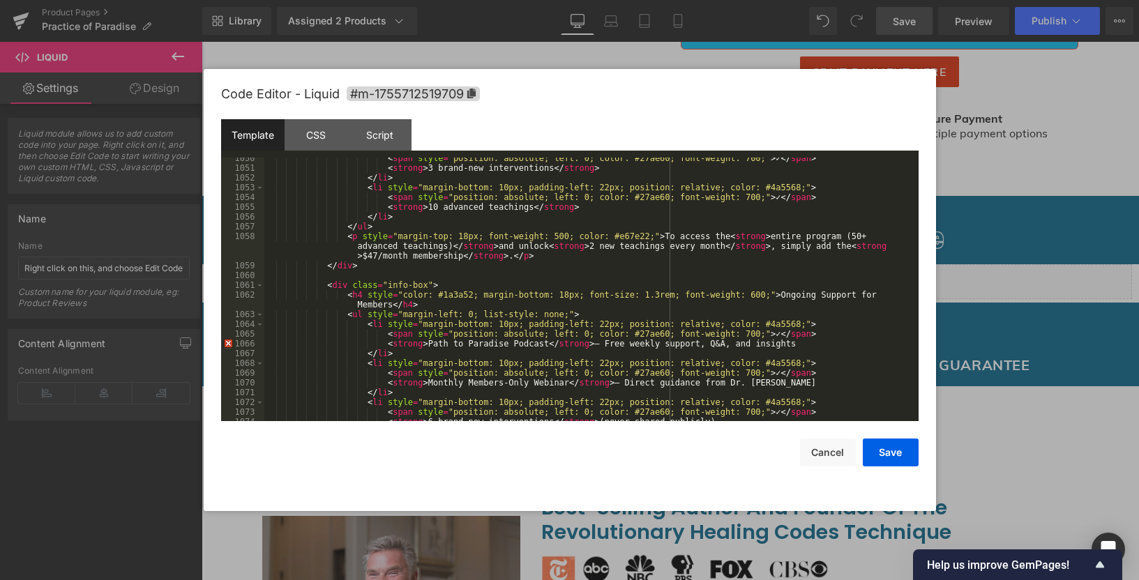
scroll to position [10418, 0]
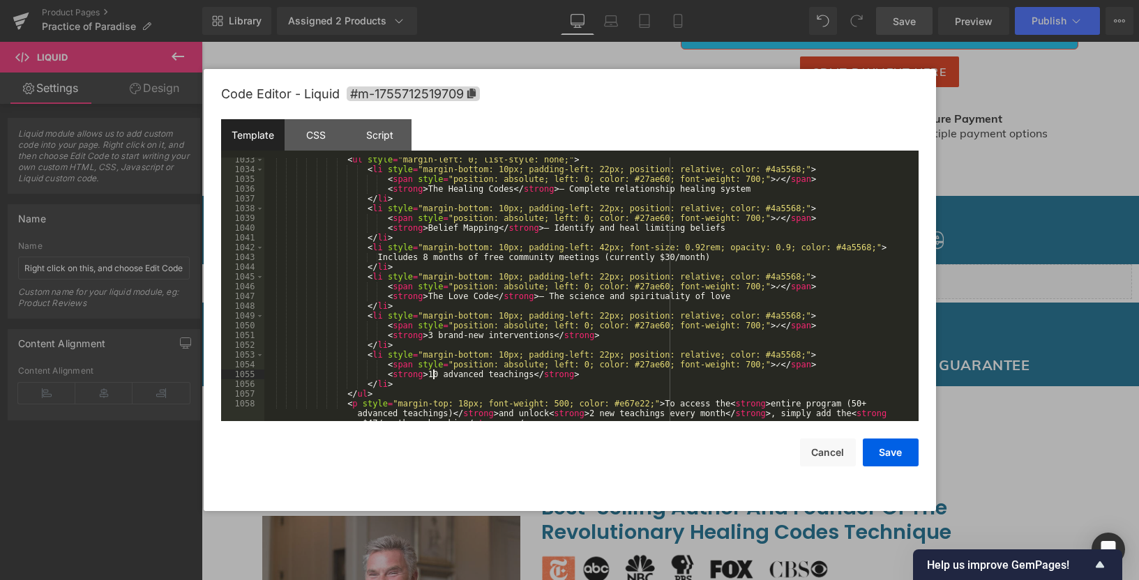
click at [434, 372] on div "< ul style = "margin-left: 0; list-style: none;" > < li style = "margin-bottom:…" at bounding box center [588, 306] width 648 height 303
click at [535, 372] on div "< ul style = "margin-left: 0; list-style: none;" > < li style = "margin-bottom:…" at bounding box center [588, 306] width 648 height 303
drag, startPoint x: 428, startPoint y: 337, endPoint x: 554, endPoint y: 331, distance: 125.6
click at [554, 331] on div "< ul style = "margin-left: 0; list-style: none;" > < li style = "margin-bottom:…" at bounding box center [588, 306] width 648 height 303
click at [909, 459] on button "Save" at bounding box center [890, 453] width 56 height 28
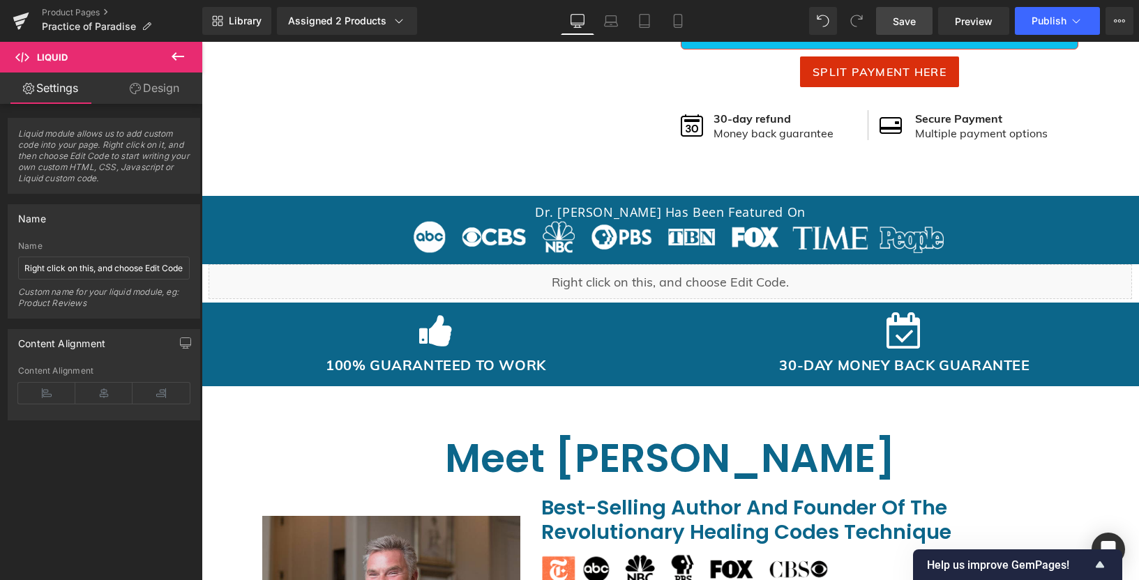
click at [931, 20] on link "Save" at bounding box center [904, 21] width 56 height 28
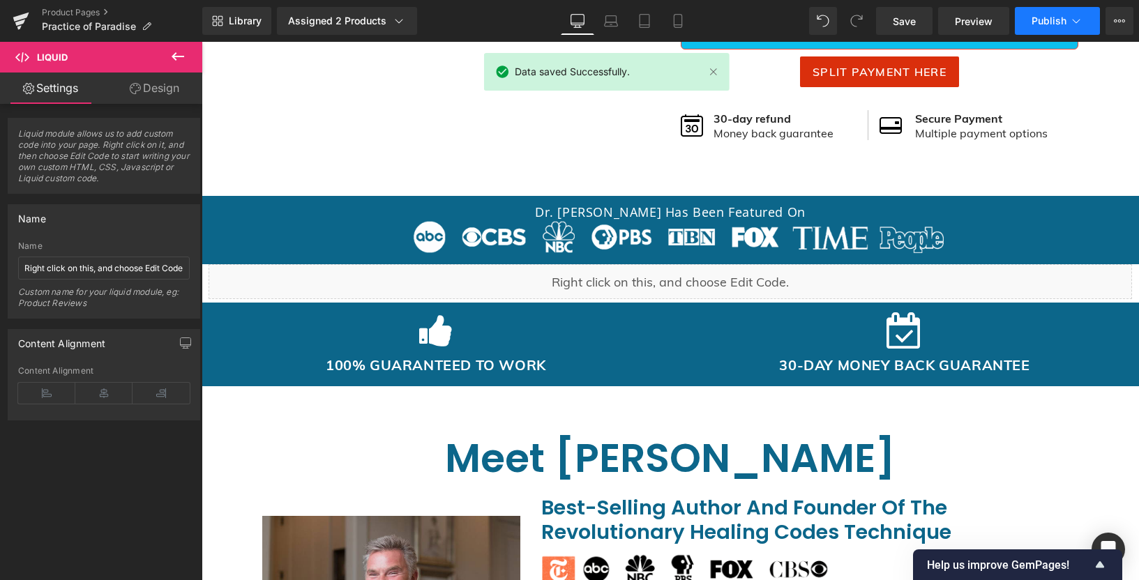
click at [1026, 18] on button "Publish" at bounding box center [1056, 21] width 85 height 28
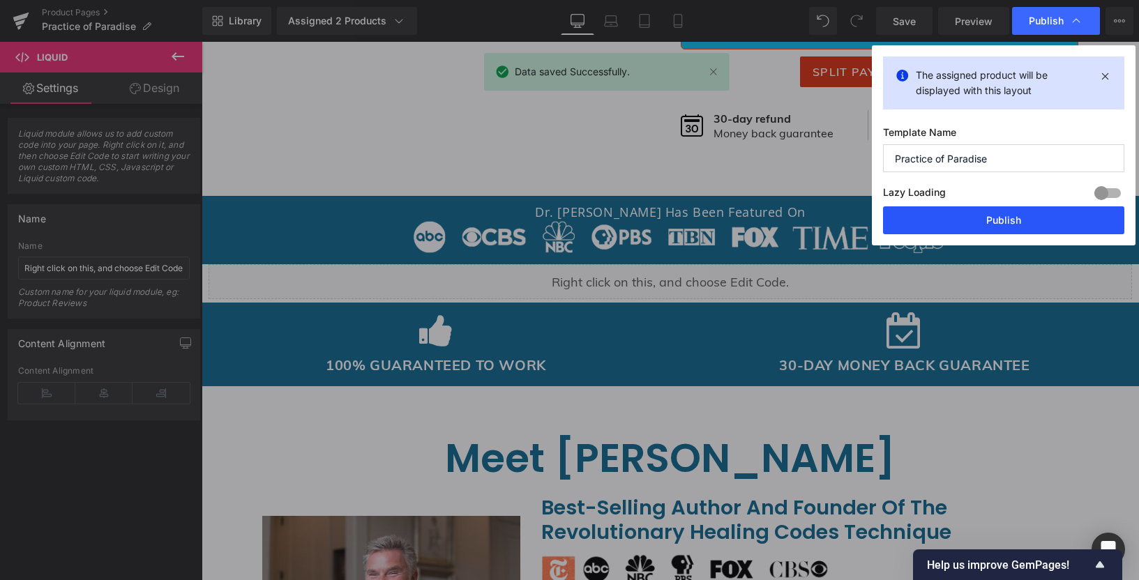
click at [924, 214] on button "Publish" at bounding box center [1003, 220] width 241 height 28
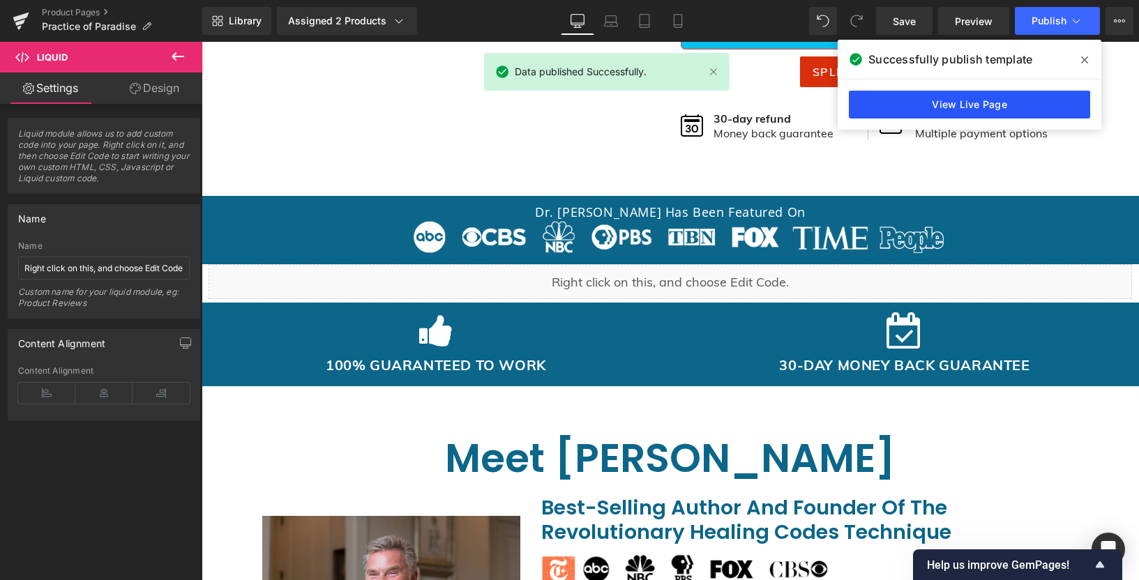
click at [887, 110] on link "View Live Page" at bounding box center [969, 105] width 241 height 28
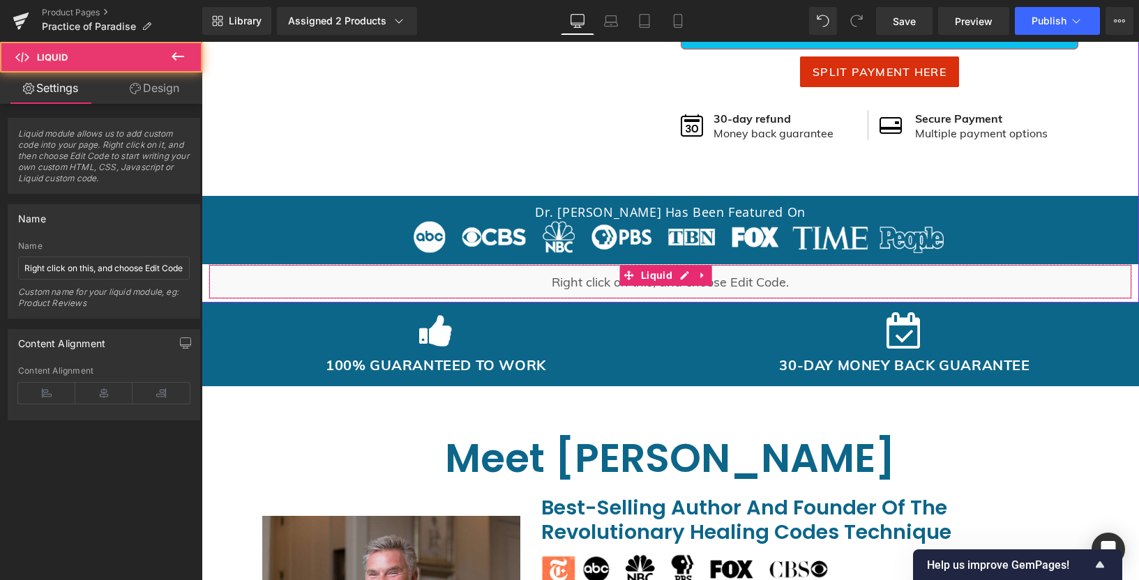
click at [569, 280] on div "Liquid" at bounding box center [669, 281] width 923 height 35
click at [678, 276] on div "Liquid" at bounding box center [669, 281] width 923 height 35
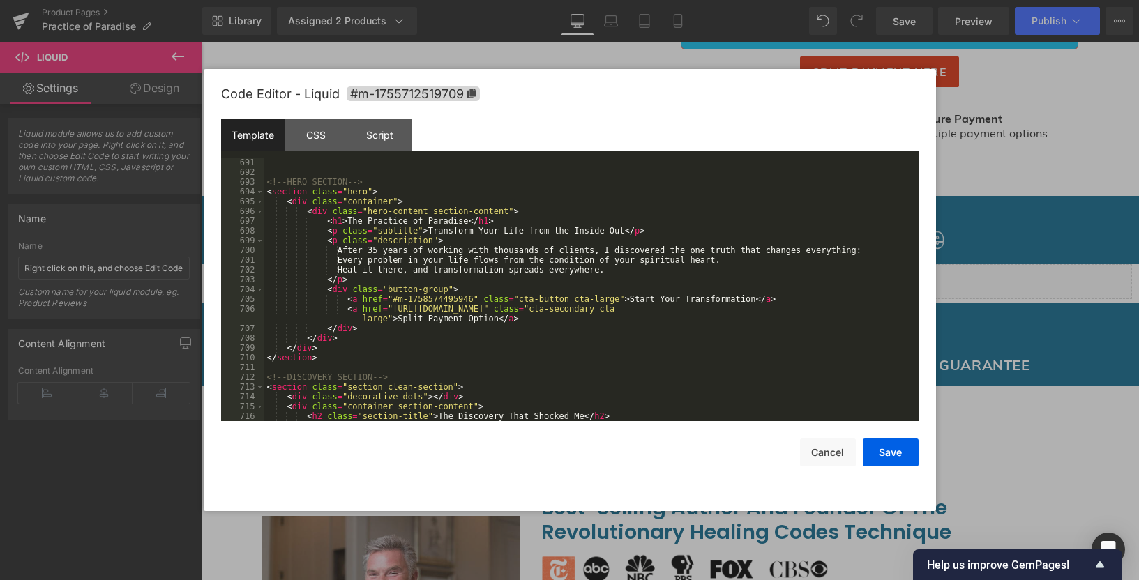
scroll to position [6735, 0]
drag, startPoint x: 333, startPoint y: 355, endPoint x: 328, endPoint y: 348, distance: 8.5
click at [324, 348] on div "<!-- HERO SECTION --> < section class = "hero" > < div class = "container" > < …" at bounding box center [588, 299] width 648 height 283
click at [341, 356] on div "<!-- HERO SECTION --> < section class = "hero" > < div class = "container" > < …" at bounding box center [588, 299] width 648 height 283
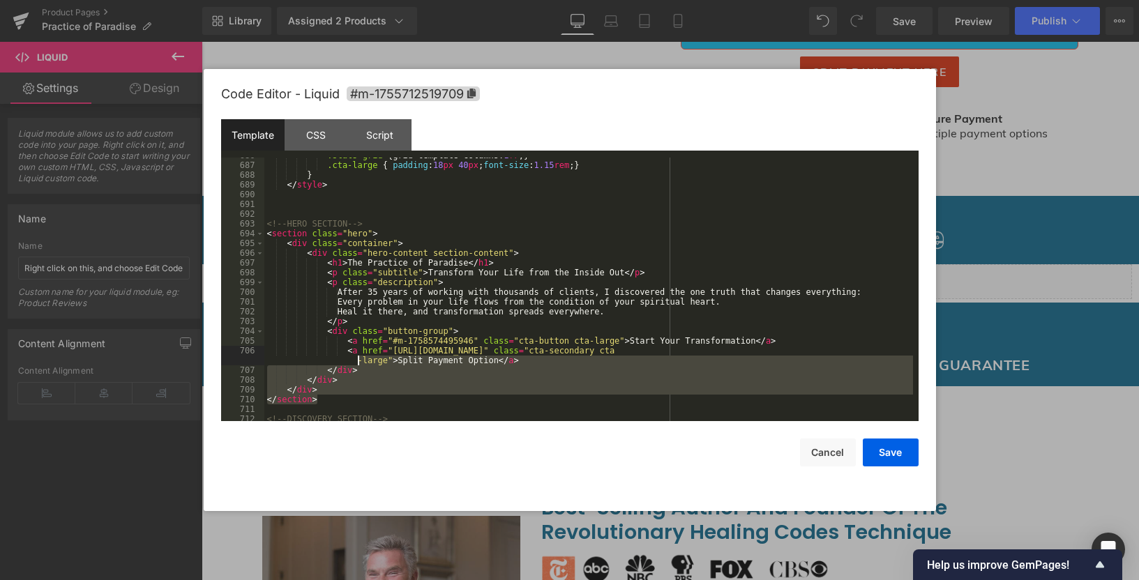
scroll to position [6652, 0]
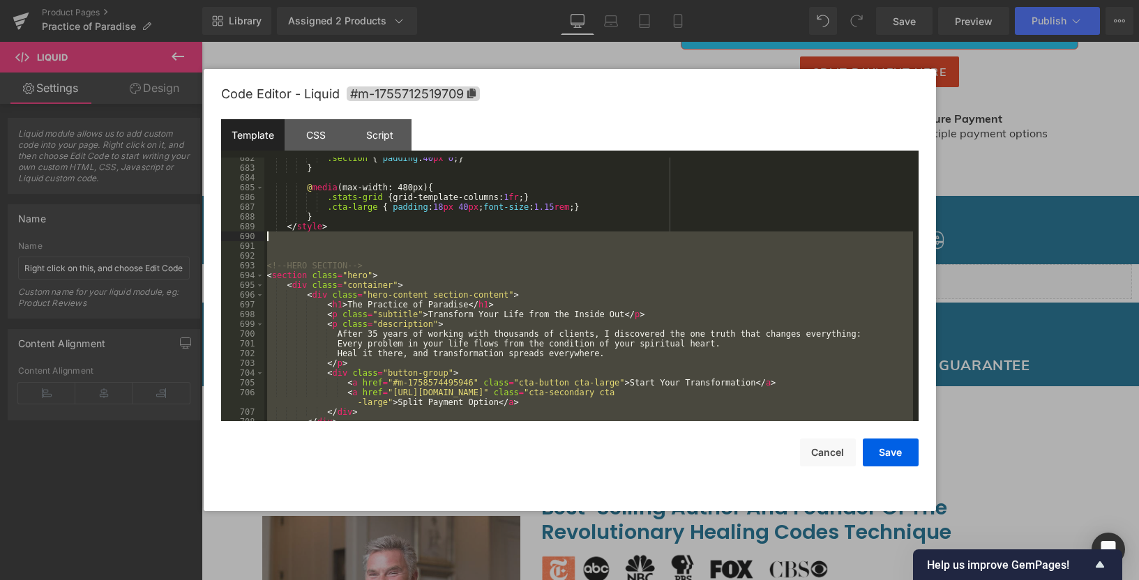
drag, startPoint x: 317, startPoint y: 358, endPoint x: 269, endPoint y: 236, distance: 130.9
click at [269, 236] on div ".section { padding : 40 px 0 ; } } @ media (max-width: 480px) { .stats-grid { g…" at bounding box center [588, 294] width 648 height 283
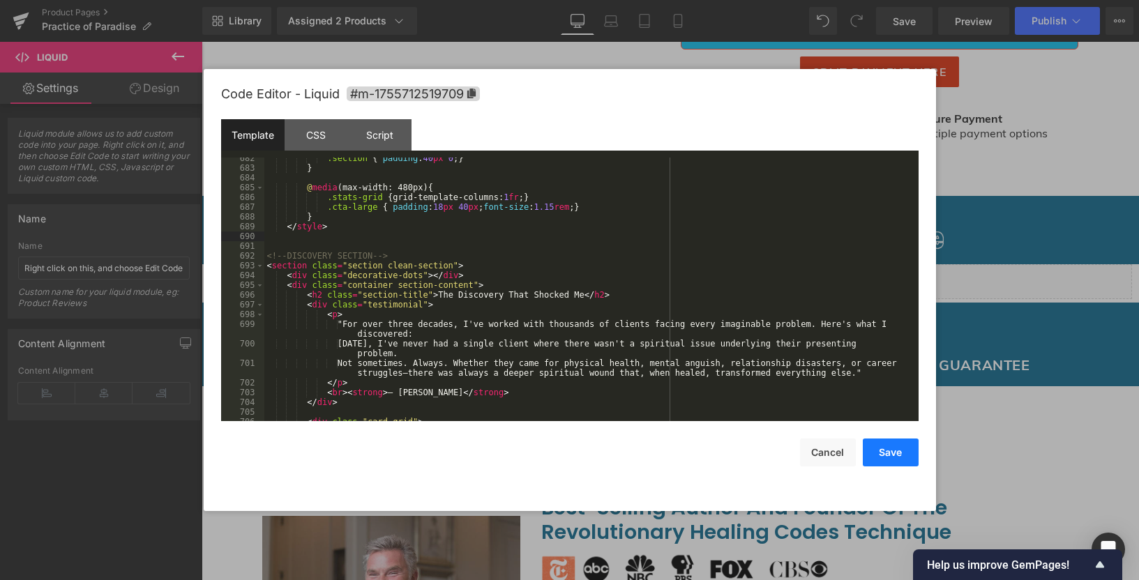
click at [891, 447] on button "Save" at bounding box center [890, 453] width 56 height 28
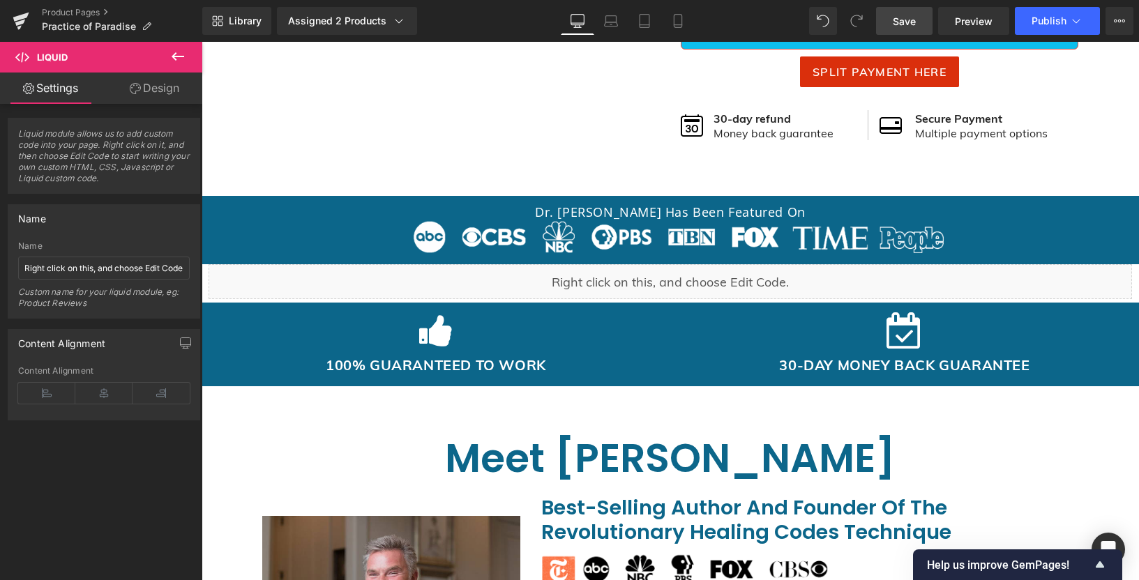
click at [898, 30] on link "Save" at bounding box center [904, 21] width 56 height 28
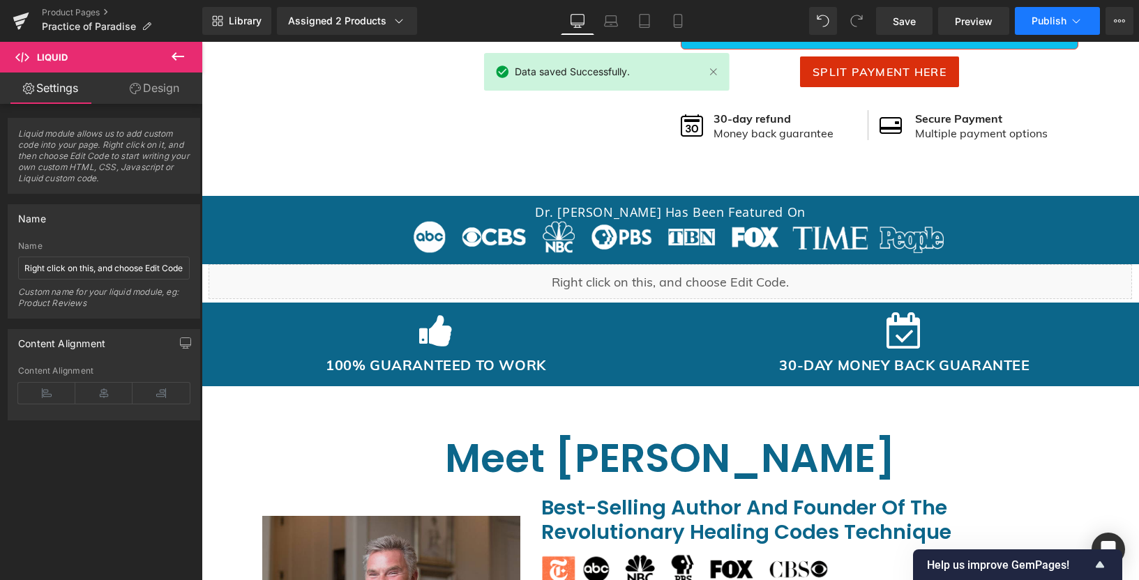
click at [1066, 24] on button "Publish" at bounding box center [1056, 21] width 85 height 28
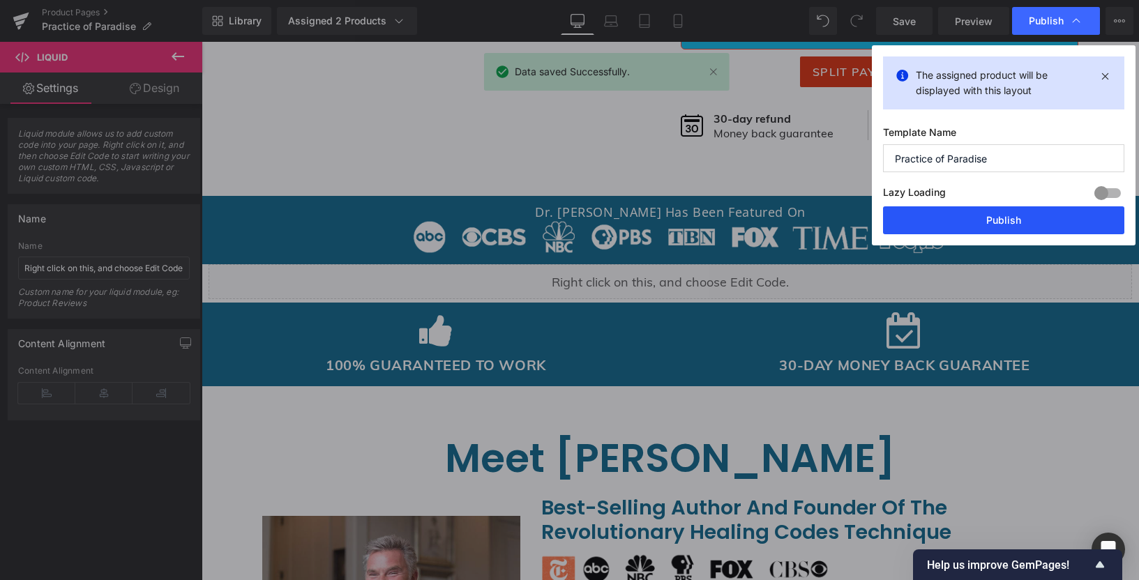
click at [980, 215] on button "Publish" at bounding box center [1003, 220] width 241 height 28
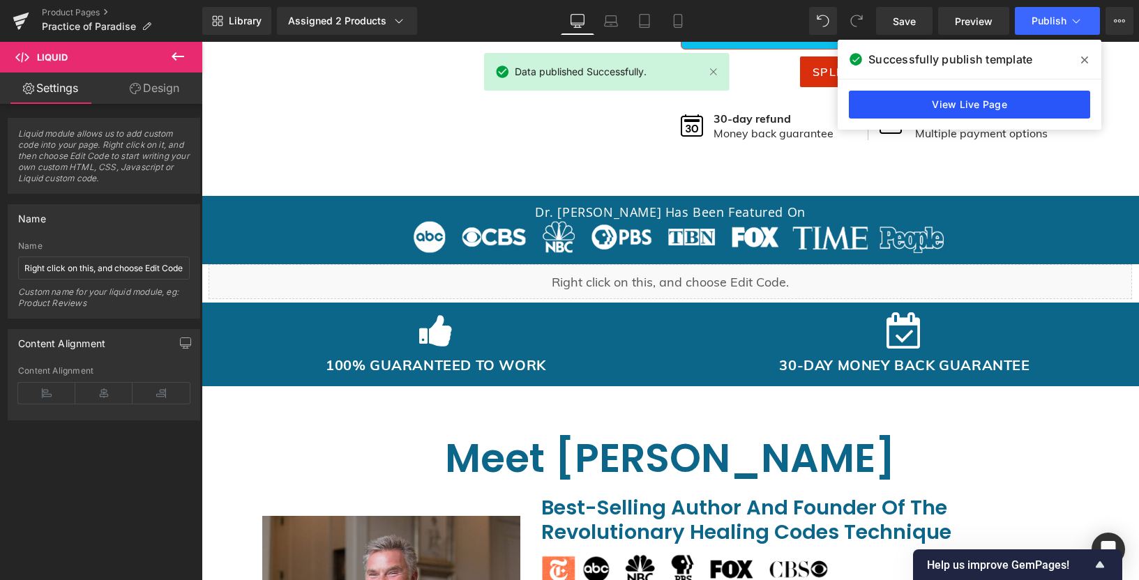
click at [950, 94] on link "View Live Page" at bounding box center [969, 105] width 241 height 28
